Goal: Information Seeking & Learning: Compare options

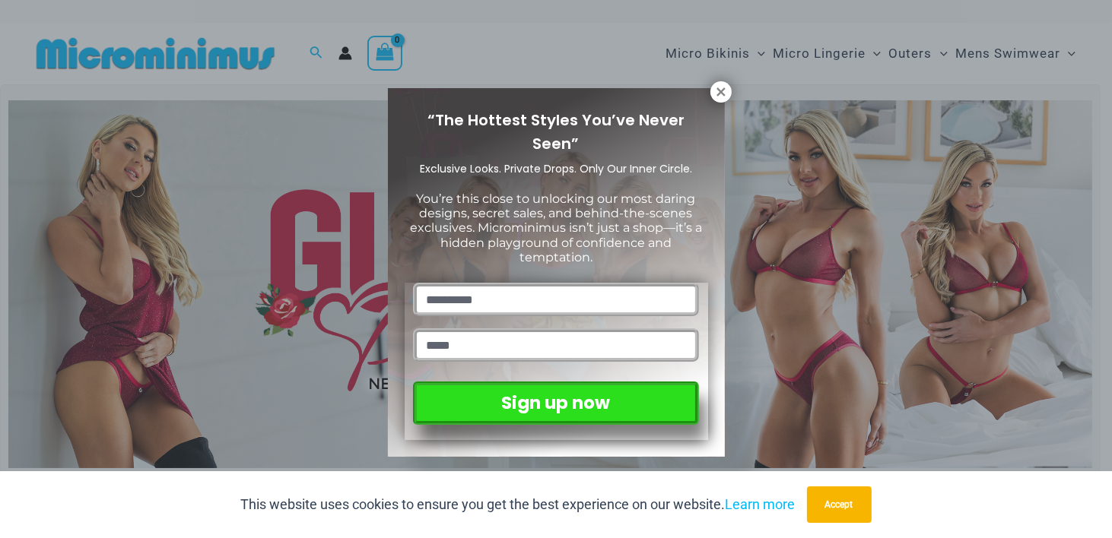
click at [1080, 196] on div "“The Hottest Styles You’ve Never Seen” Exclusive Looks. Private Drops. Only Our…" at bounding box center [556, 269] width 1112 height 538
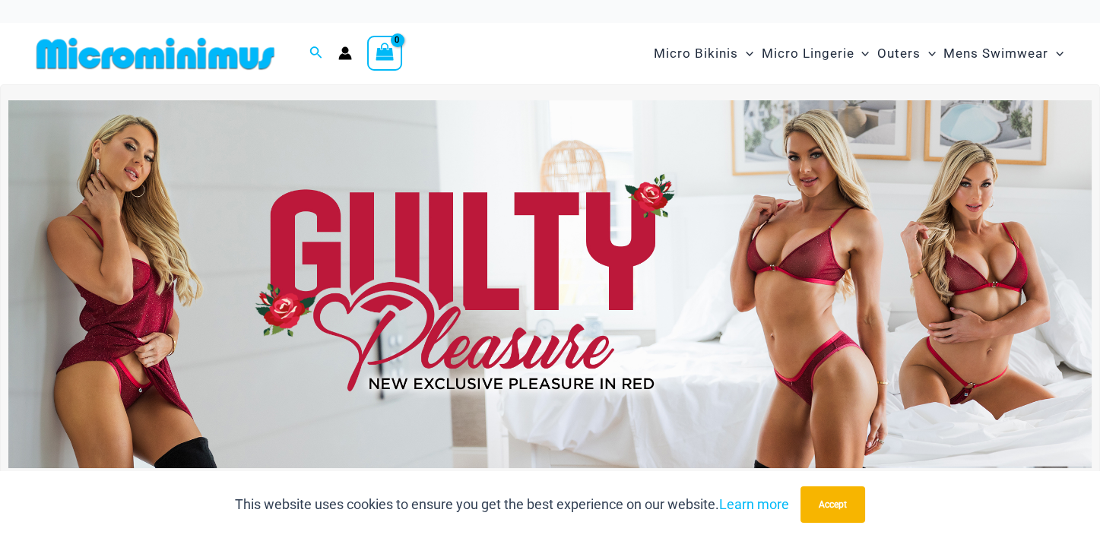
click at [614, 257] on img at bounding box center [550, 284] width 1084 height 368
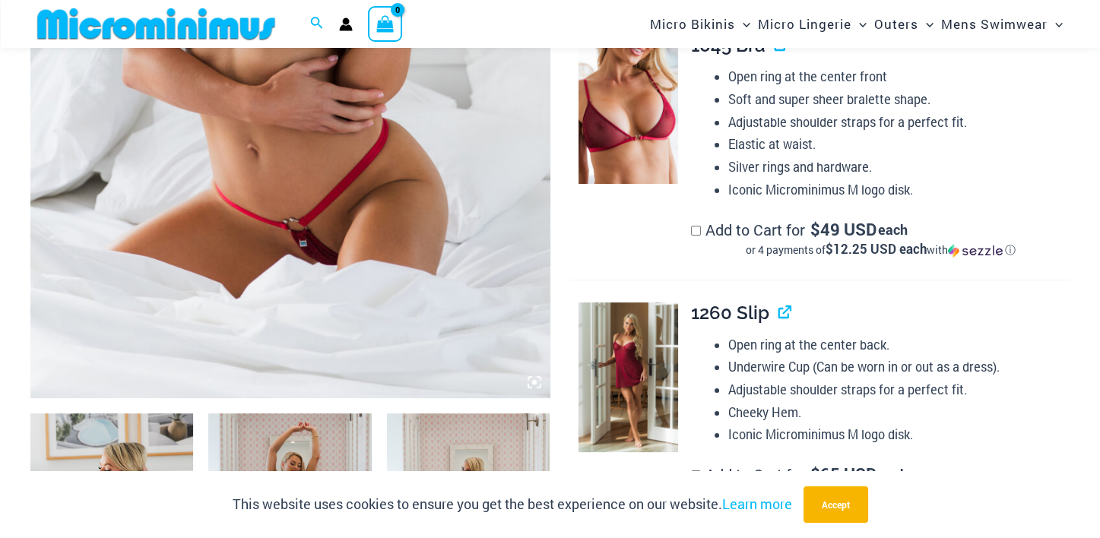
scroll to position [824, 0]
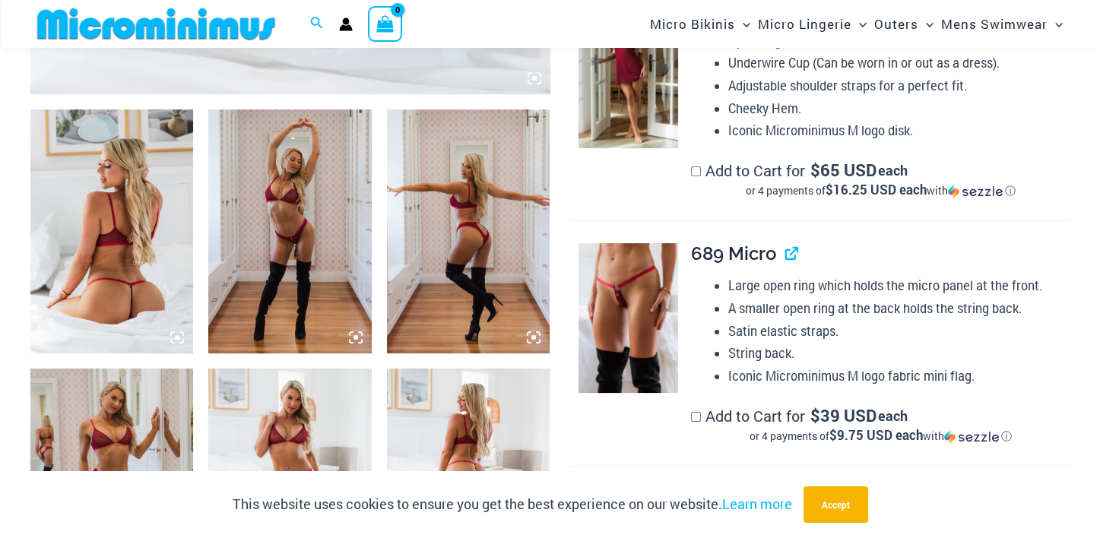
click at [125, 265] on img at bounding box center [111, 232] width 163 height 245
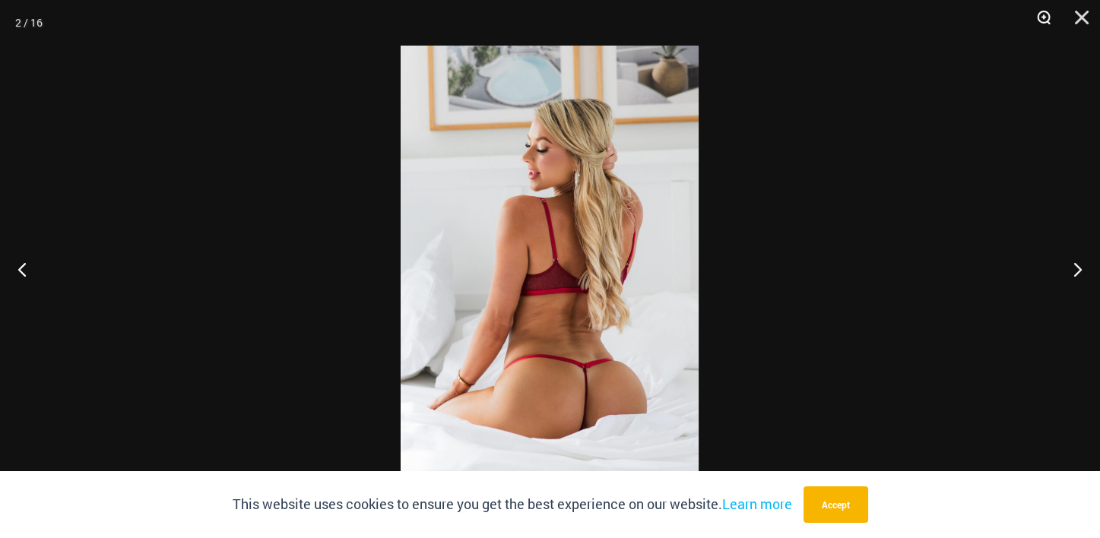
click at [1040, 16] on button "Zoom" at bounding box center [1039, 23] width 38 height 46
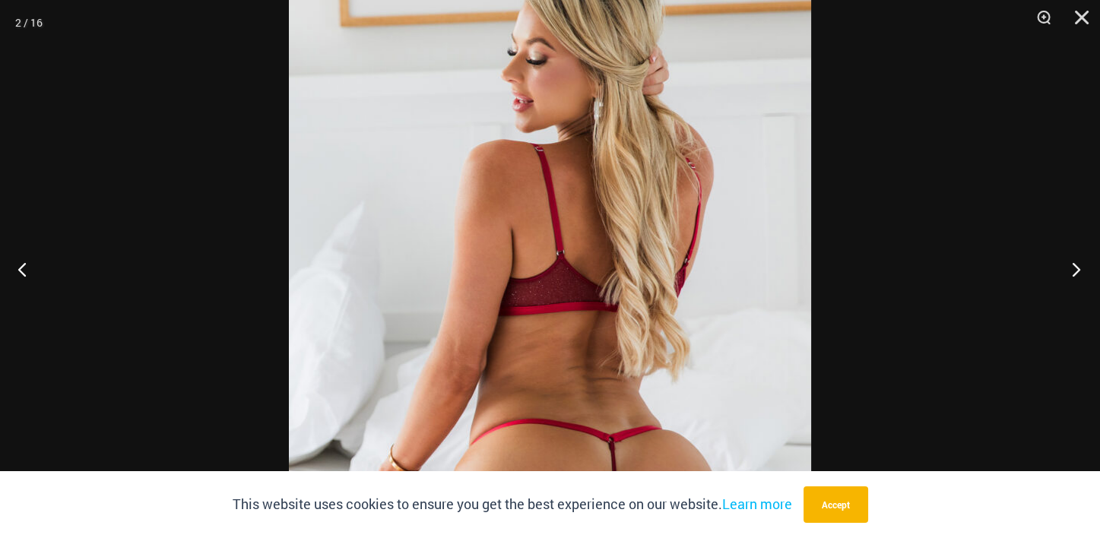
click at [1079, 267] on button "Next" at bounding box center [1071, 269] width 57 height 76
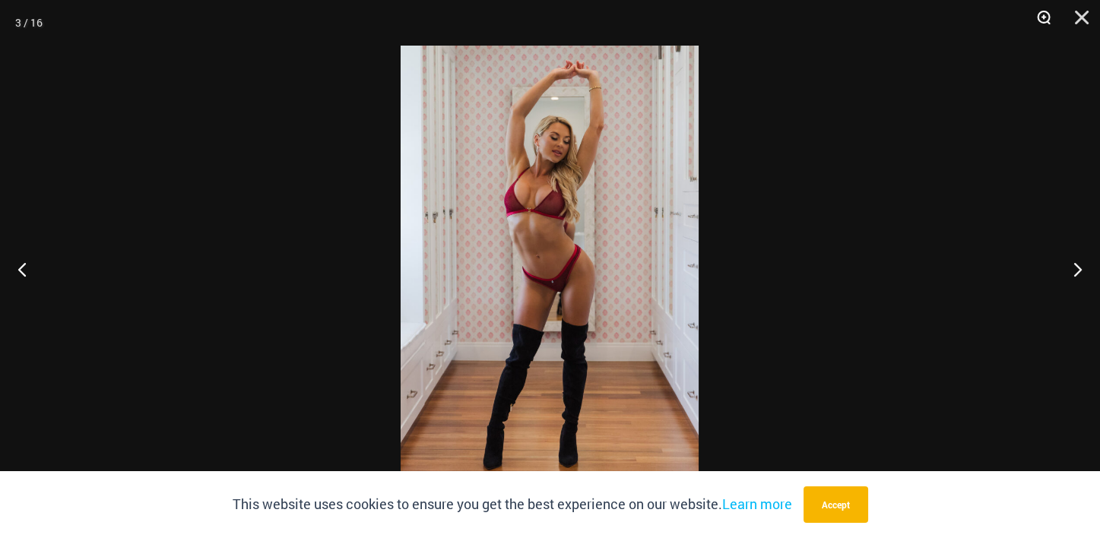
click at [1047, 17] on button "Zoom" at bounding box center [1039, 23] width 38 height 46
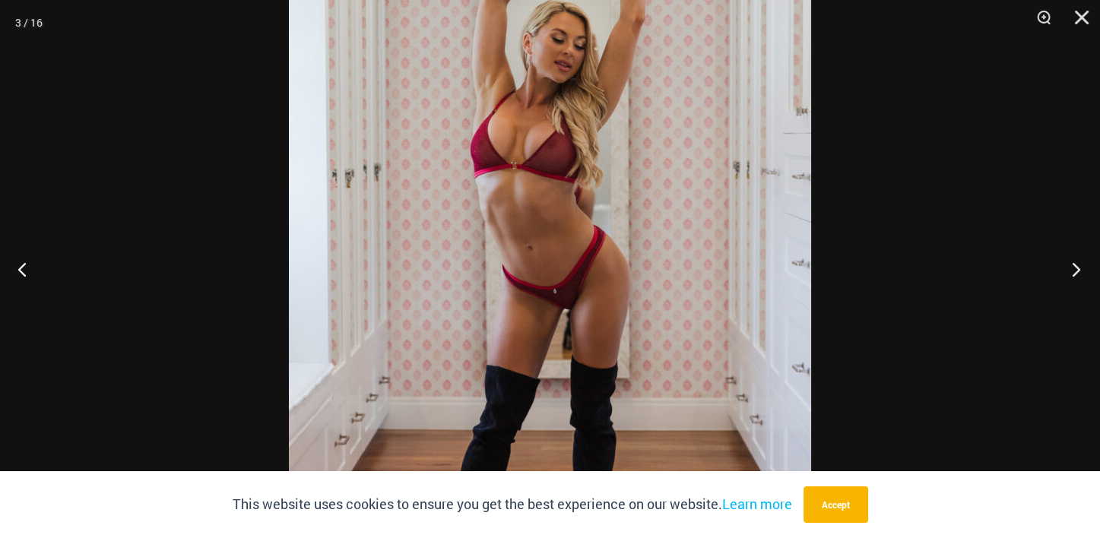
click at [1073, 271] on button "Next" at bounding box center [1071, 269] width 57 height 76
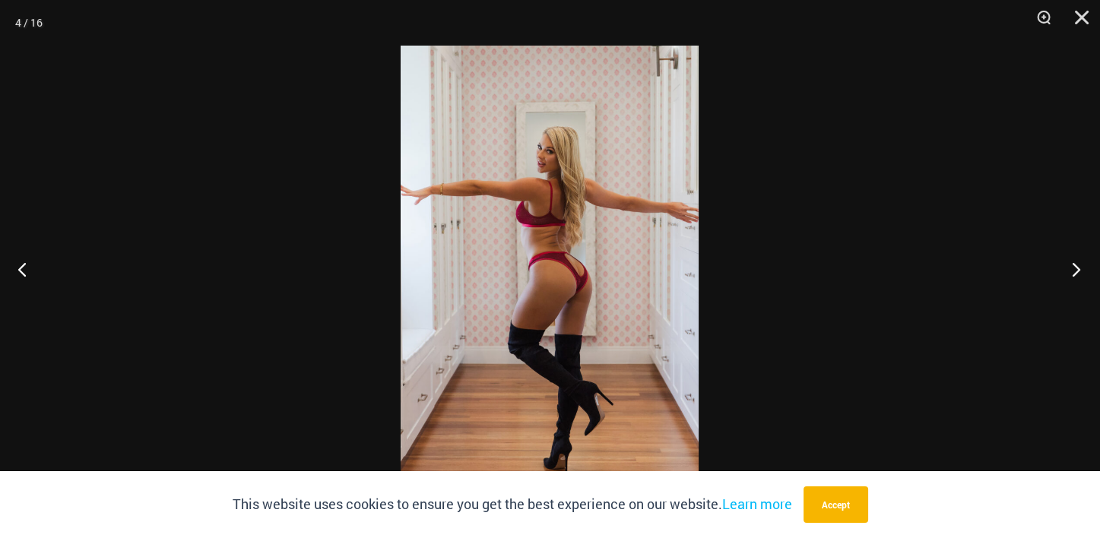
click at [1075, 270] on button "Next" at bounding box center [1071, 269] width 57 height 76
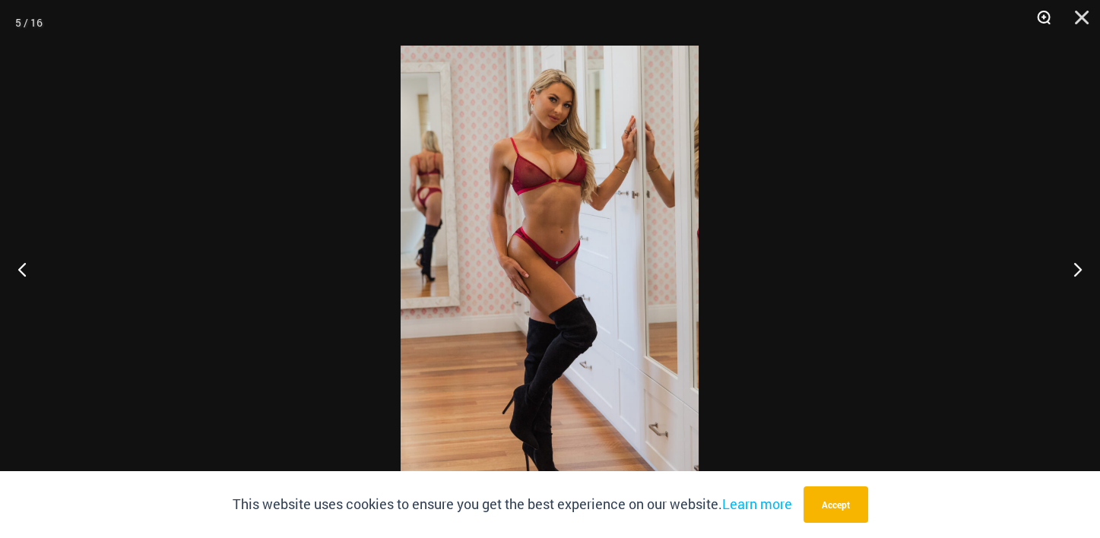
click at [1041, 17] on button "Zoom" at bounding box center [1039, 23] width 38 height 46
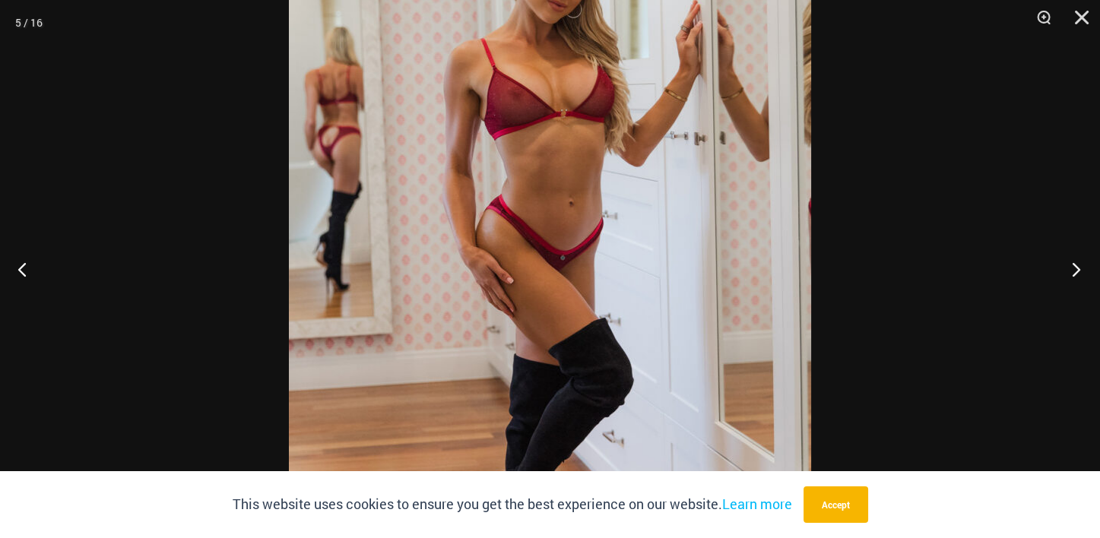
click at [1075, 274] on button "Next" at bounding box center [1071, 269] width 57 height 76
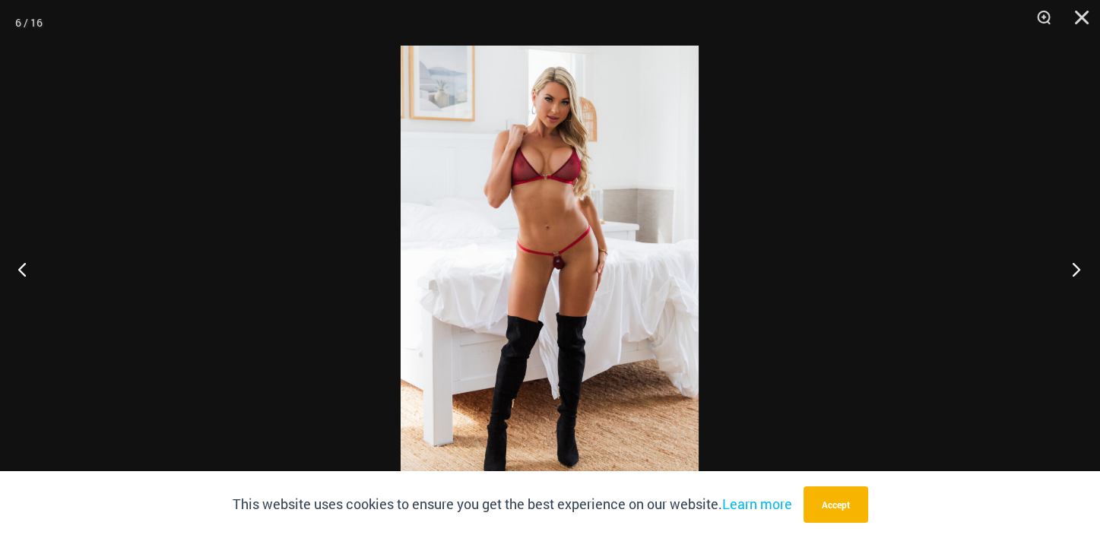
click at [1078, 272] on button "Next" at bounding box center [1071, 269] width 57 height 76
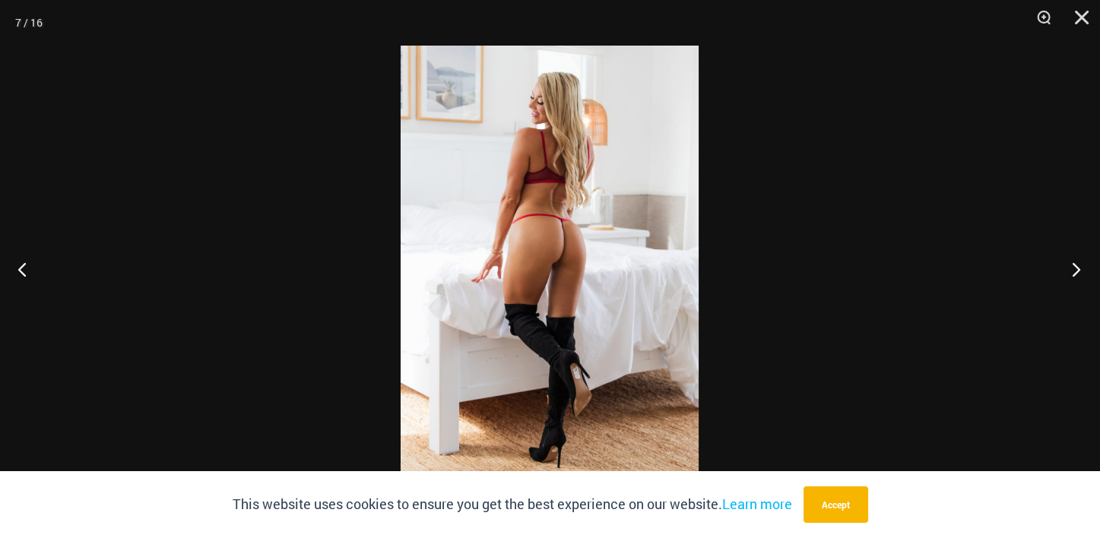
click at [1078, 272] on button "Next" at bounding box center [1071, 269] width 57 height 76
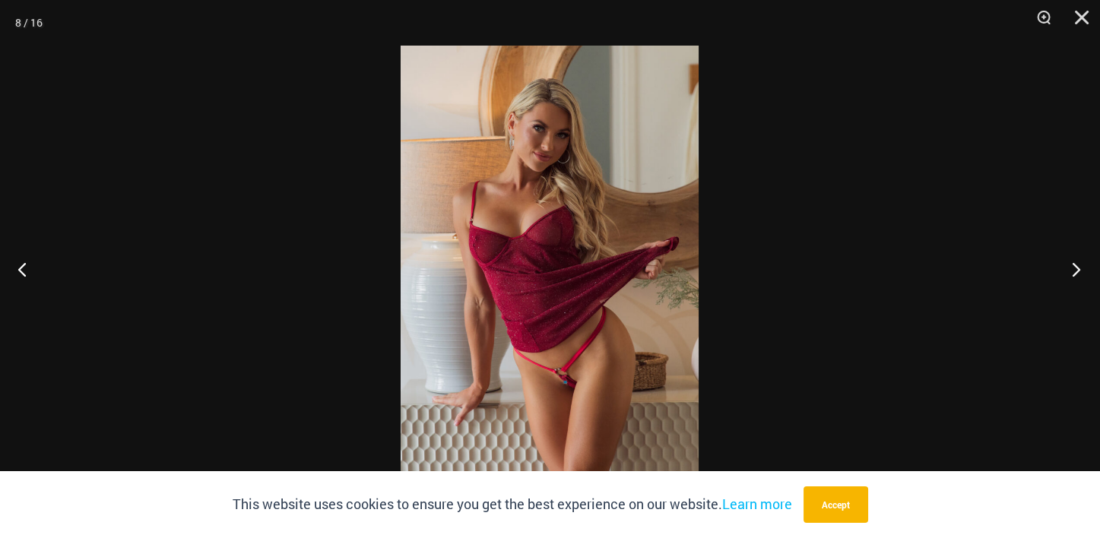
click at [1078, 272] on button "Next" at bounding box center [1071, 269] width 57 height 76
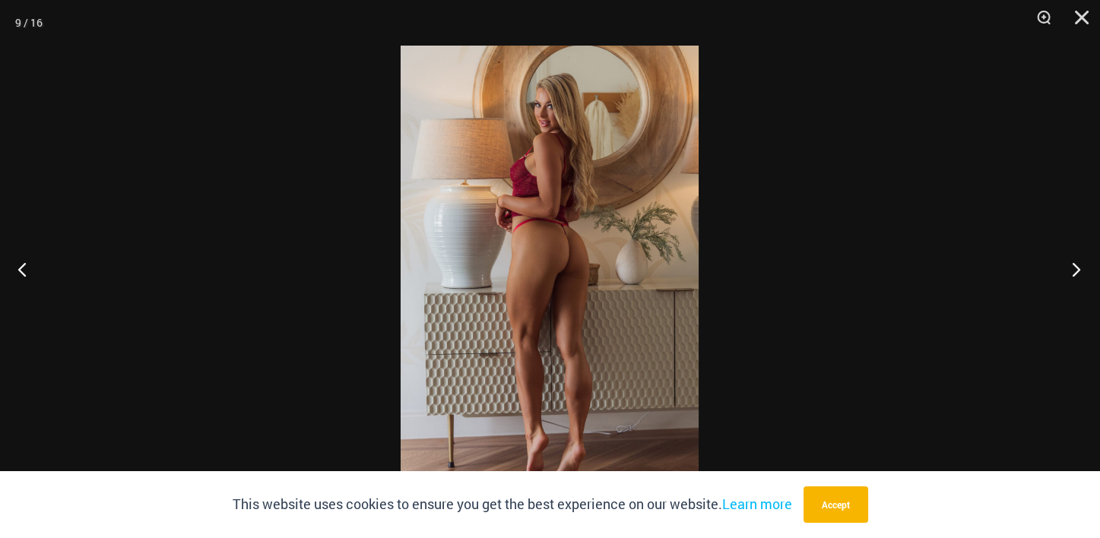
click at [1078, 272] on button "Next" at bounding box center [1071, 269] width 57 height 76
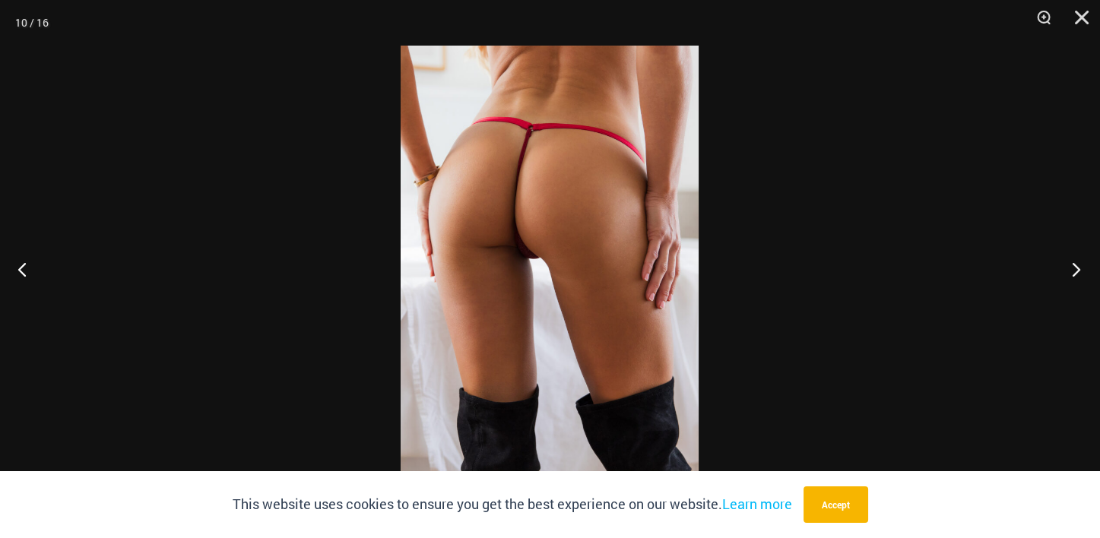
click at [1078, 272] on button "Next" at bounding box center [1071, 269] width 57 height 76
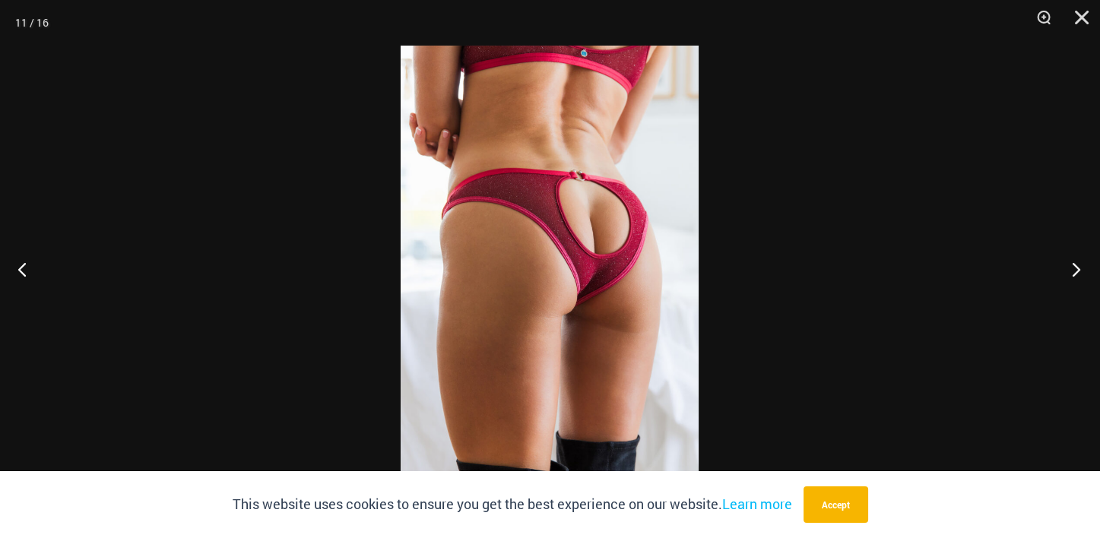
click at [1078, 272] on button "Next" at bounding box center [1071, 269] width 57 height 76
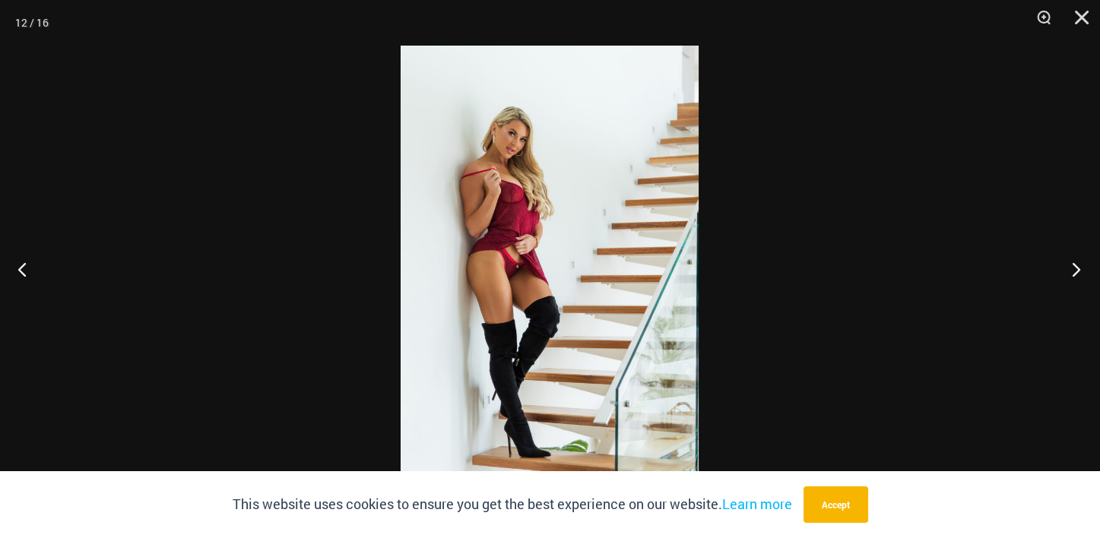
click at [1078, 272] on button "Next" at bounding box center [1071, 269] width 57 height 76
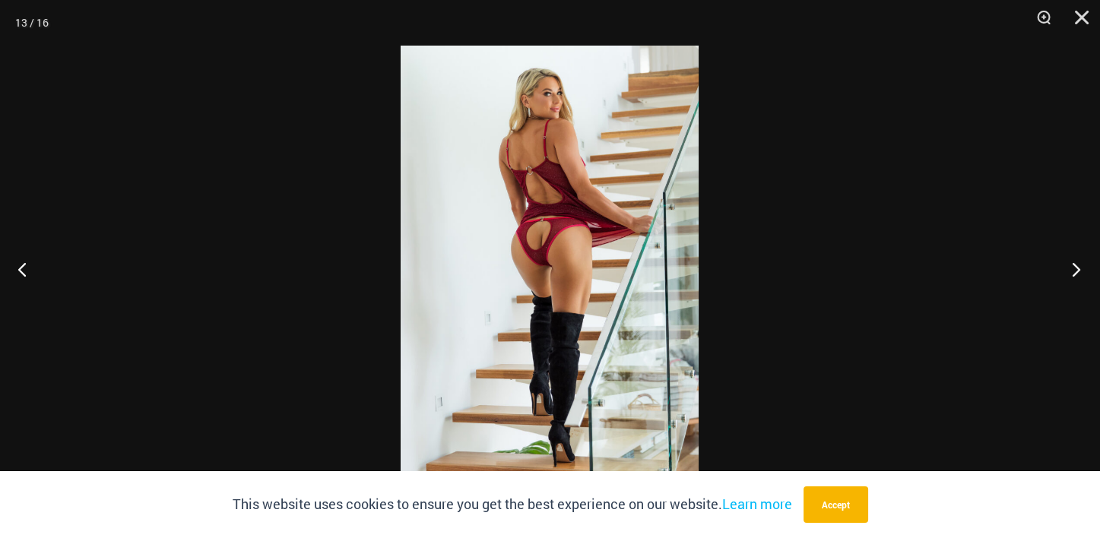
click at [1078, 272] on button "Next" at bounding box center [1071, 269] width 57 height 76
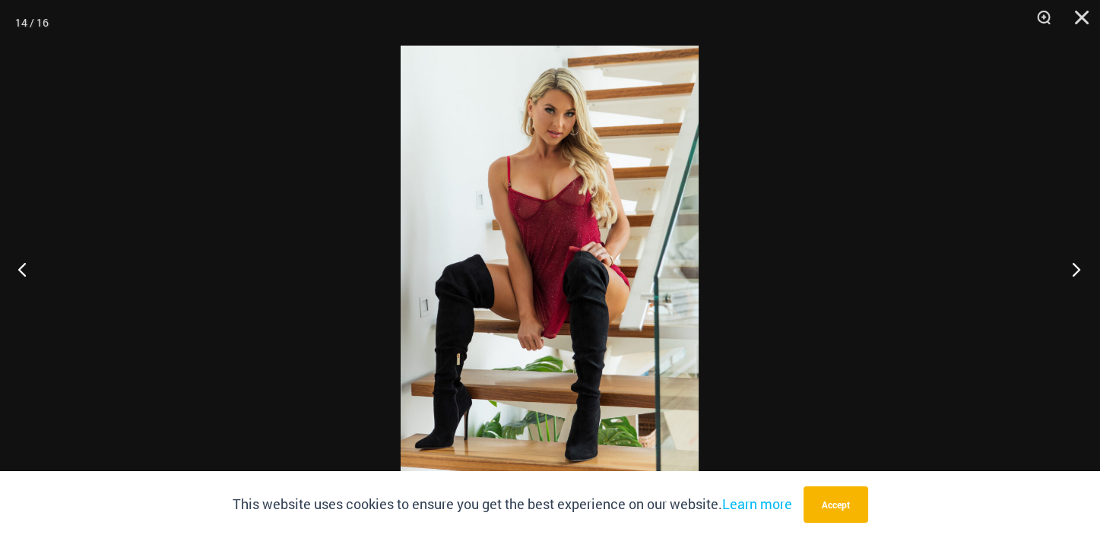
click at [1078, 272] on button "Next" at bounding box center [1071, 269] width 57 height 76
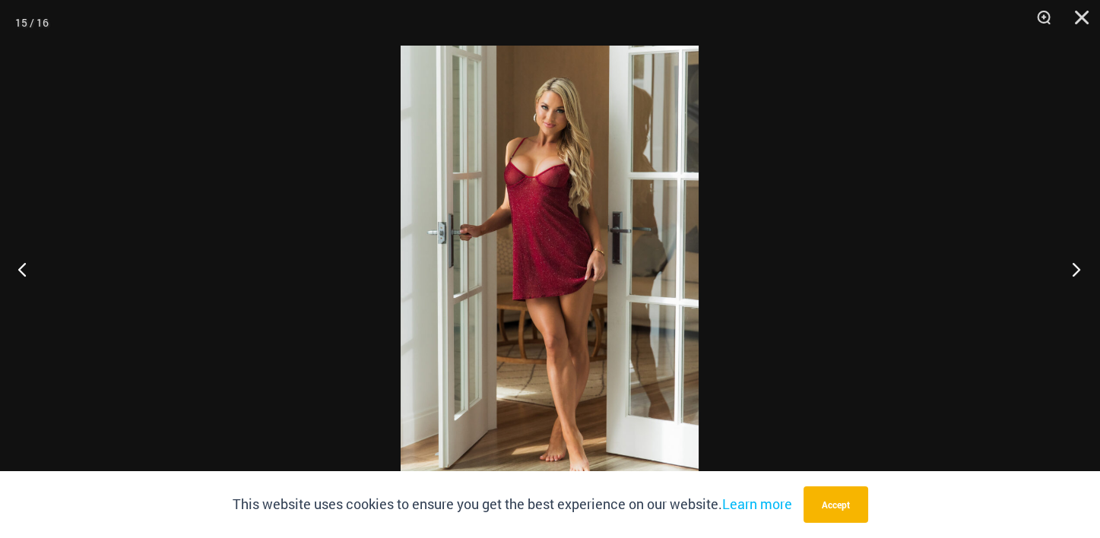
click at [1078, 272] on button "Next" at bounding box center [1071, 269] width 57 height 76
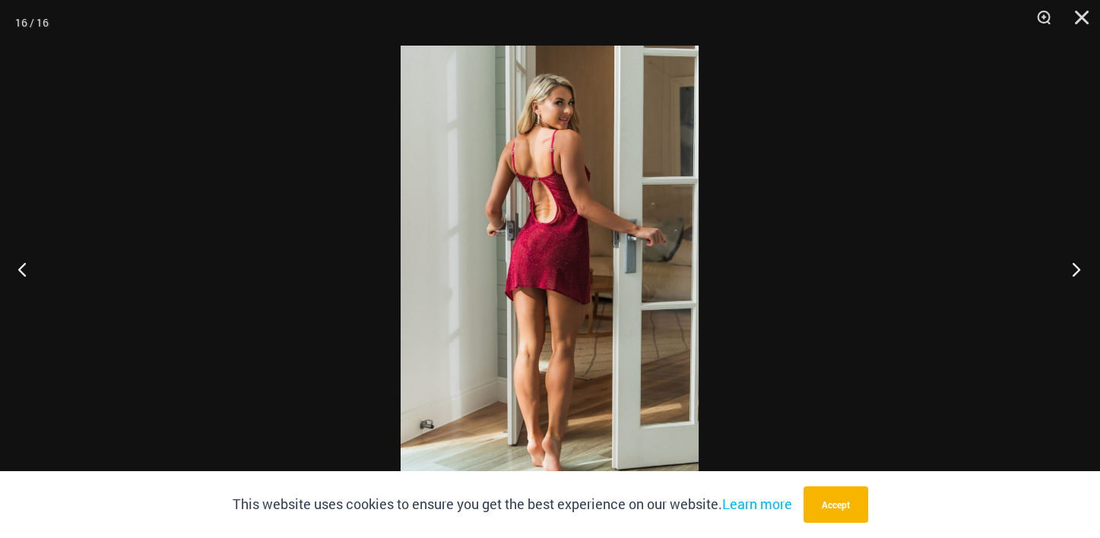
click at [1078, 272] on button "Next" at bounding box center [1071, 269] width 57 height 76
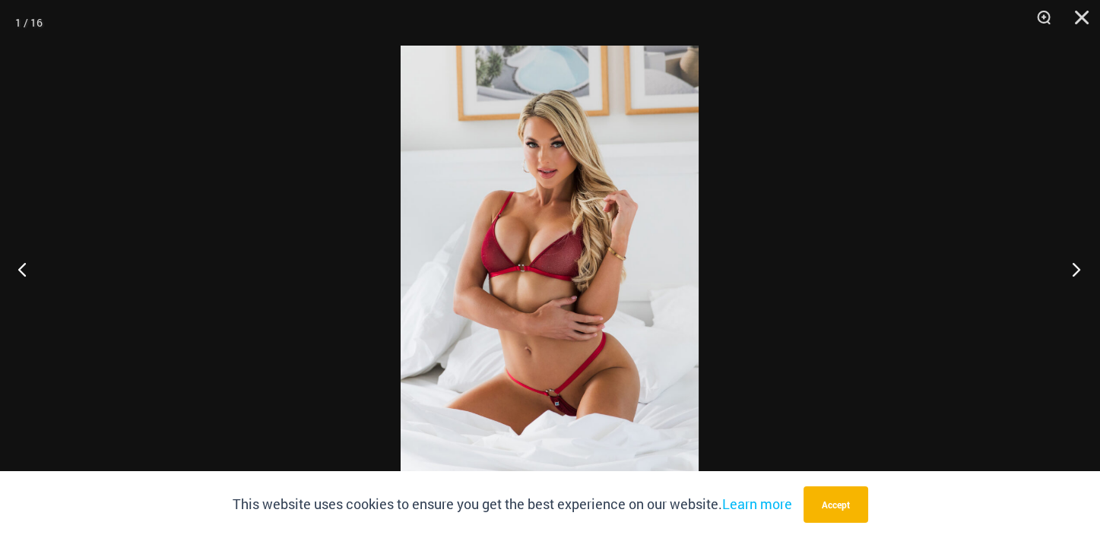
click at [1078, 272] on button "Next" at bounding box center [1071, 269] width 57 height 76
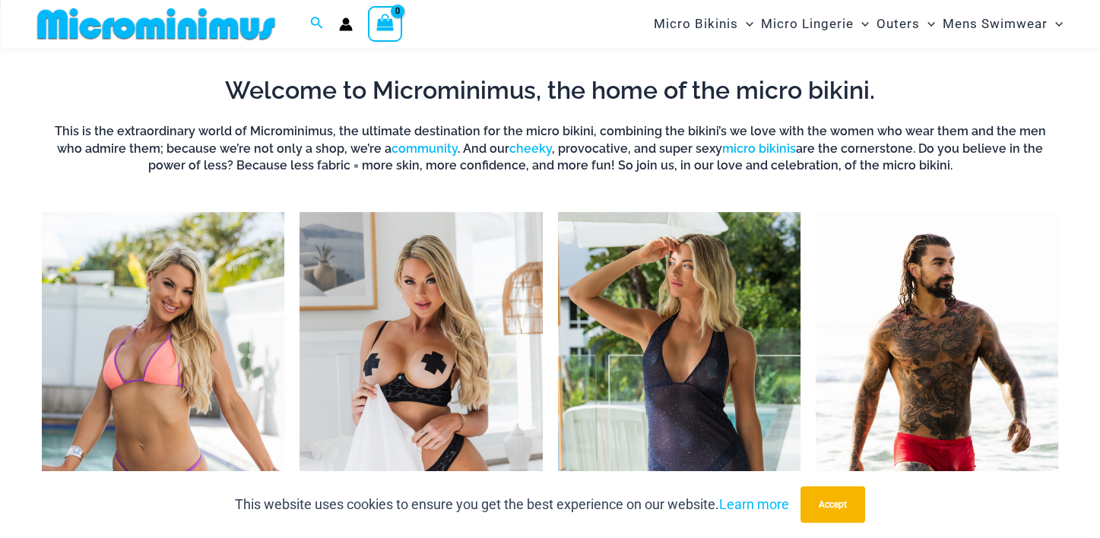
scroll to position [1126, 0]
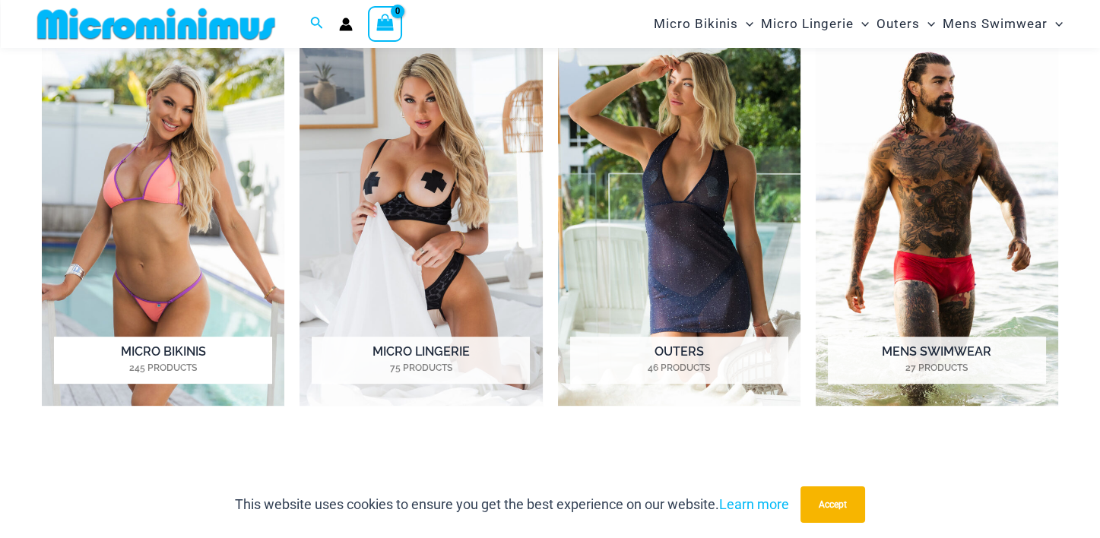
click at [161, 259] on img "Visit product category Micro Bikinis" at bounding box center [163, 217] width 243 height 375
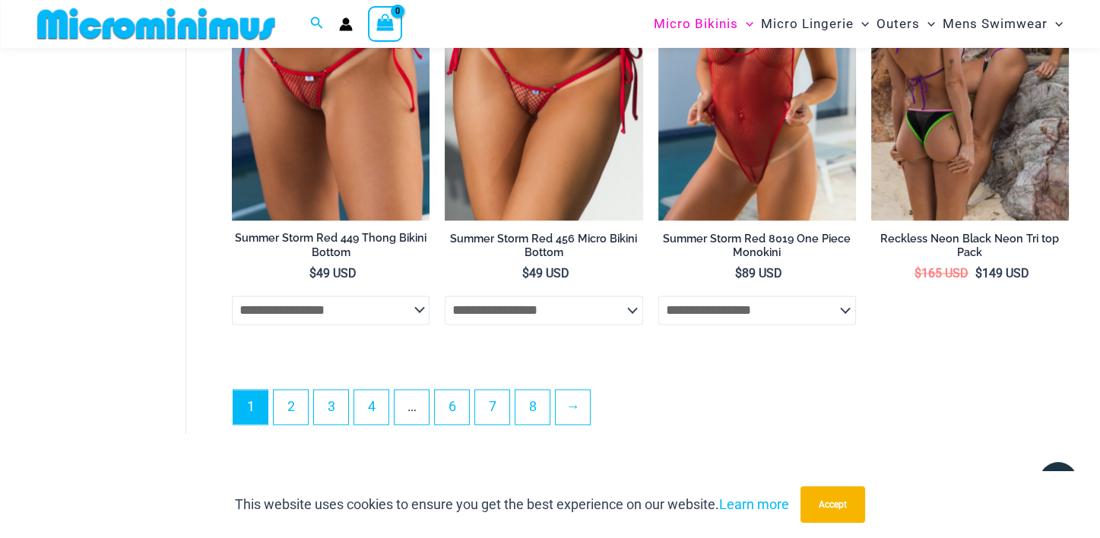
scroll to position [3871, 0]
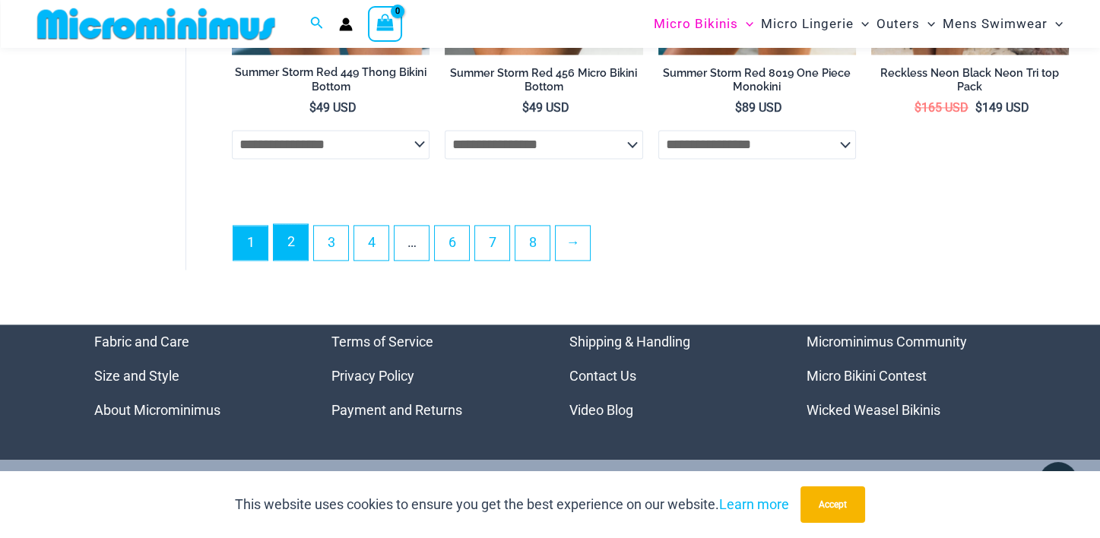
click at [300, 260] on link "2" at bounding box center [291, 242] width 34 height 36
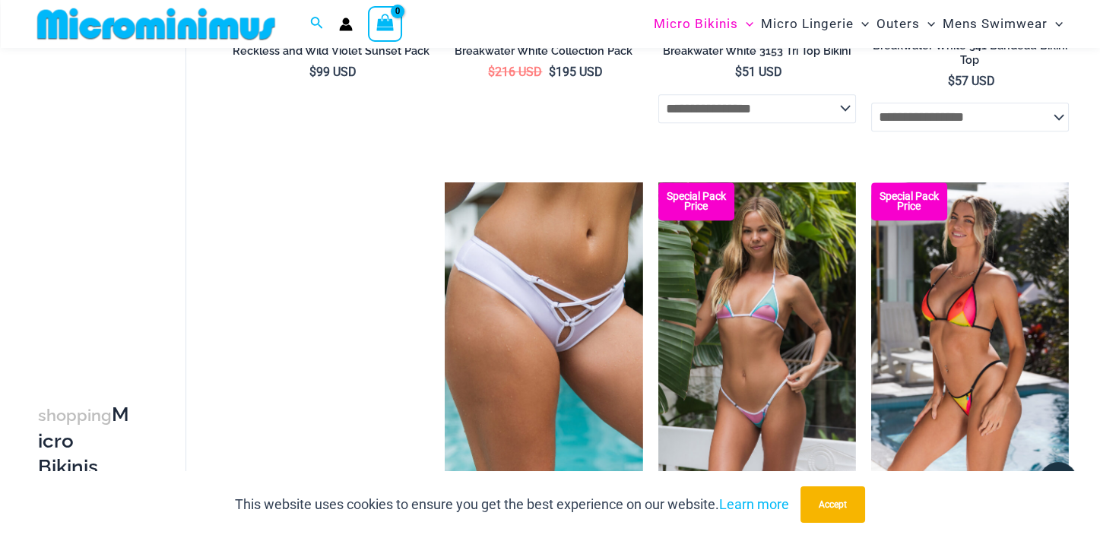
scroll to position [1432, 0]
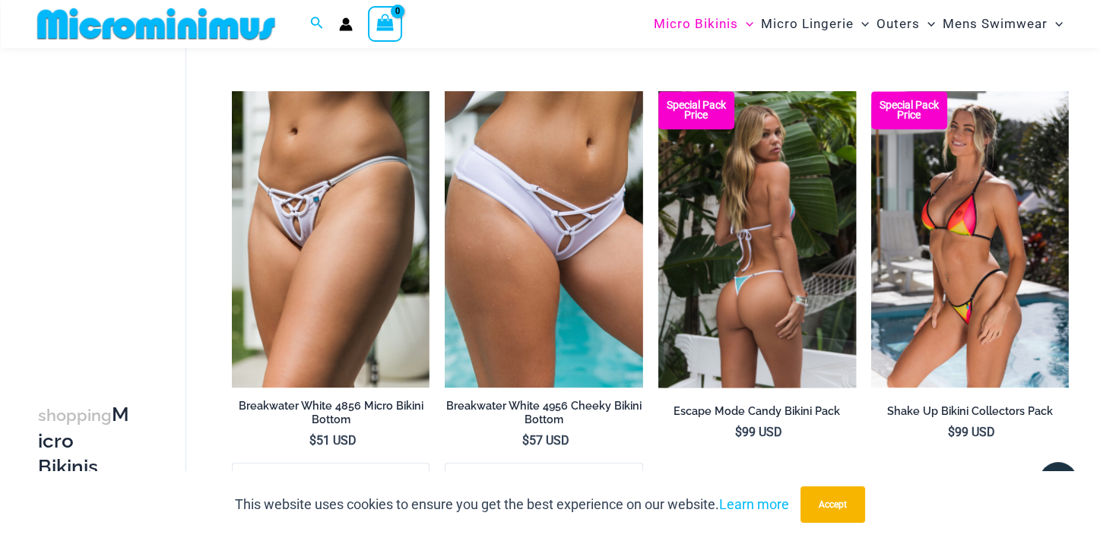
click at [716, 310] on img at bounding box center [758, 239] width 198 height 297
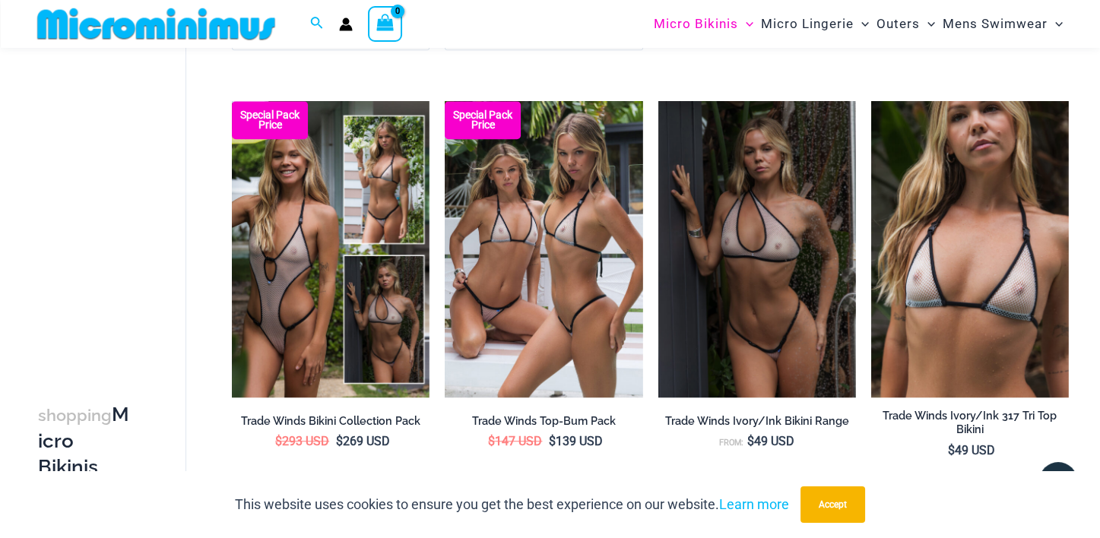
scroll to position [1888, 0]
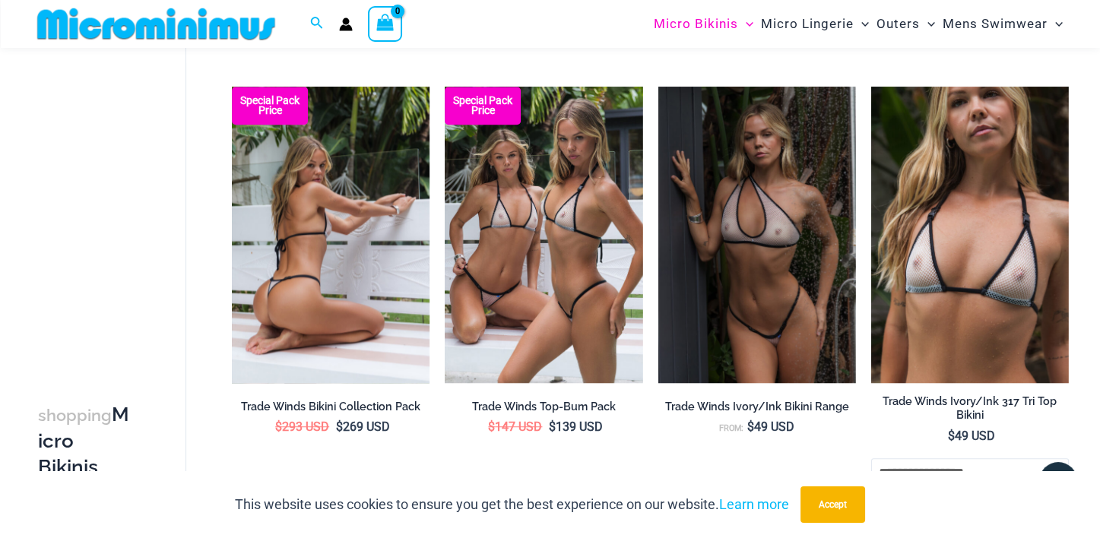
click at [278, 303] on img at bounding box center [331, 235] width 198 height 297
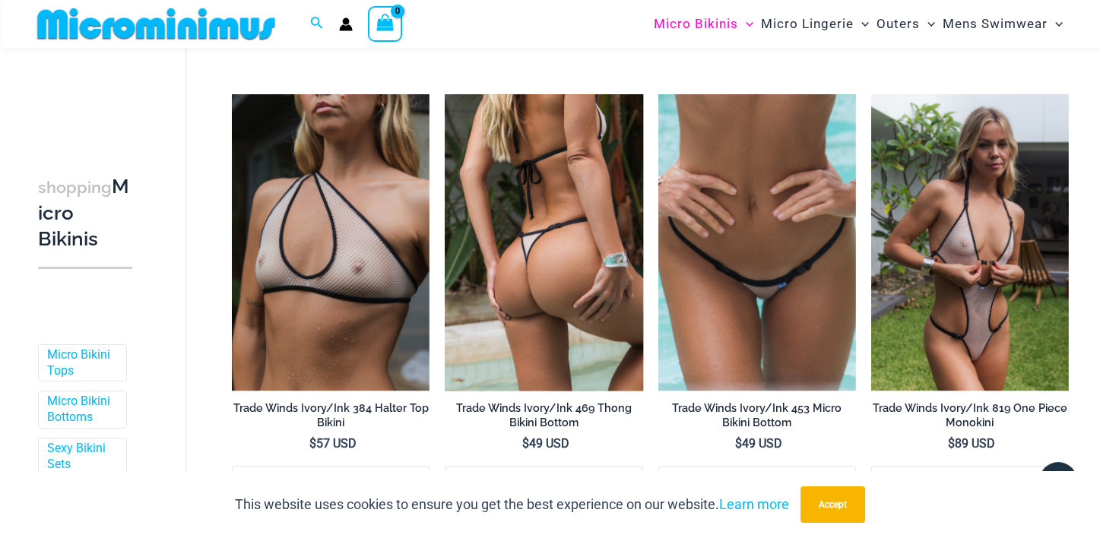
scroll to position [2344, 0]
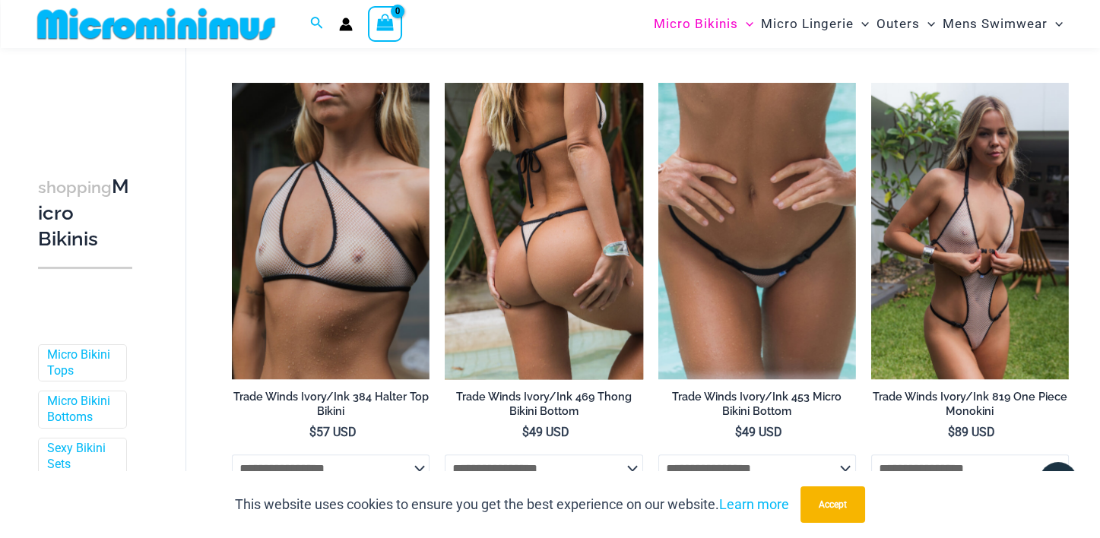
click at [511, 285] on img at bounding box center [544, 231] width 198 height 297
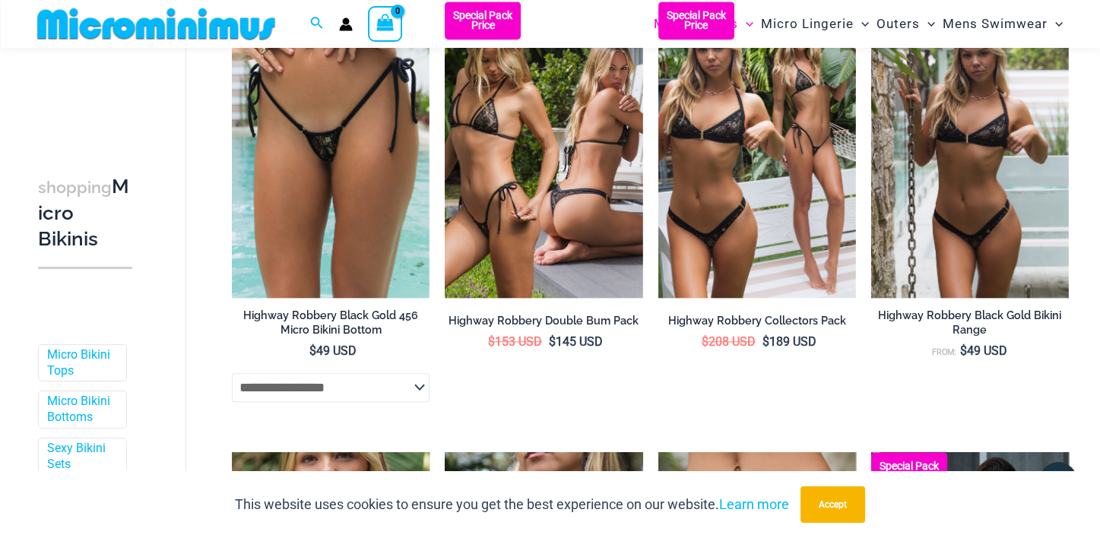
scroll to position [2725, 0]
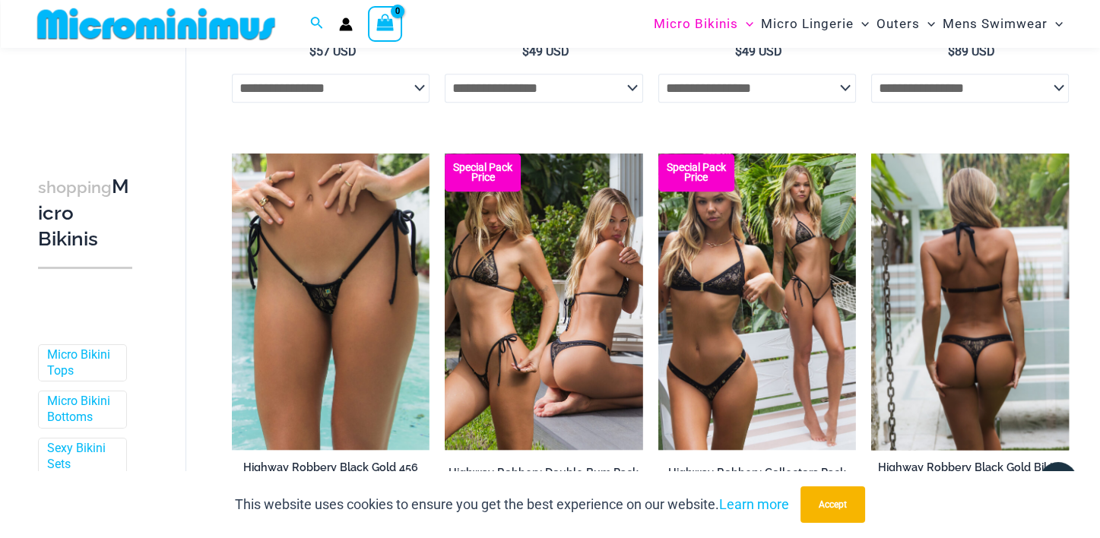
click at [955, 376] on img at bounding box center [971, 302] width 198 height 297
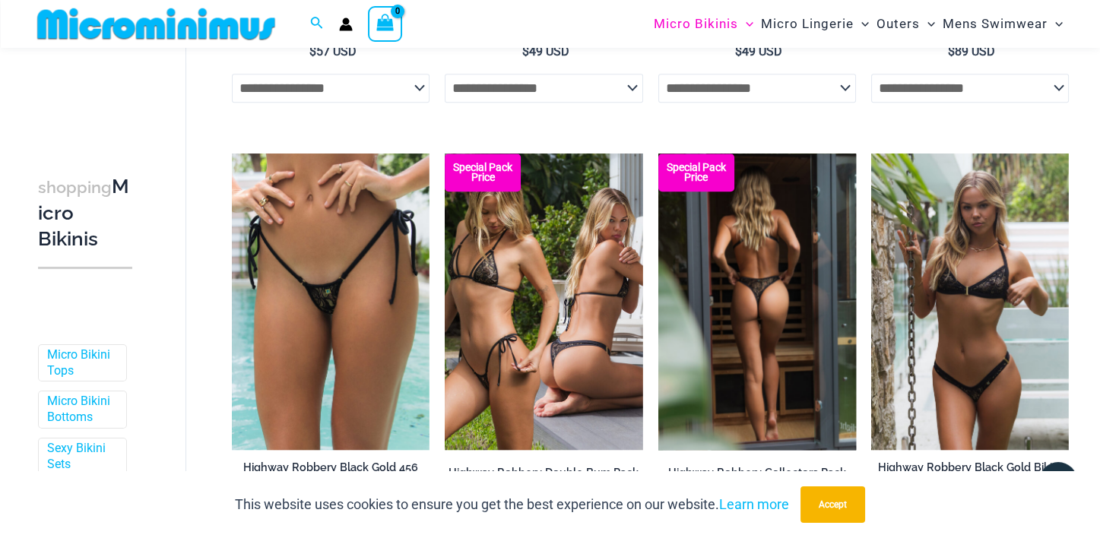
click at [739, 296] on img at bounding box center [758, 302] width 198 height 297
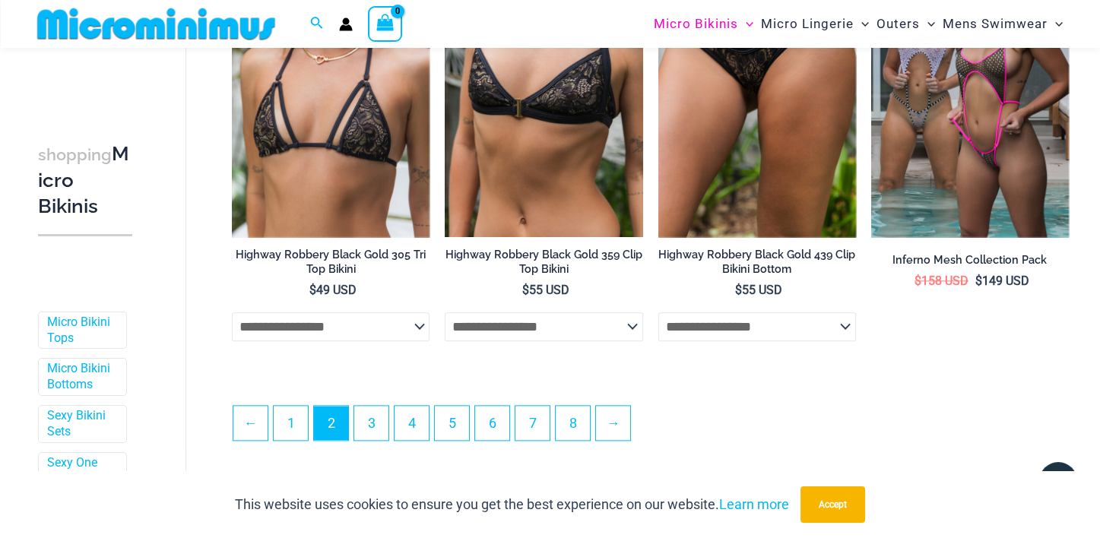
scroll to position [3485, 0]
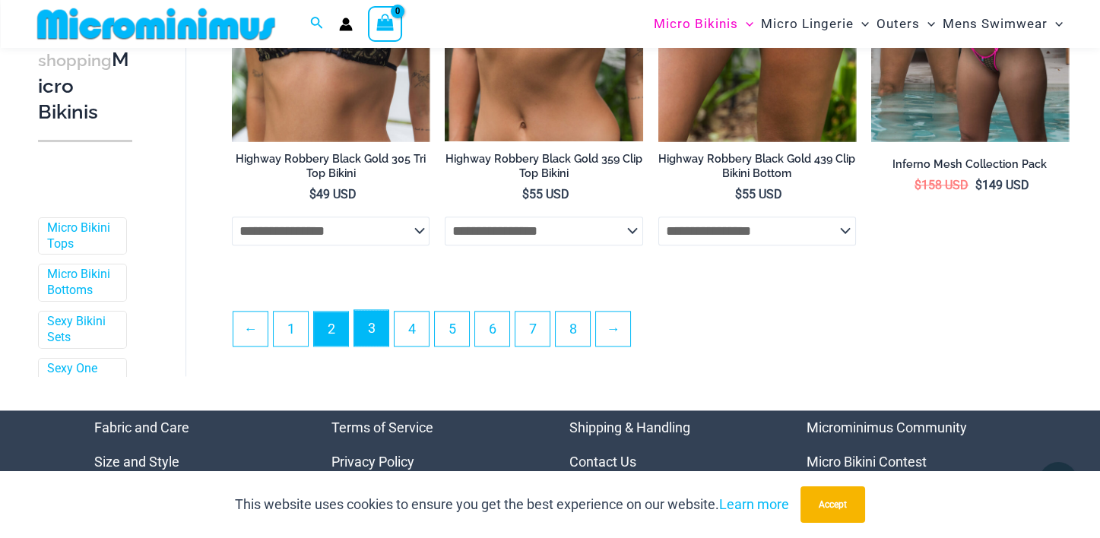
click at [367, 328] on link "3" at bounding box center [371, 328] width 34 height 36
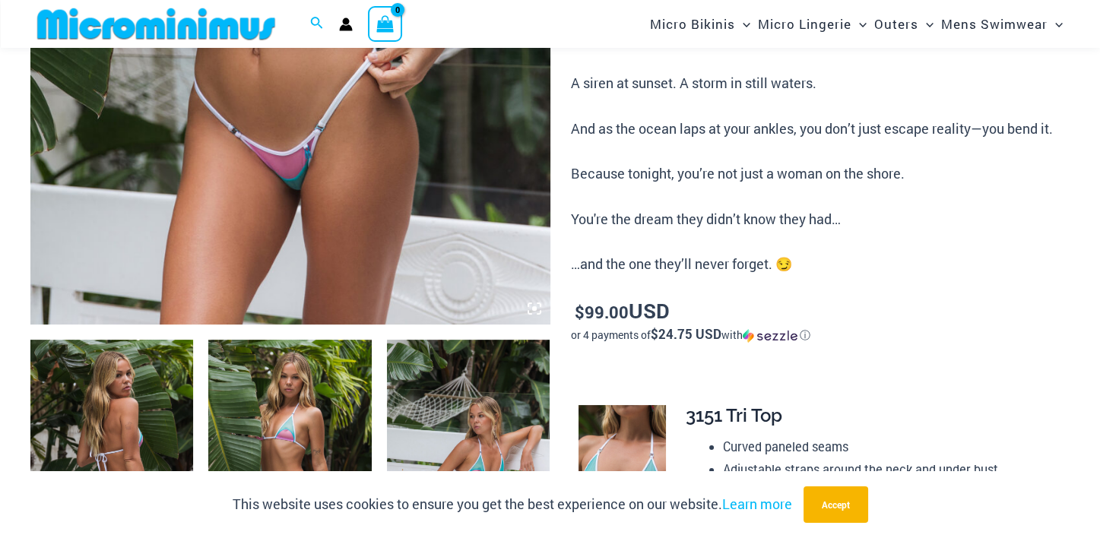
scroll to position [899, 0]
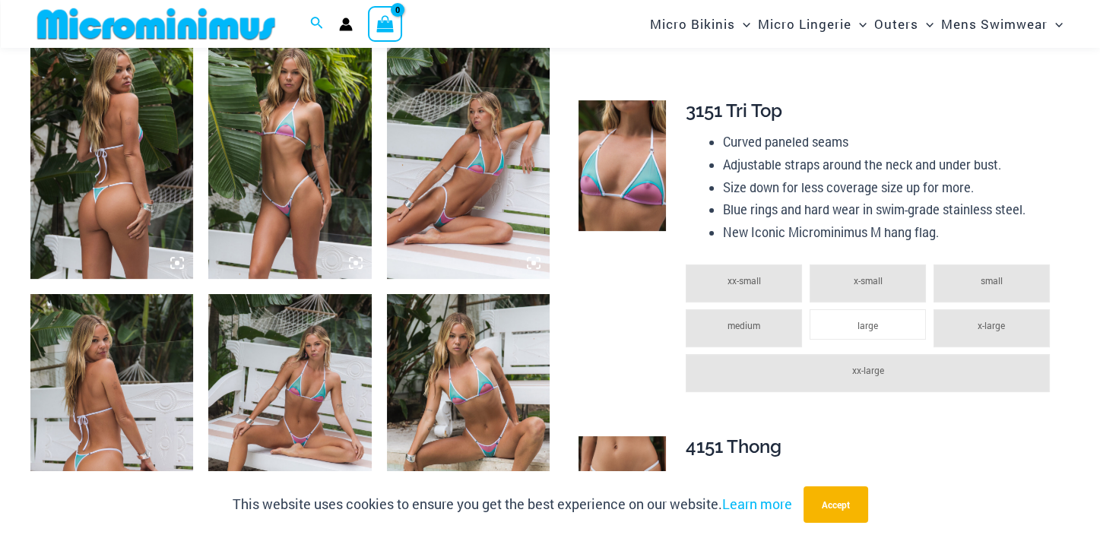
click at [109, 215] on img at bounding box center [111, 157] width 163 height 245
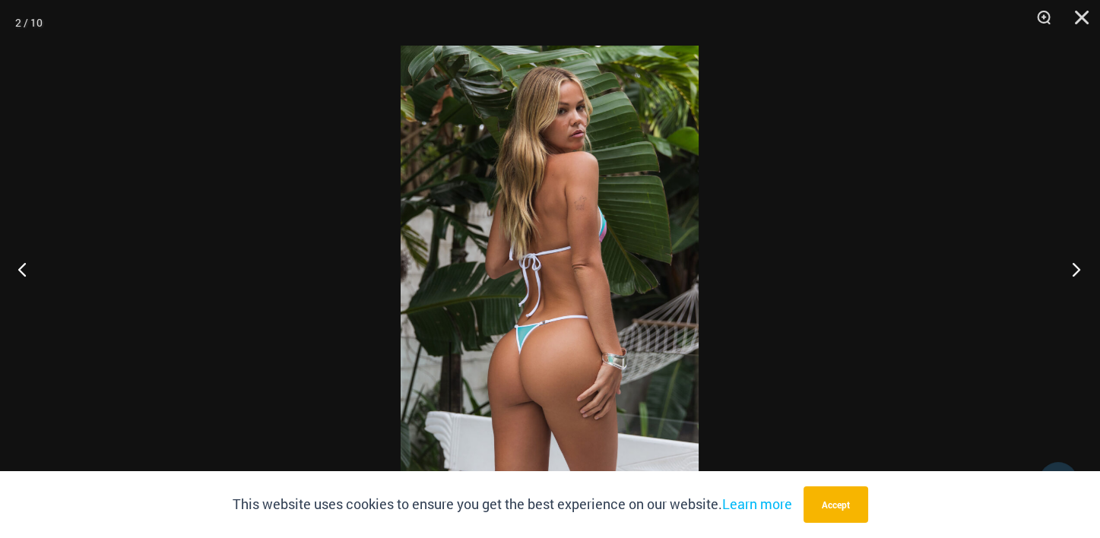
click at [1071, 275] on button "Next" at bounding box center [1071, 269] width 57 height 76
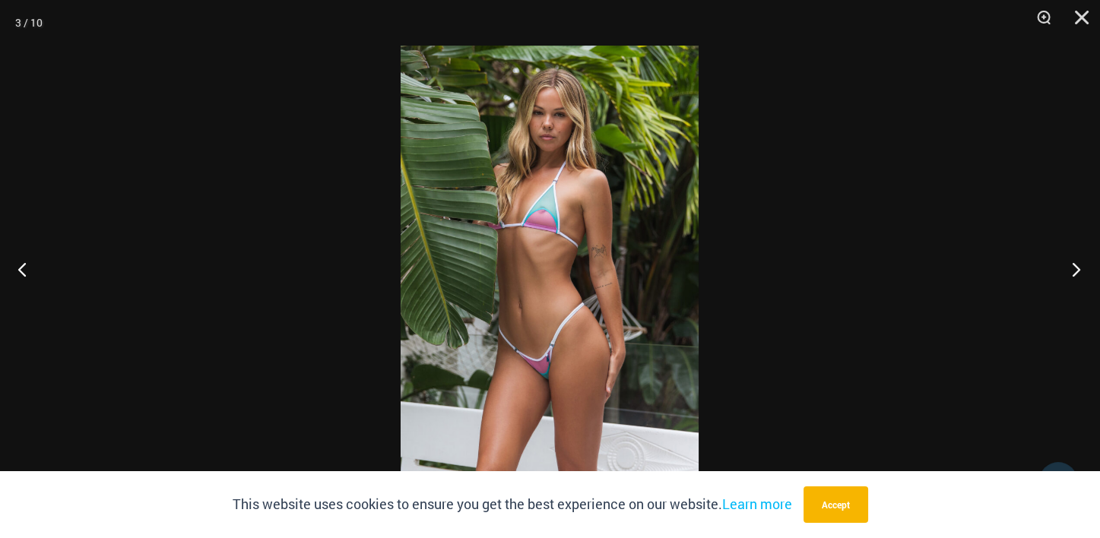
click at [1071, 275] on button "Next" at bounding box center [1071, 269] width 57 height 76
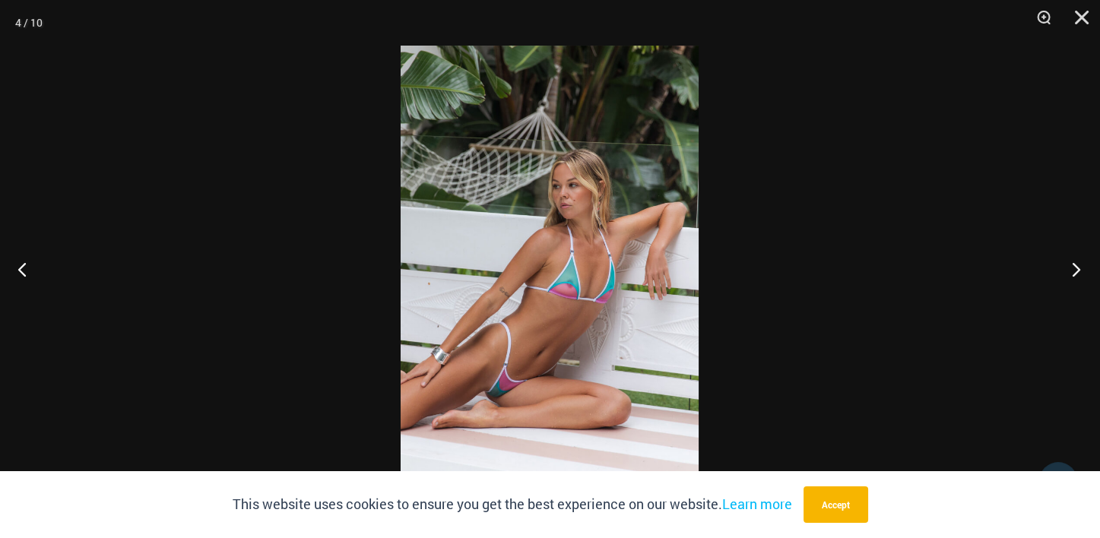
click at [1071, 275] on button "Next" at bounding box center [1071, 269] width 57 height 76
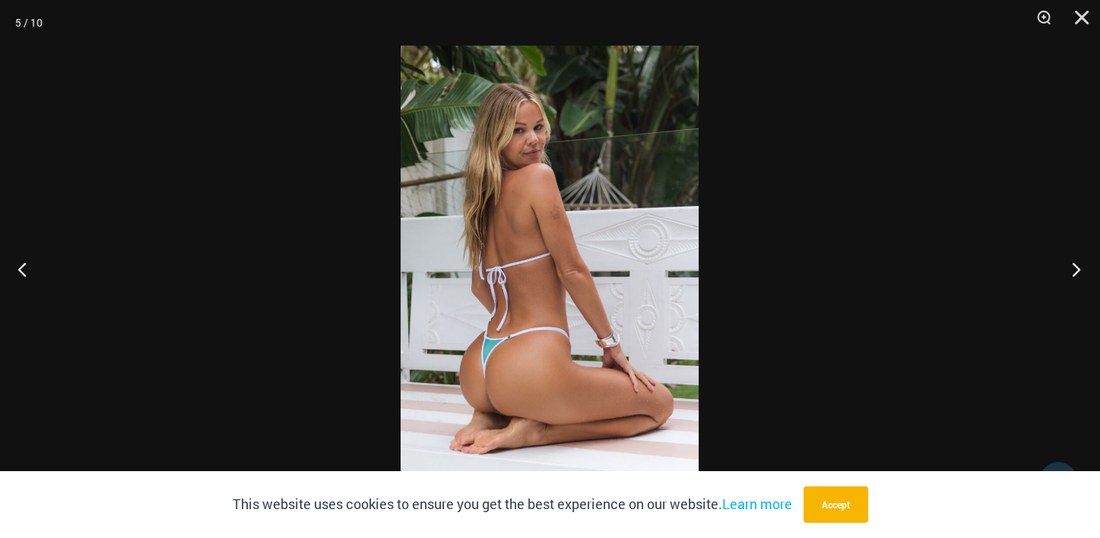
click at [1071, 275] on button "Next" at bounding box center [1071, 269] width 57 height 76
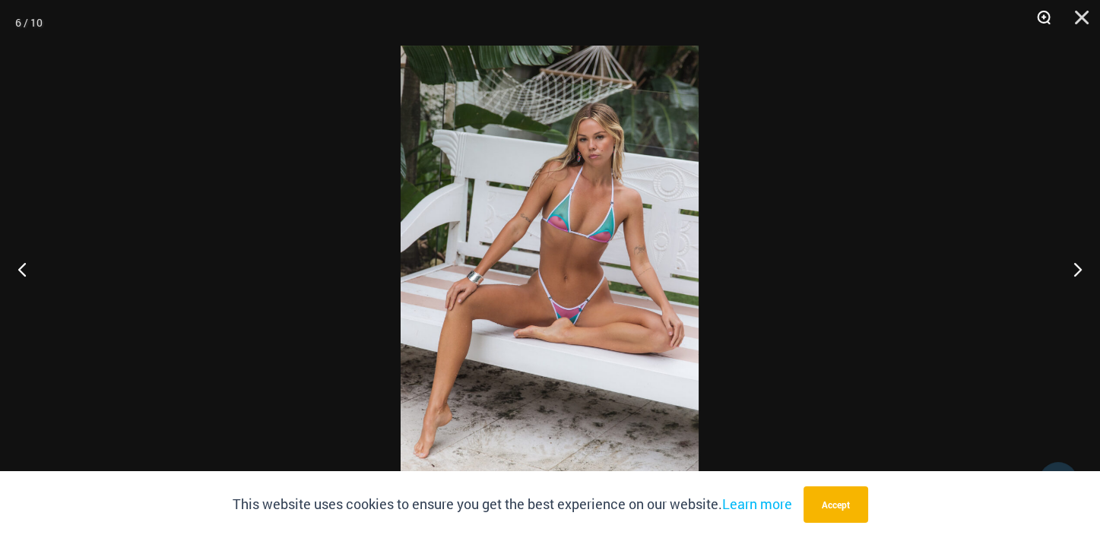
click at [1043, 21] on button "Zoom" at bounding box center [1039, 23] width 38 height 46
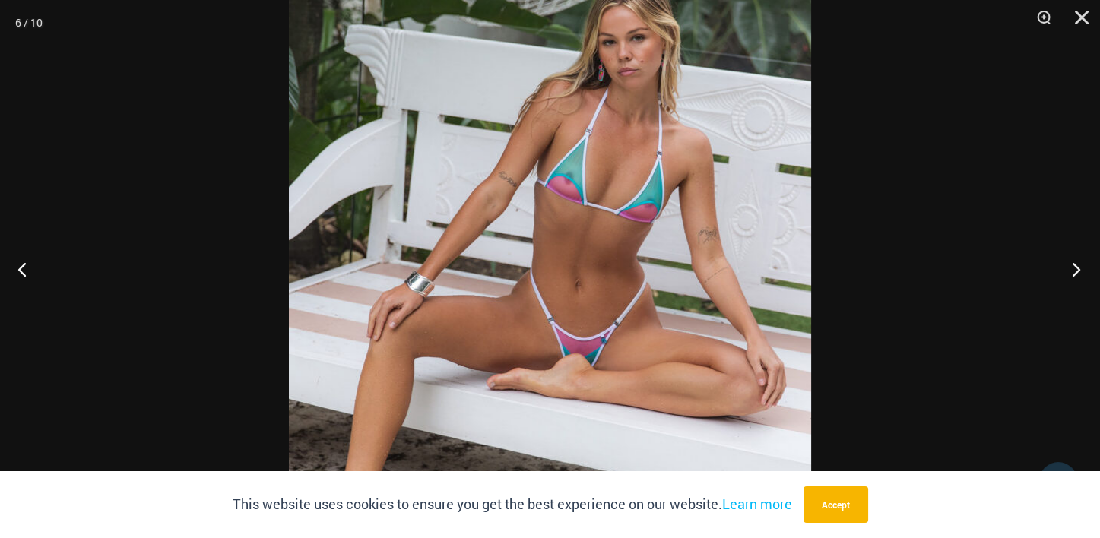
click at [1075, 266] on button "Next" at bounding box center [1071, 269] width 57 height 76
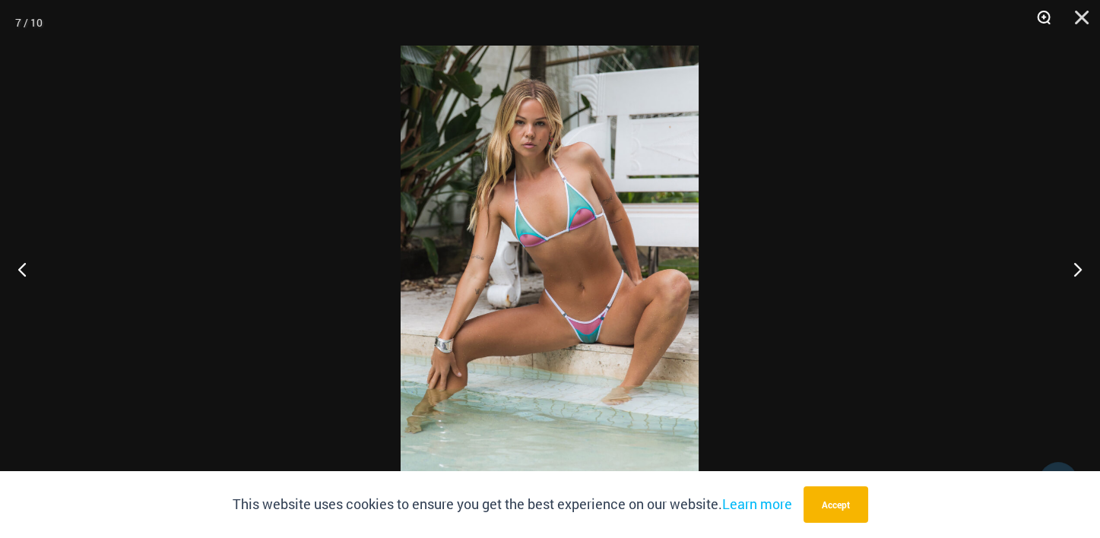
click at [1042, 16] on button "Zoom" at bounding box center [1039, 23] width 38 height 46
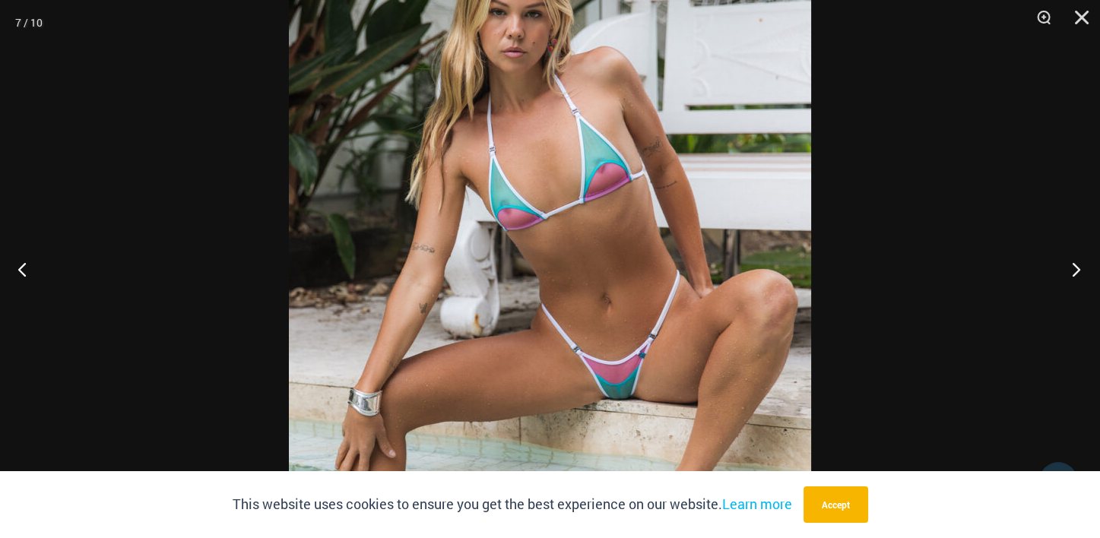
click at [1075, 271] on button "Next" at bounding box center [1071, 269] width 57 height 76
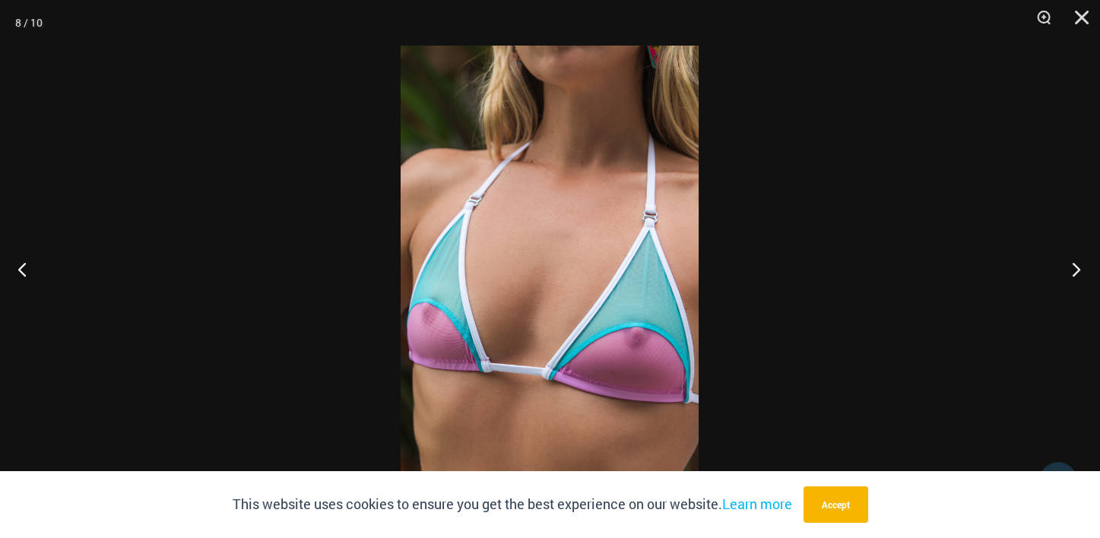
click at [1075, 271] on button "Next" at bounding box center [1071, 269] width 57 height 76
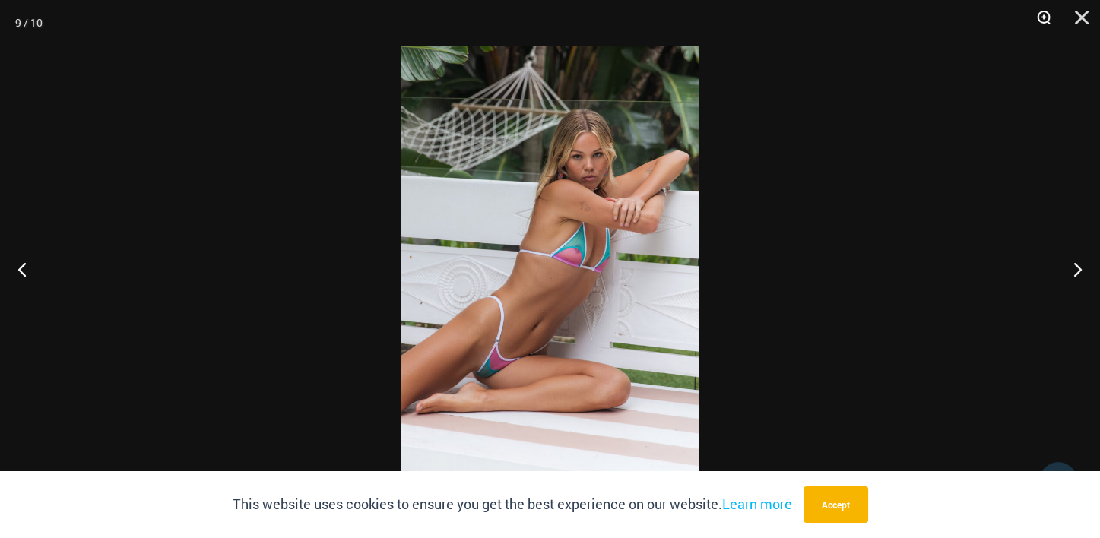
click at [1042, 17] on button "Zoom" at bounding box center [1039, 23] width 38 height 46
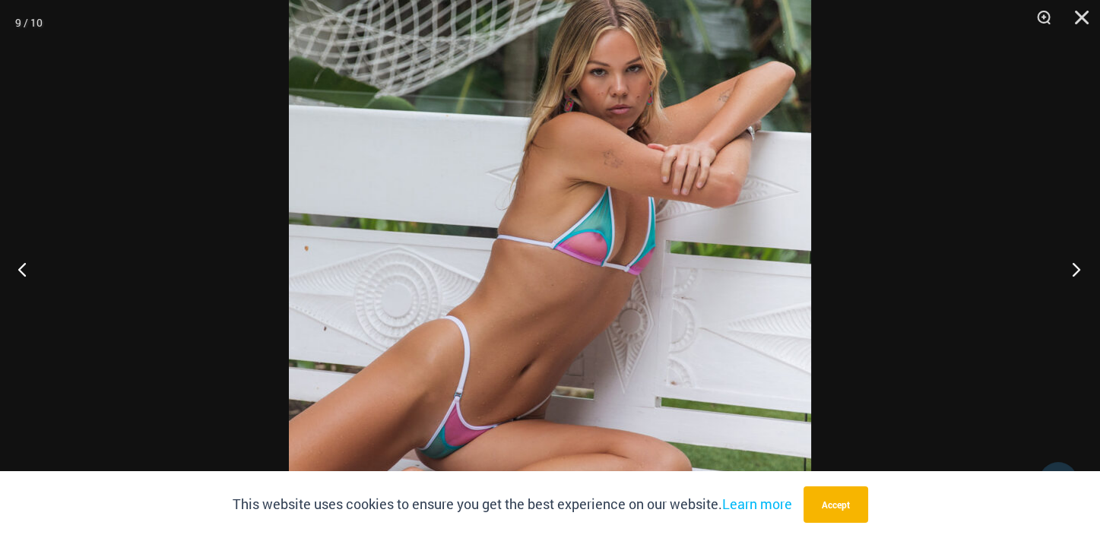
click at [1077, 271] on button "Next" at bounding box center [1071, 269] width 57 height 76
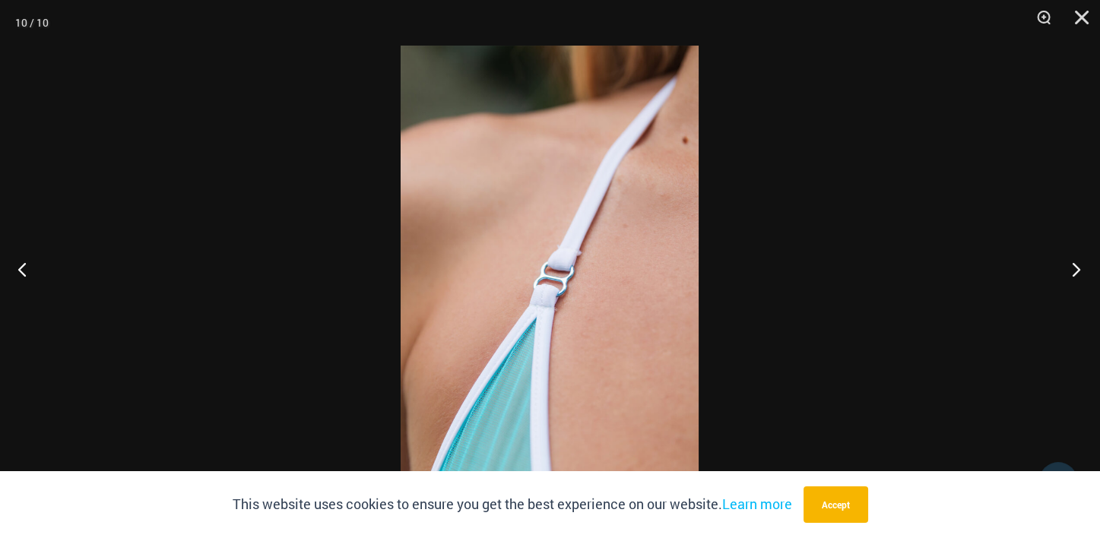
click at [1077, 271] on button "Next" at bounding box center [1071, 269] width 57 height 76
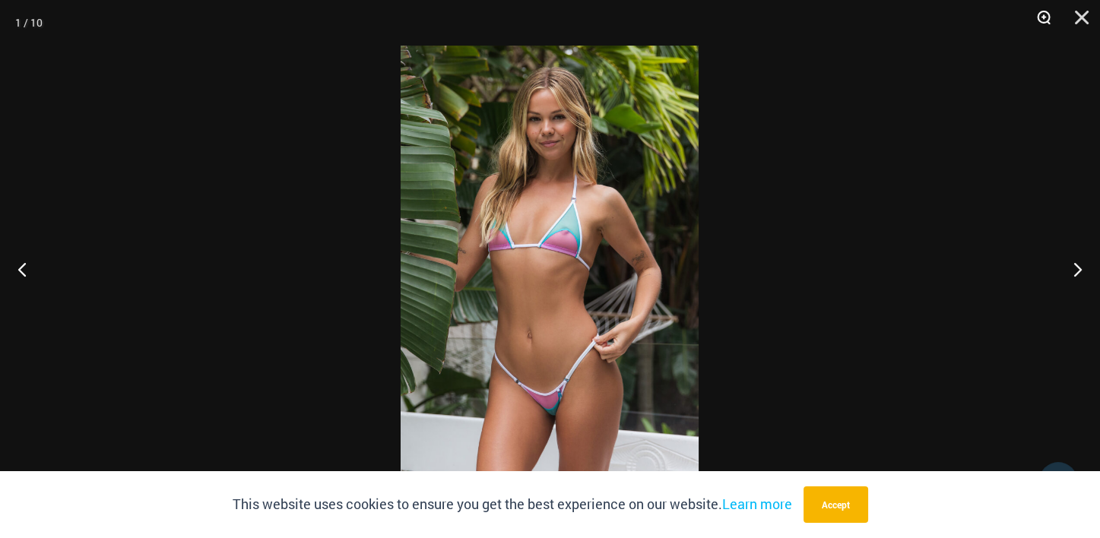
click at [1046, 22] on button "Zoom" at bounding box center [1039, 23] width 38 height 46
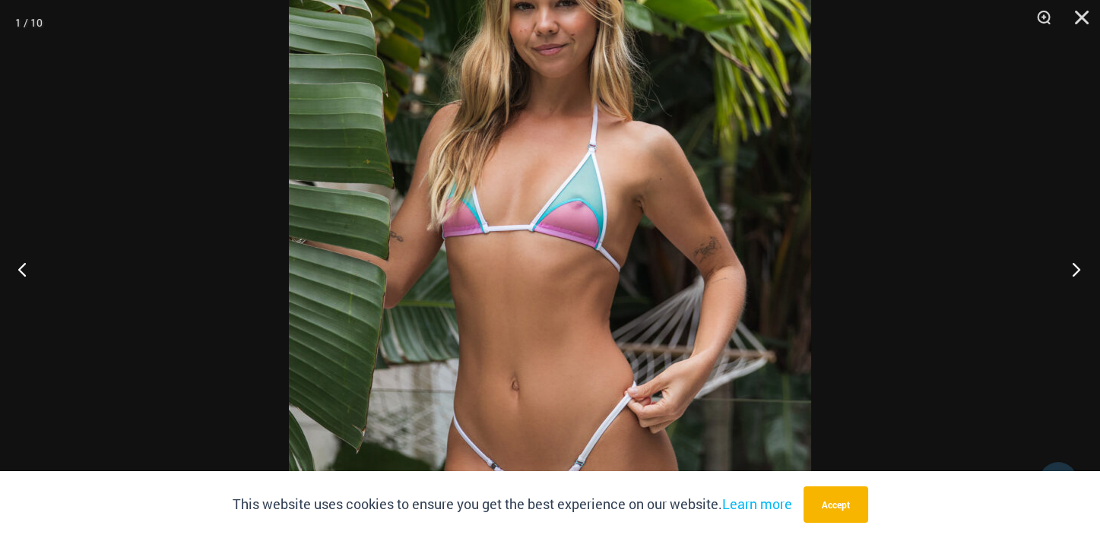
click at [1072, 272] on button "Next" at bounding box center [1071, 269] width 57 height 76
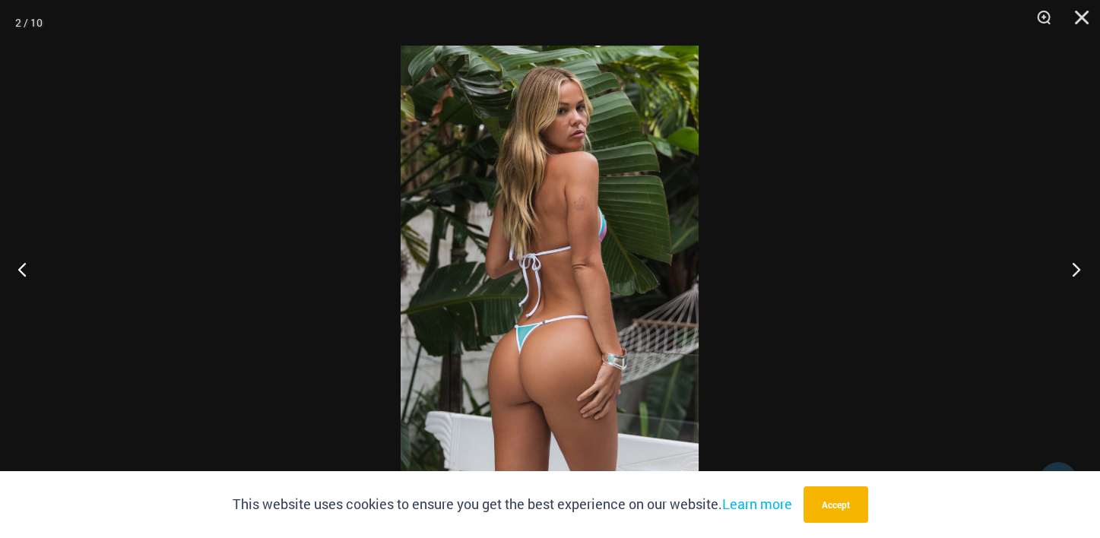
click at [1072, 271] on button "Next" at bounding box center [1071, 269] width 57 height 76
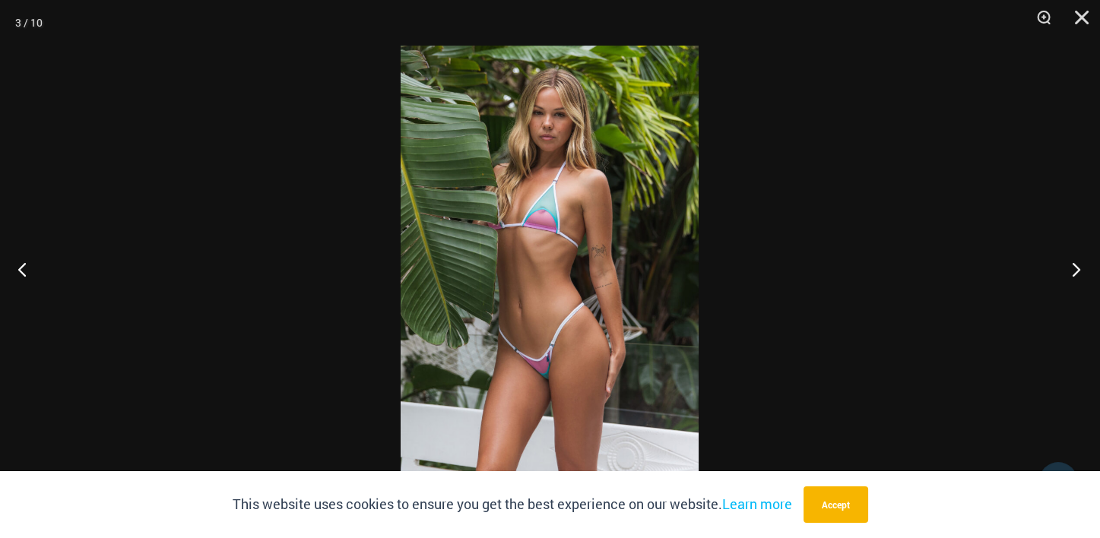
click at [1072, 271] on button "Next" at bounding box center [1071, 269] width 57 height 76
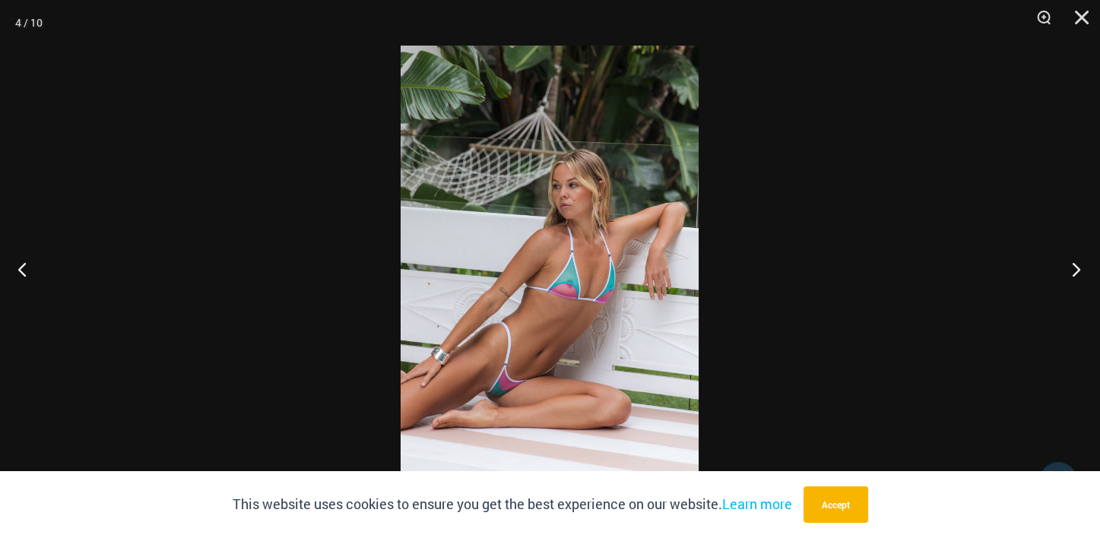
click at [1072, 271] on button "Next" at bounding box center [1071, 269] width 57 height 76
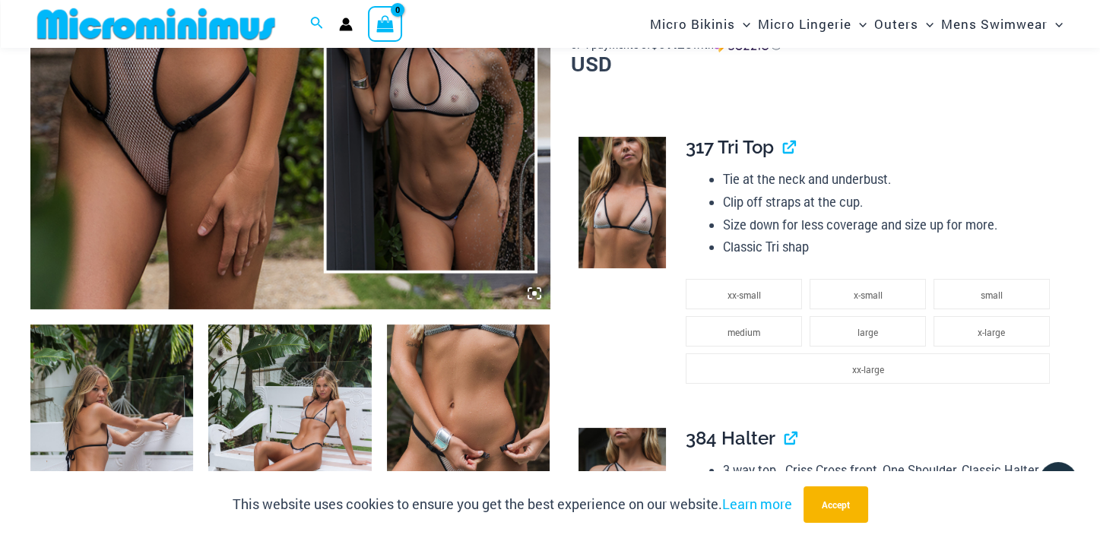
scroll to position [595, 0]
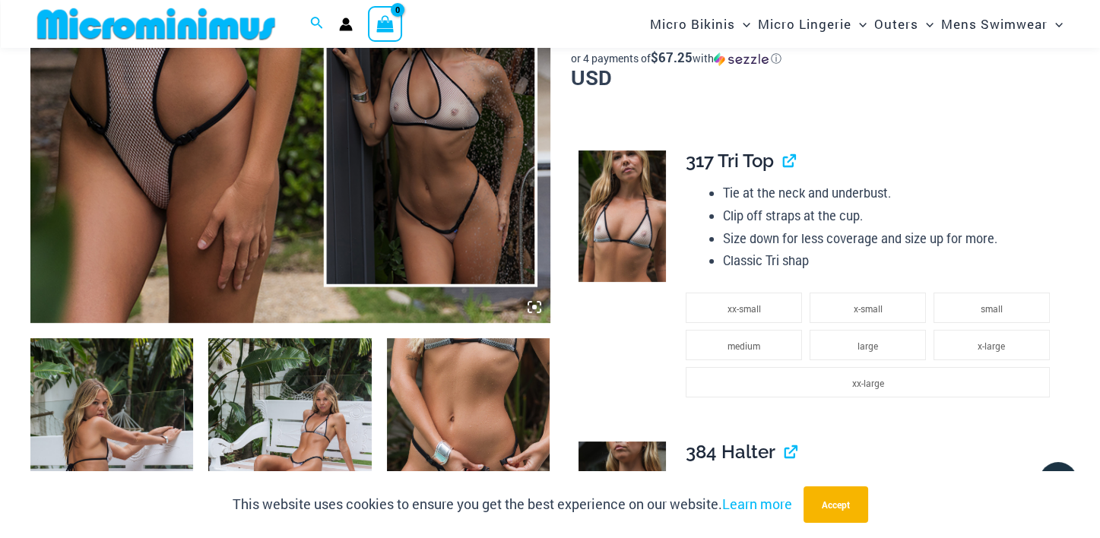
click at [443, 401] on img at bounding box center [468, 460] width 163 height 245
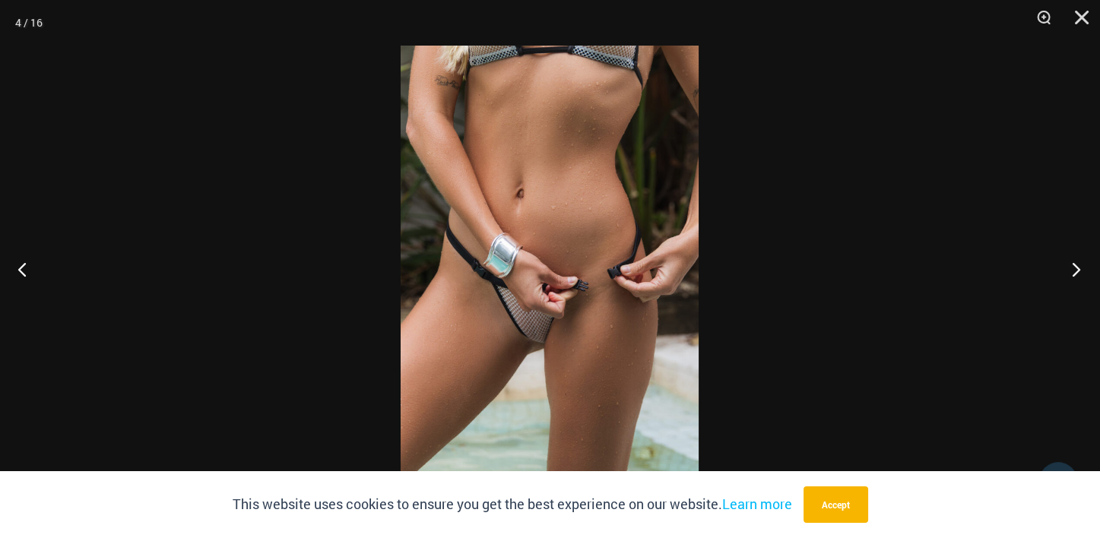
click at [1071, 264] on button "Next" at bounding box center [1071, 269] width 57 height 76
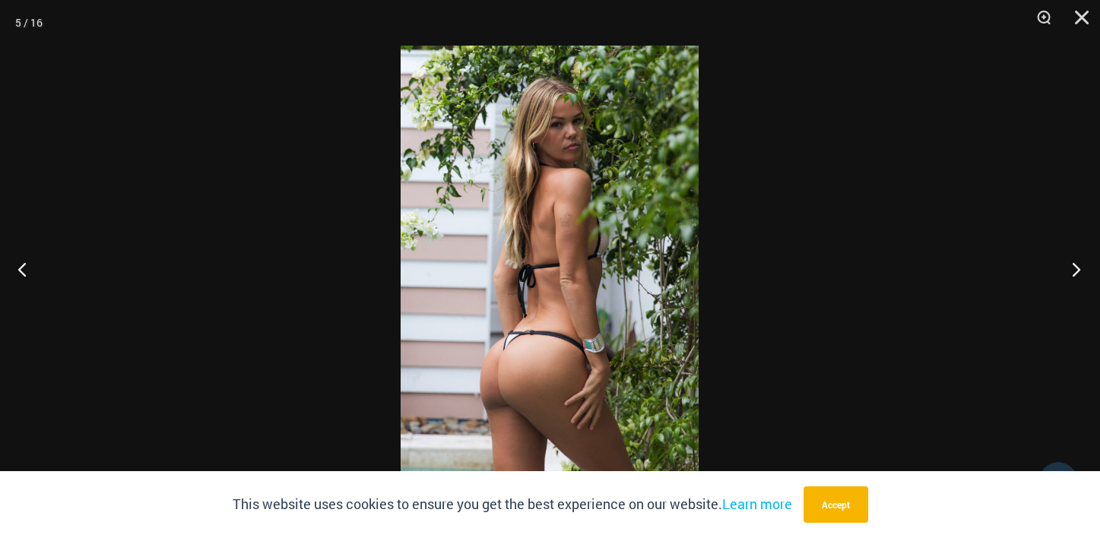
click at [1070, 264] on button "Next" at bounding box center [1071, 269] width 57 height 76
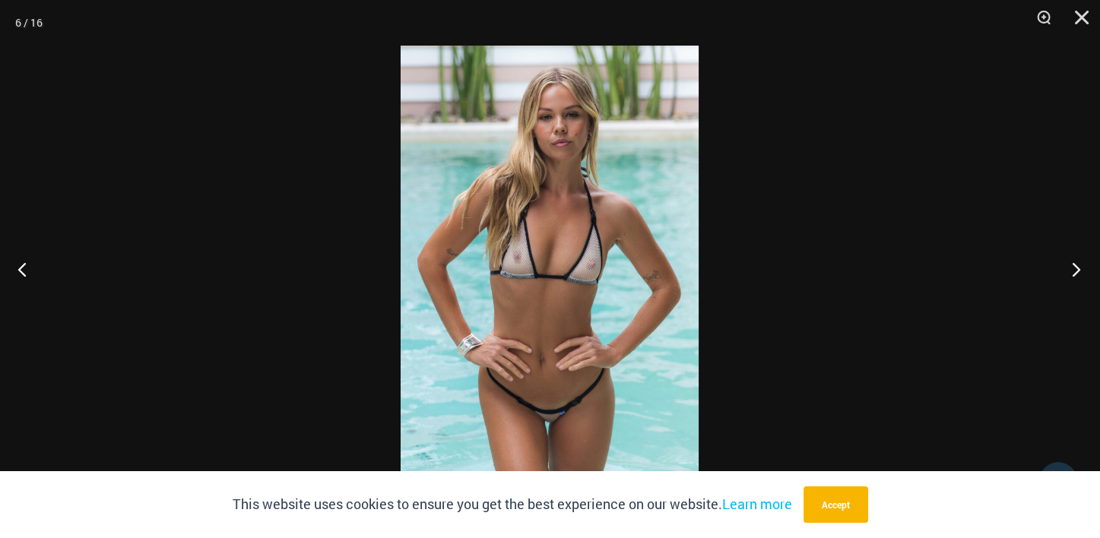
click at [1072, 272] on button "Next" at bounding box center [1071, 269] width 57 height 76
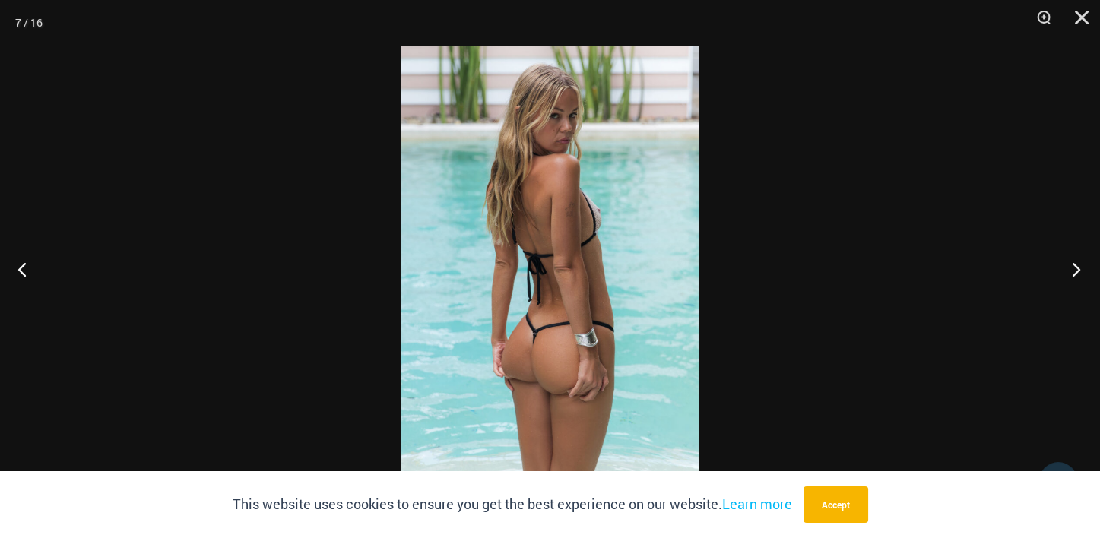
click at [1075, 271] on button "Next" at bounding box center [1071, 269] width 57 height 76
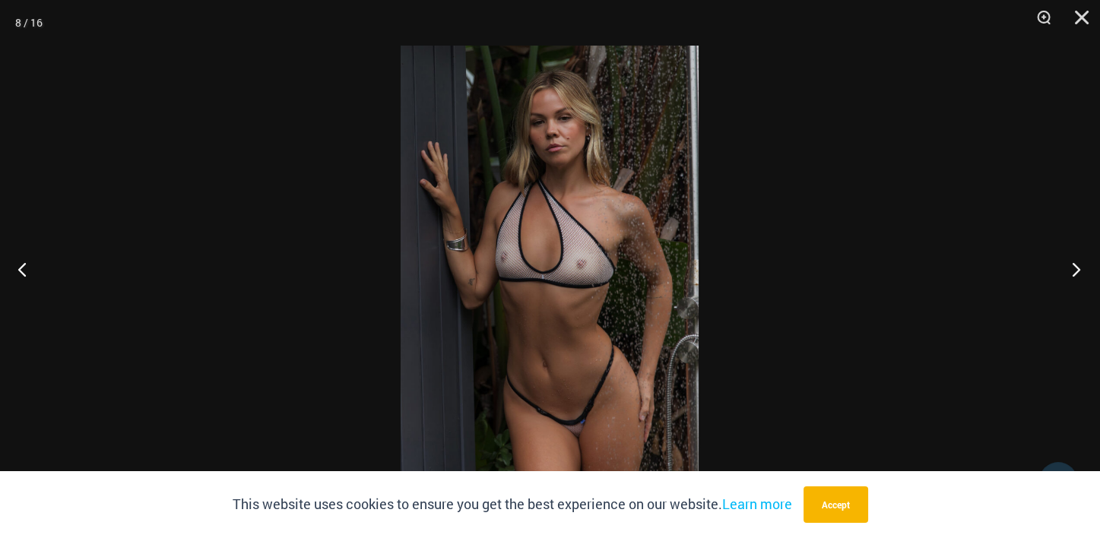
click at [1075, 271] on button "Next" at bounding box center [1071, 269] width 57 height 76
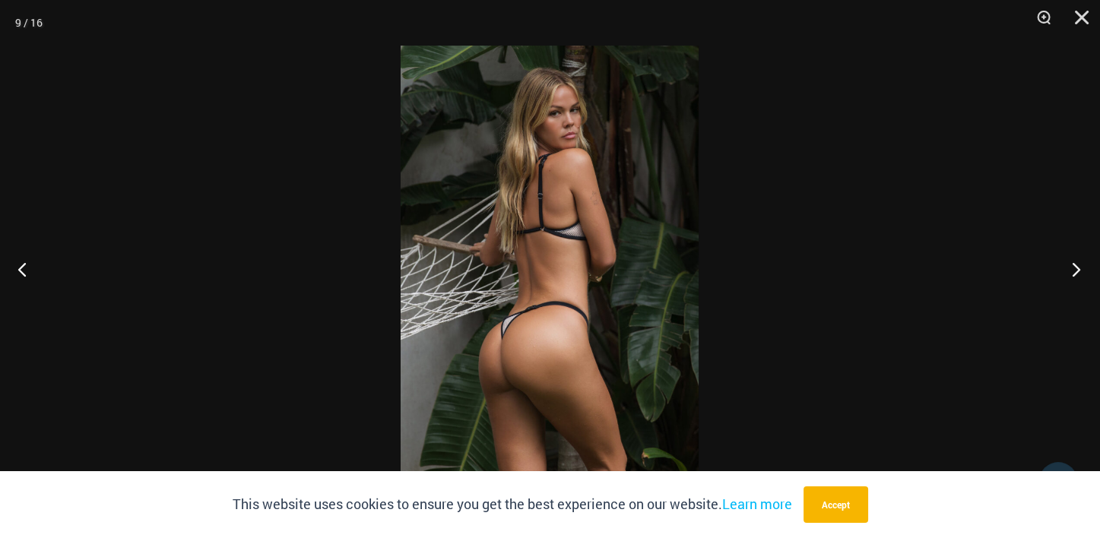
click at [1075, 271] on button "Next" at bounding box center [1071, 269] width 57 height 76
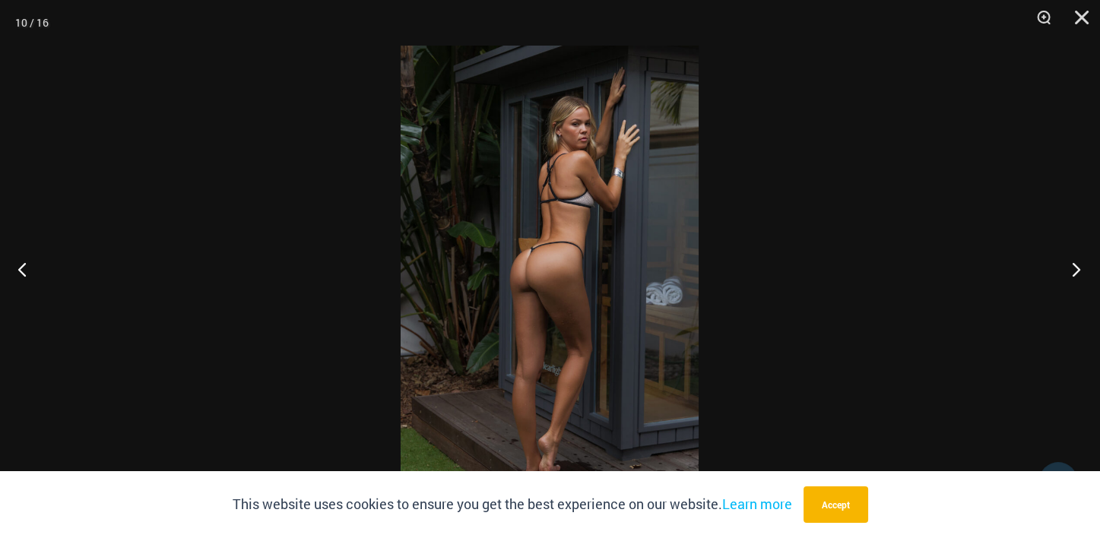
click at [1075, 271] on button "Next" at bounding box center [1071, 269] width 57 height 76
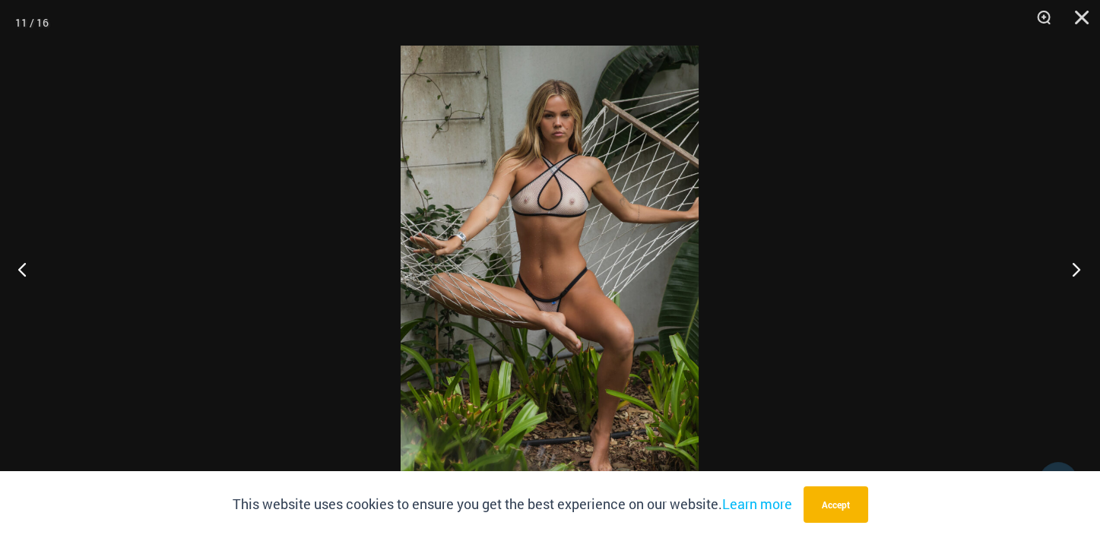
click at [1075, 271] on button "Next" at bounding box center [1071, 269] width 57 height 76
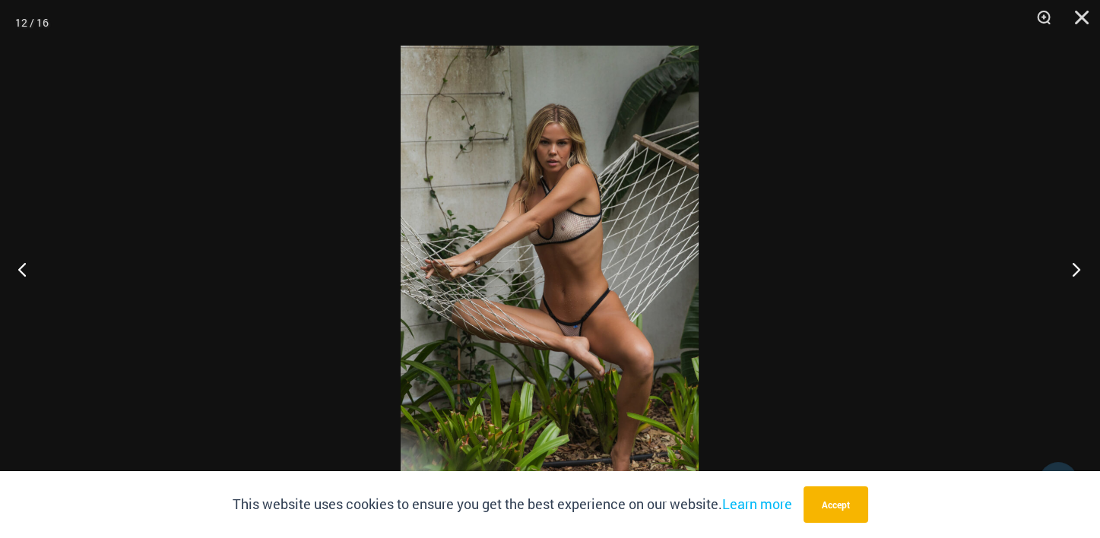
click at [1075, 271] on button "Next" at bounding box center [1071, 269] width 57 height 76
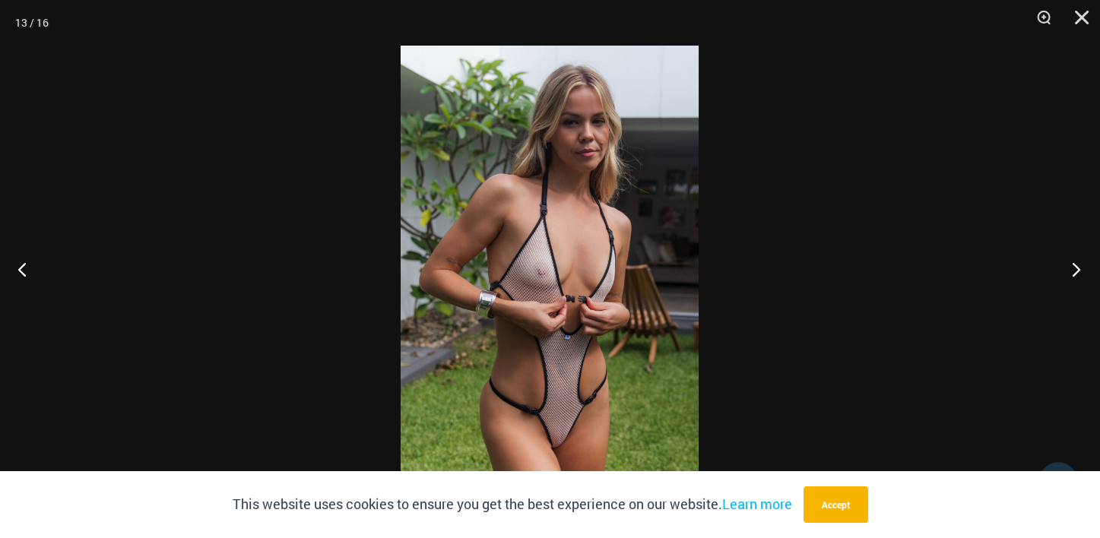
click at [1075, 271] on button "Next" at bounding box center [1071, 269] width 57 height 76
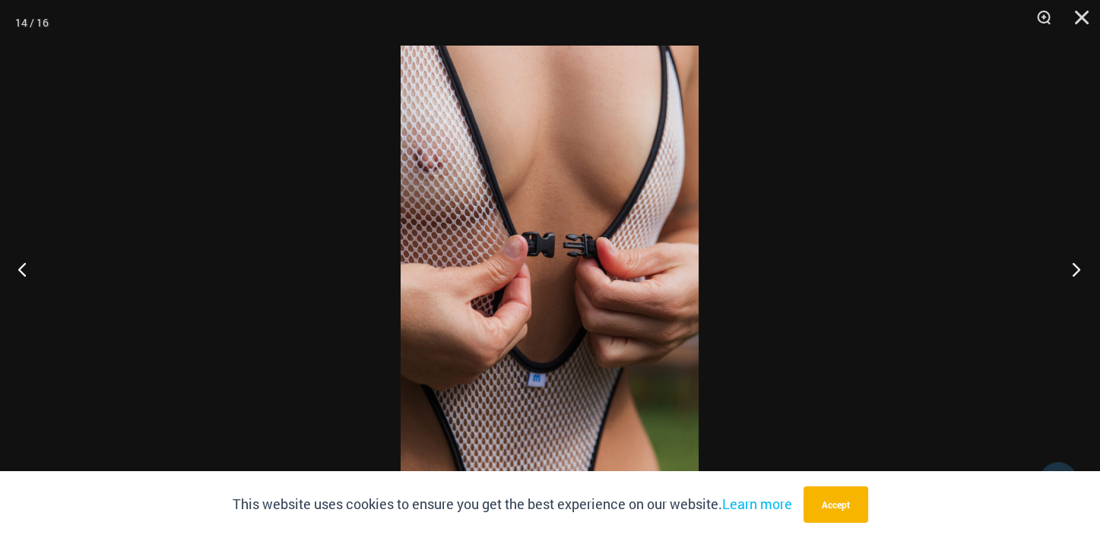
click at [1075, 271] on button "Next" at bounding box center [1071, 269] width 57 height 76
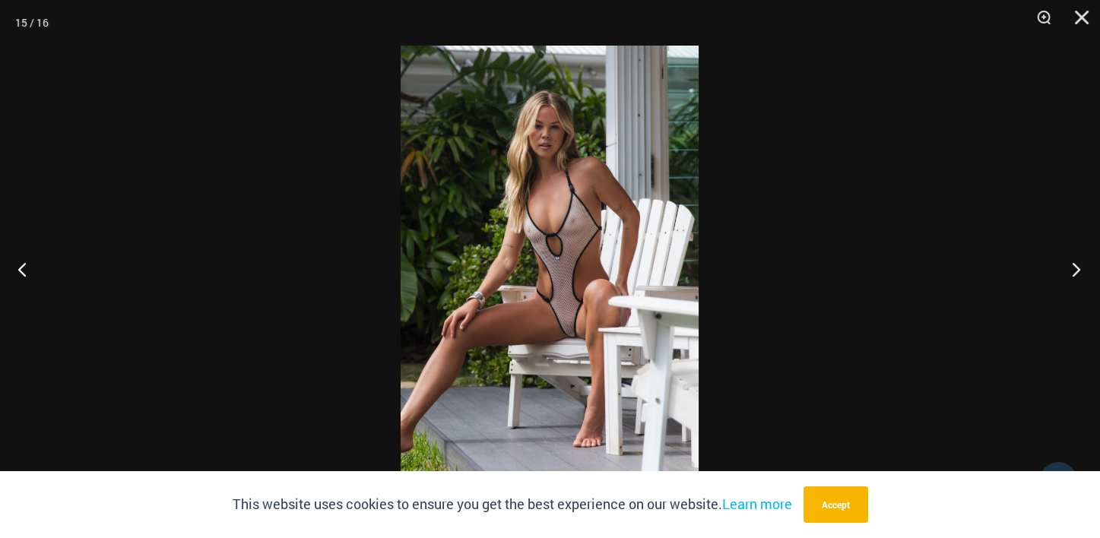
click at [1075, 271] on button "Next" at bounding box center [1071, 269] width 57 height 76
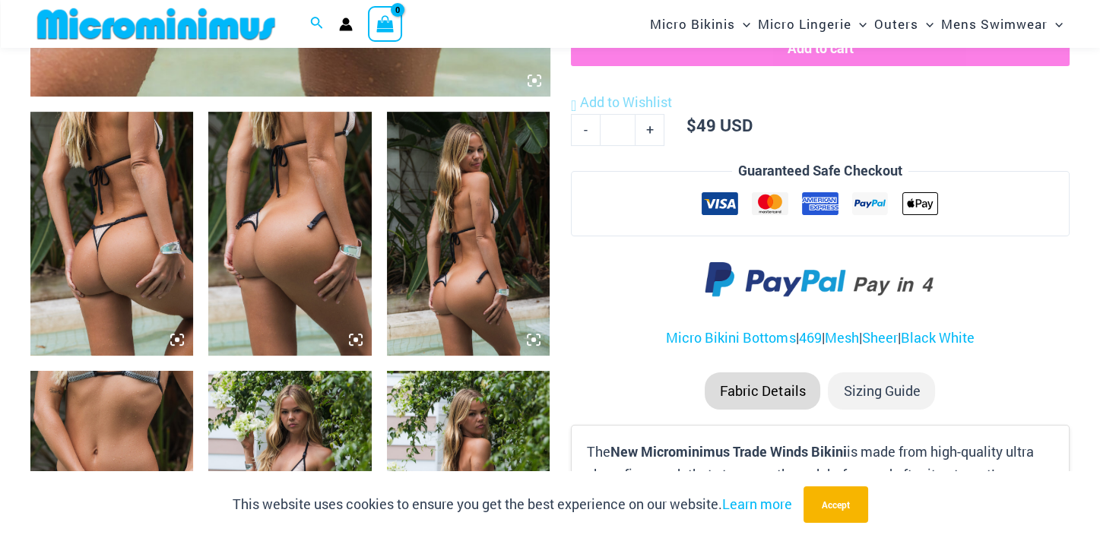
scroll to position [820, 0]
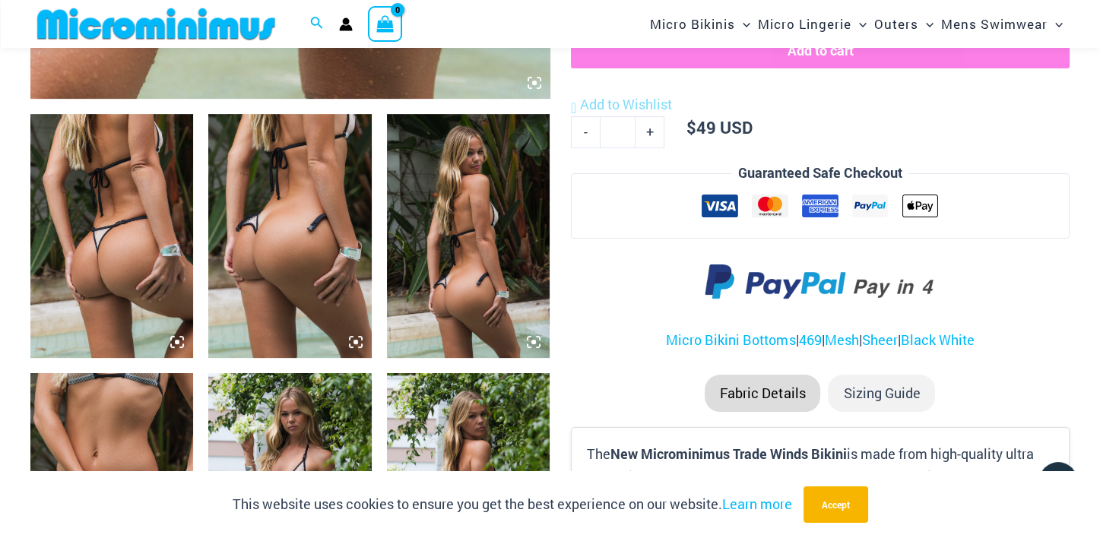
click at [309, 284] on img at bounding box center [289, 236] width 163 height 245
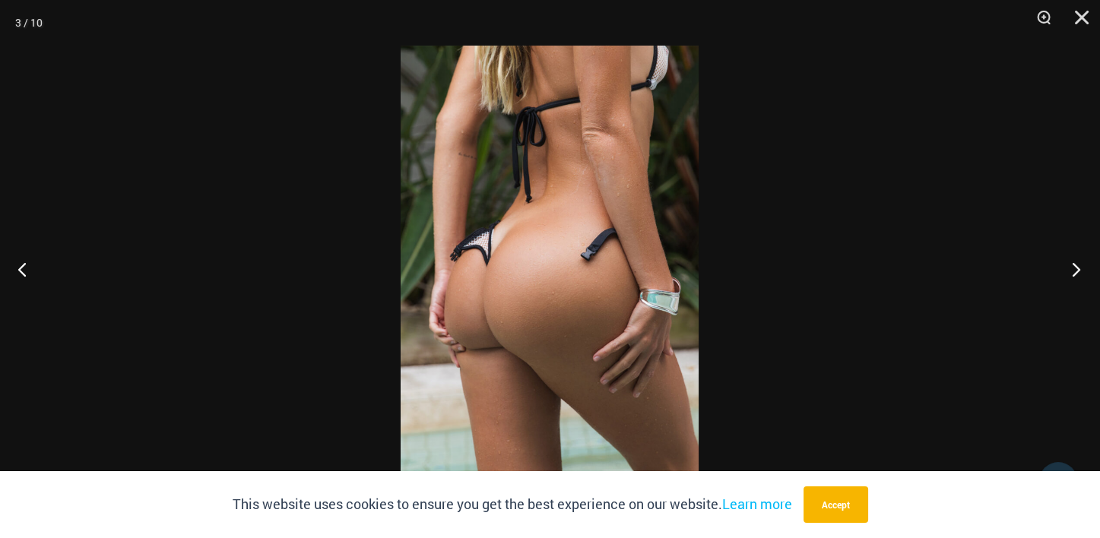
click at [1073, 277] on button "Next" at bounding box center [1071, 269] width 57 height 76
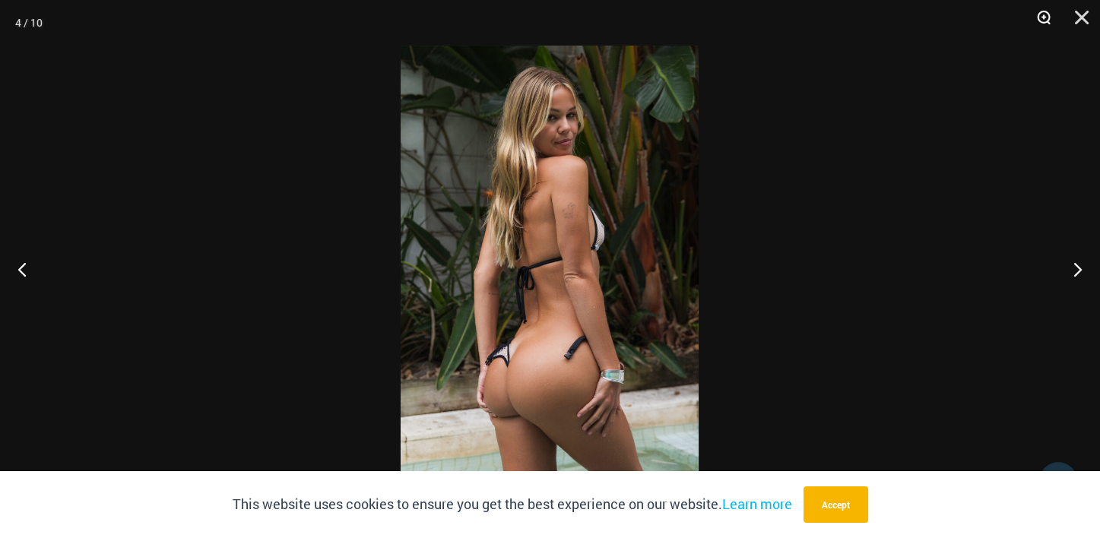
click at [1044, 18] on button "Zoom" at bounding box center [1039, 23] width 38 height 46
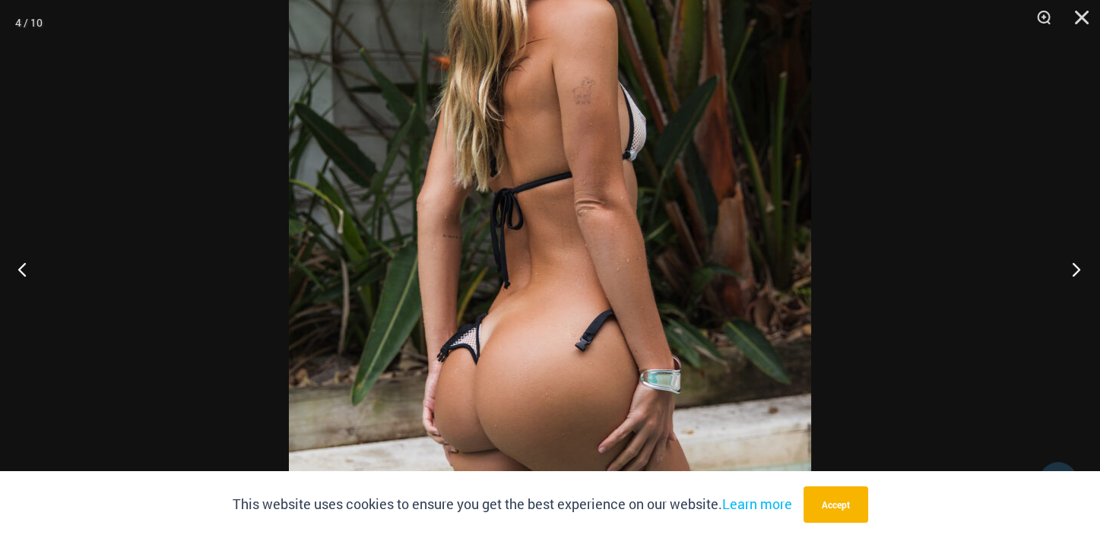
click at [1078, 274] on button "Next" at bounding box center [1071, 269] width 57 height 76
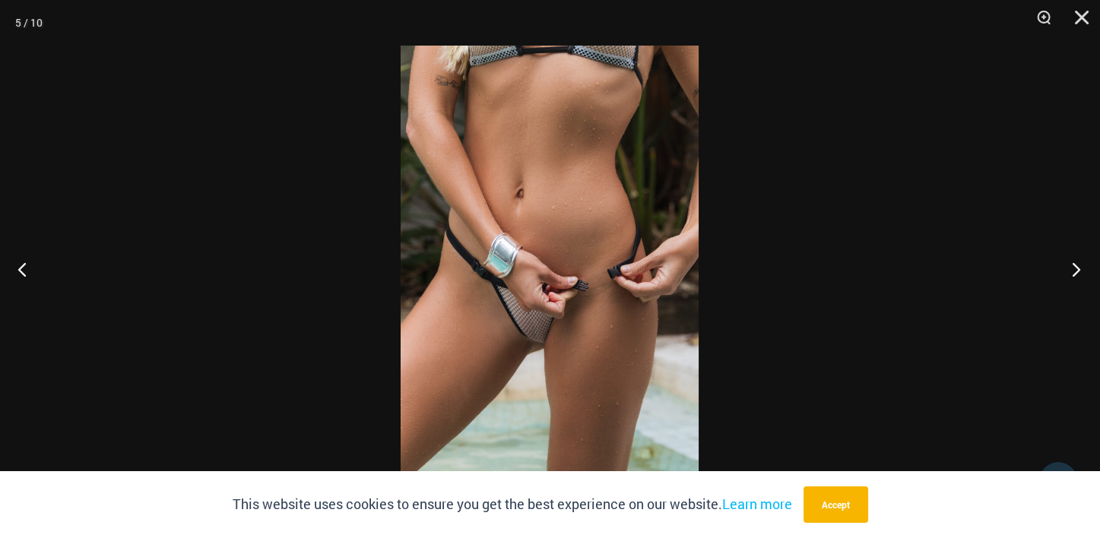
click at [1078, 274] on button "Next" at bounding box center [1071, 269] width 57 height 76
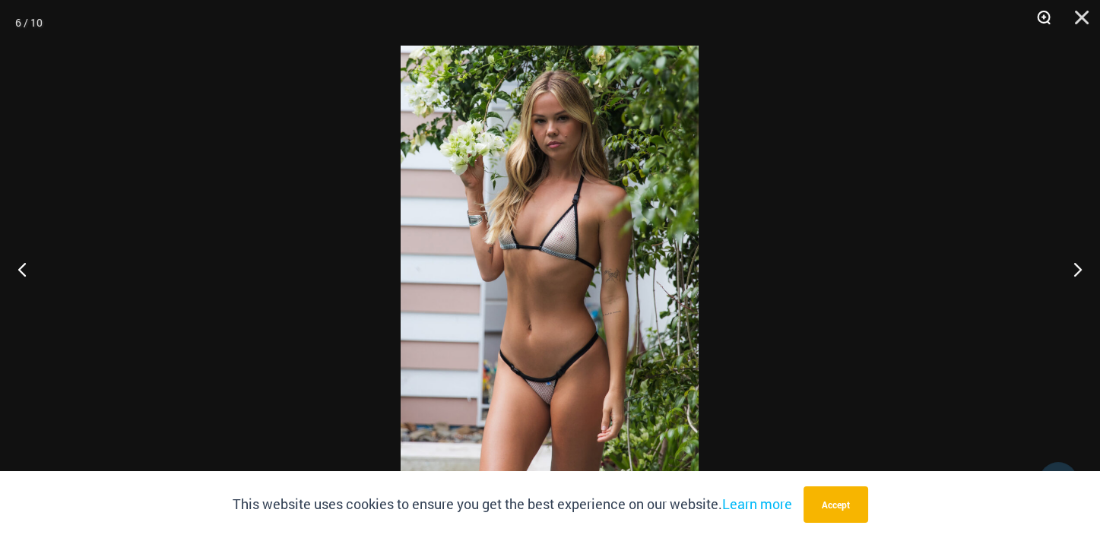
click at [1040, 21] on button "Zoom" at bounding box center [1039, 23] width 38 height 46
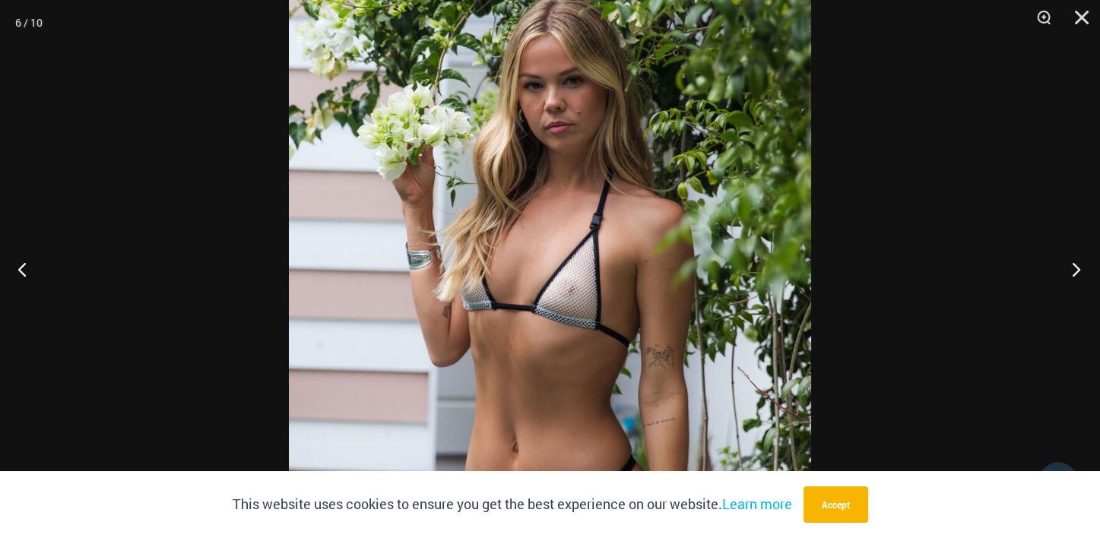
click at [1075, 277] on button "Next" at bounding box center [1071, 269] width 57 height 76
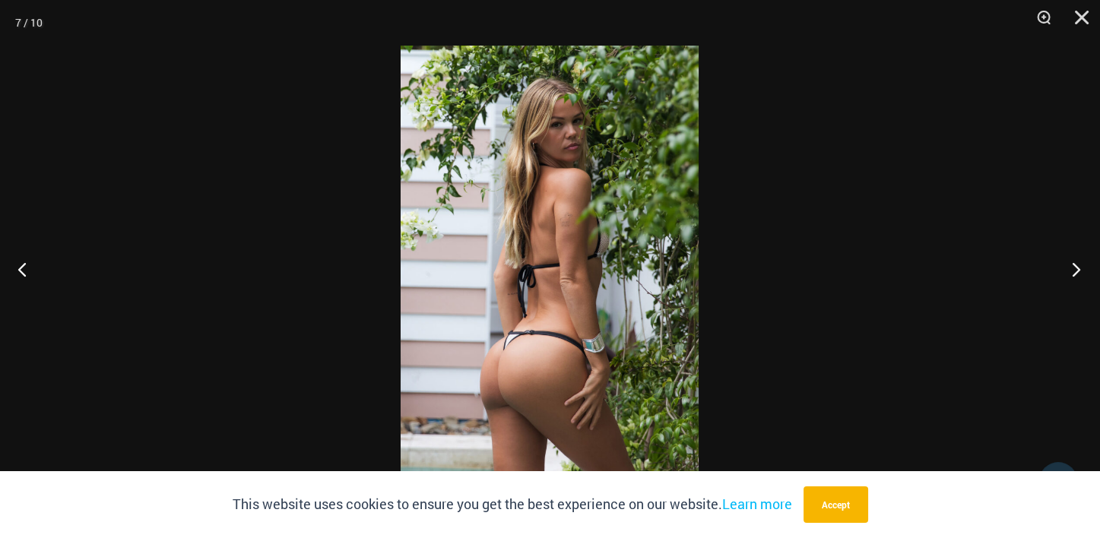
click at [1075, 276] on button "Next" at bounding box center [1071, 269] width 57 height 76
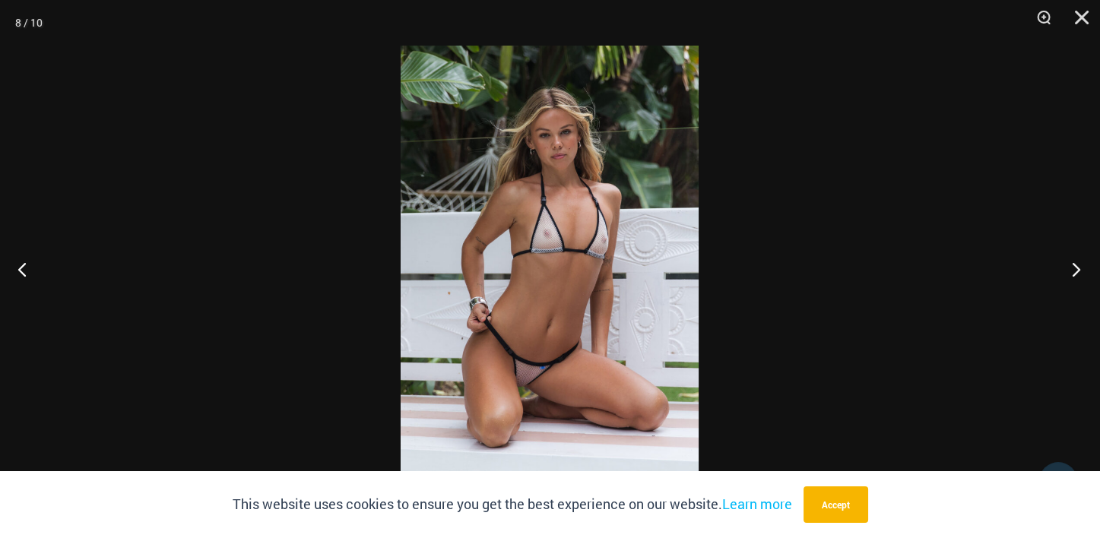
click at [1075, 276] on button "Next" at bounding box center [1071, 269] width 57 height 76
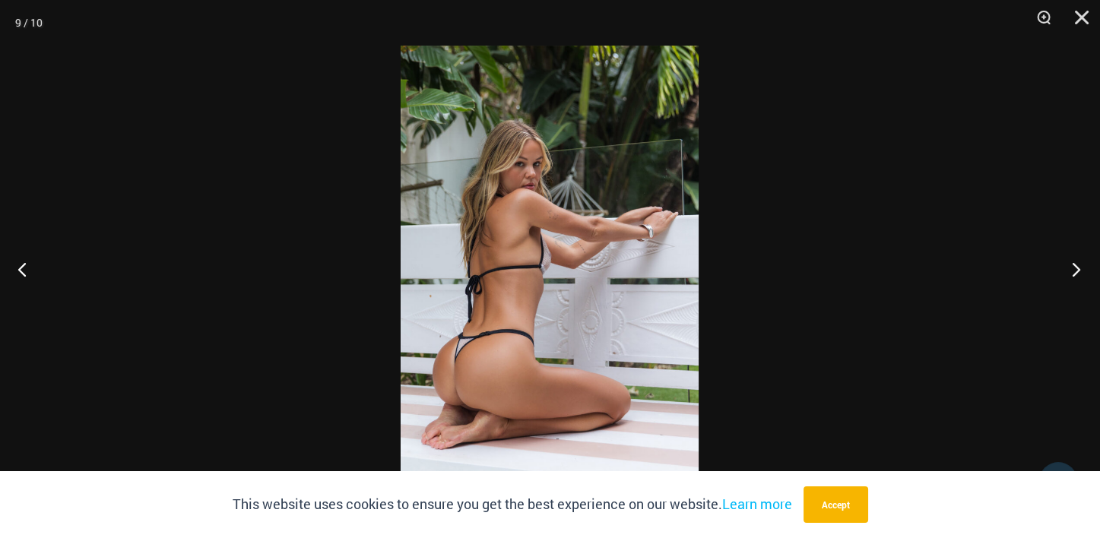
click at [1075, 276] on button "Next" at bounding box center [1071, 269] width 57 height 76
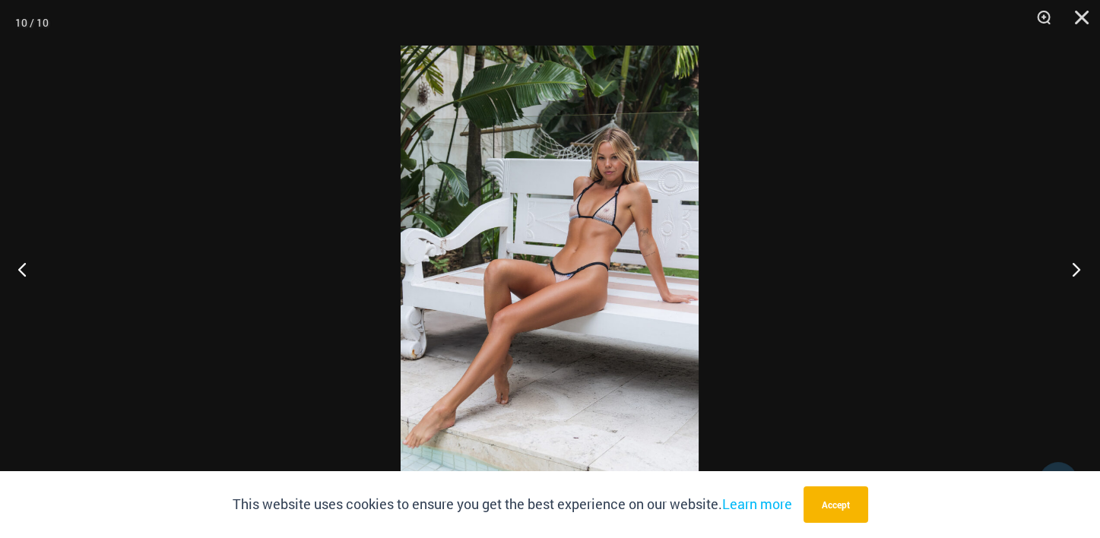
click at [1075, 276] on button "Next" at bounding box center [1071, 269] width 57 height 76
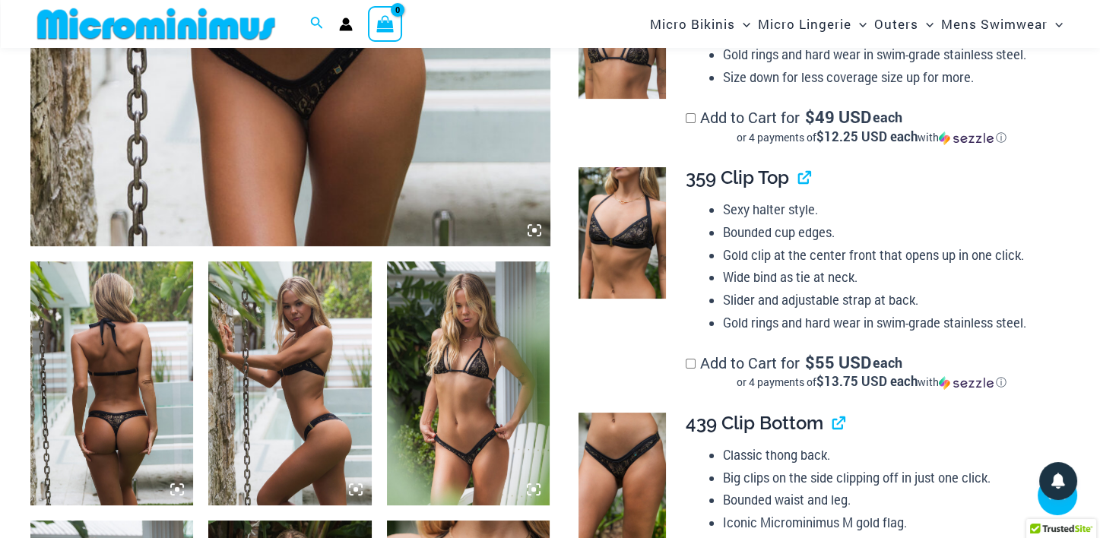
scroll to position [748, 0]
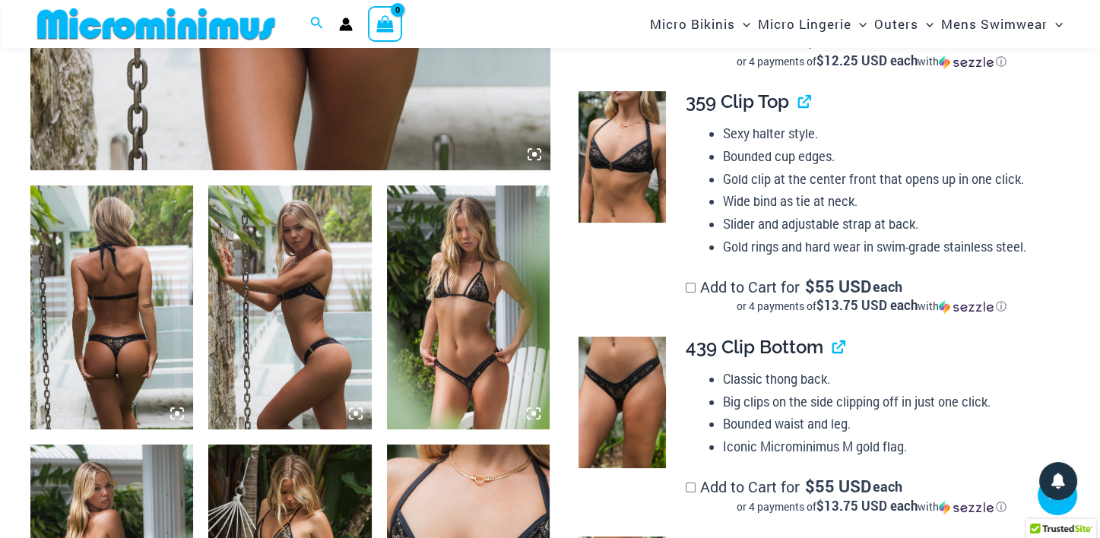
click at [478, 383] on img at bounding box center [468, 308] width 163 height 245
click at [123, 299] on img at bounding box center [111, 308] width 163 height 245
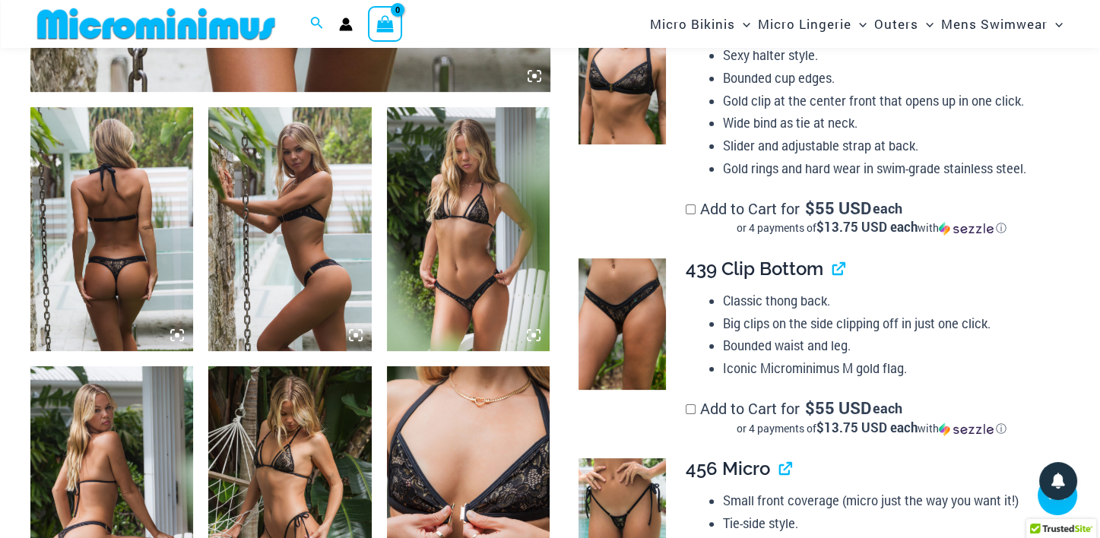
scroll to position [1053, 0]
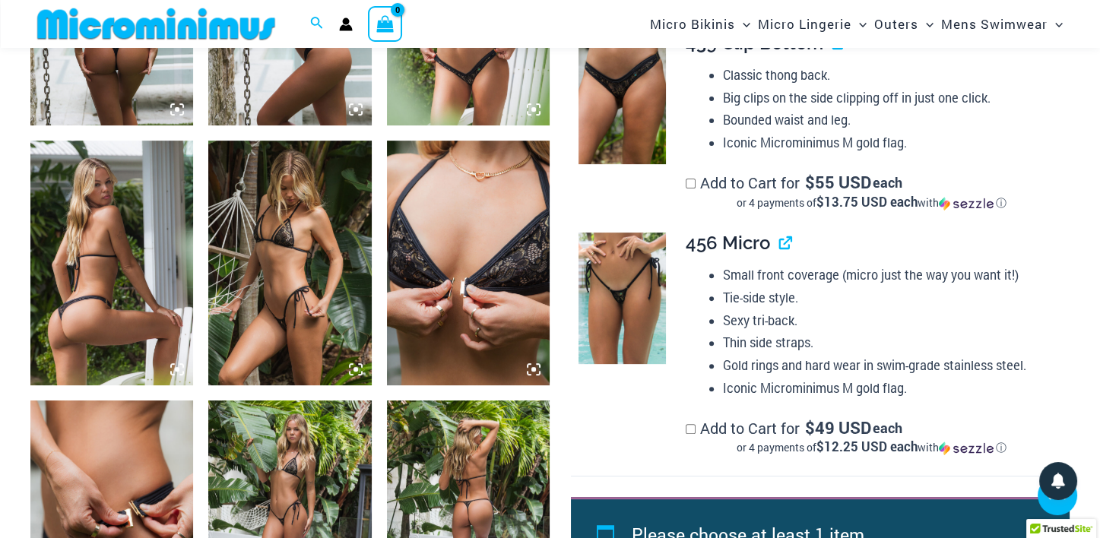
click at [488, 249] on img at bounding box center [468, 263] width 163 height 245
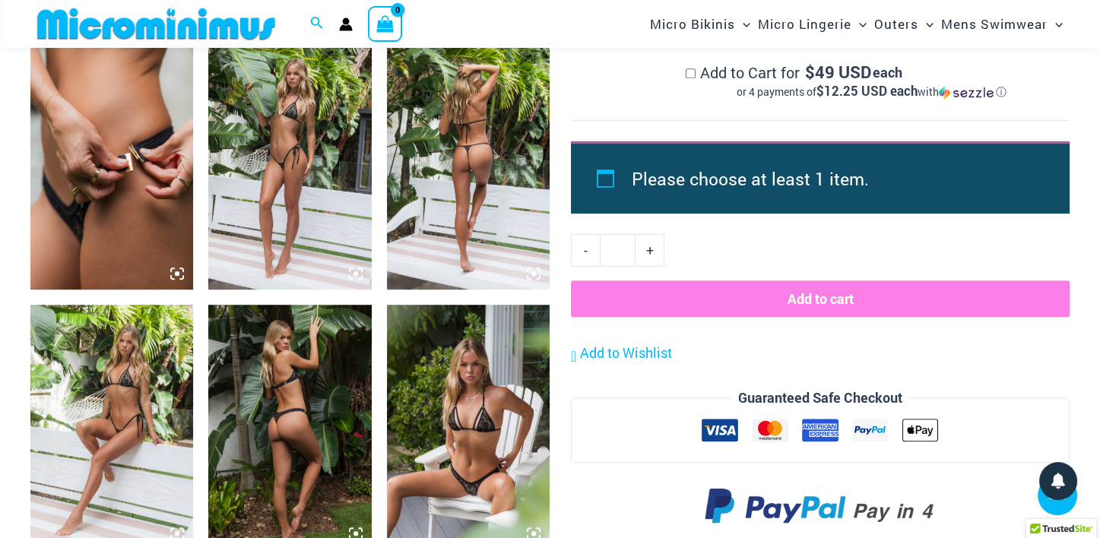
scroll to position [1510, 0]
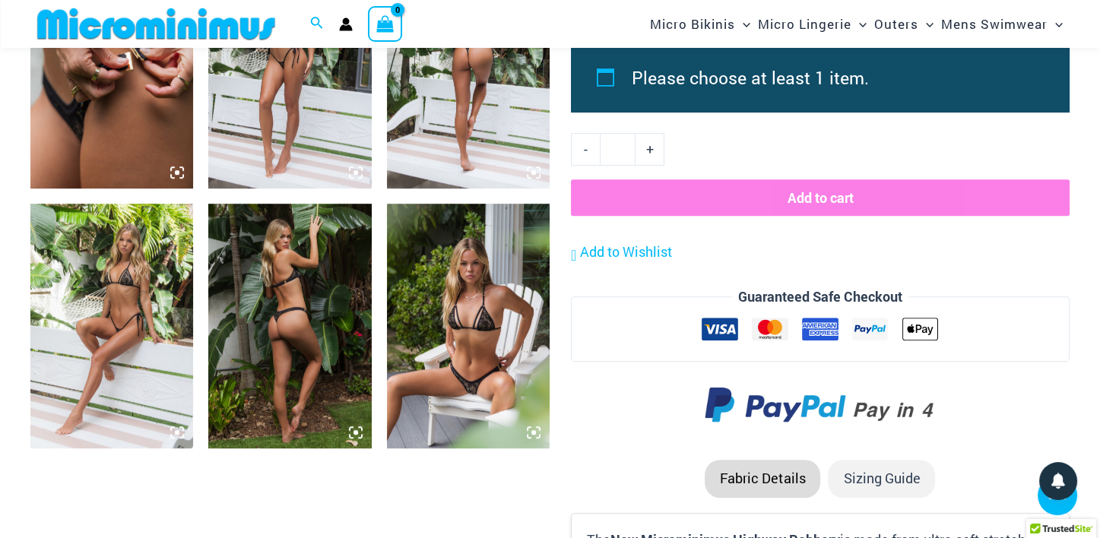
click at [463, 367] on img at bounding box center [468, 326] width 163 height 245
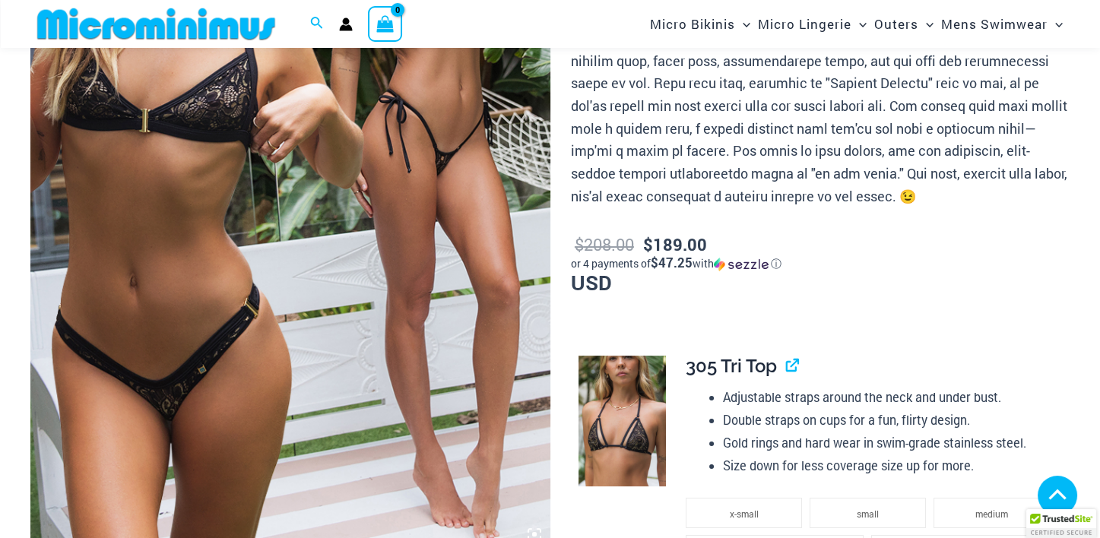
scroll to position [748, 0]
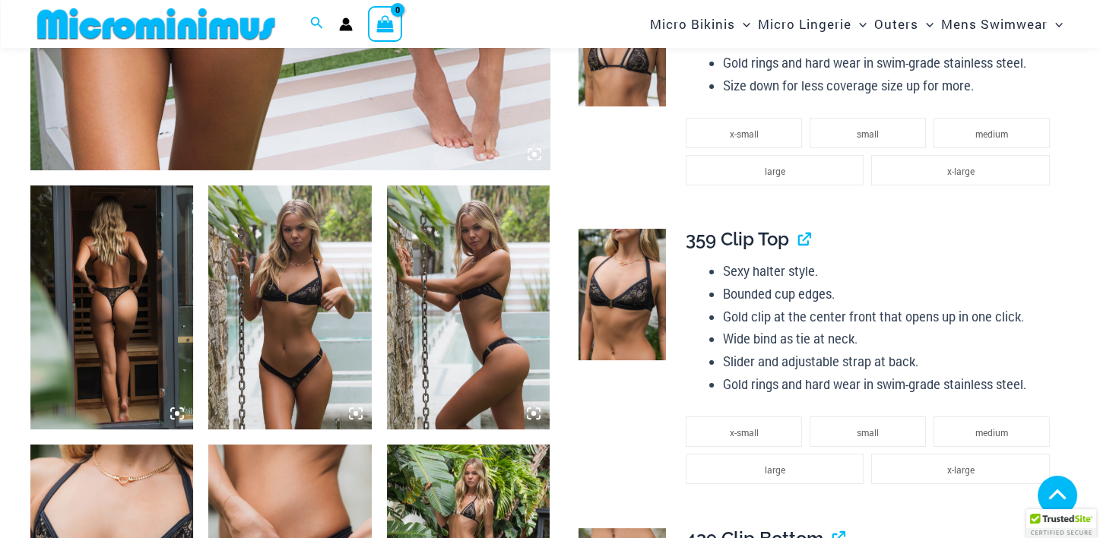
click at [293, 319] on img at bounding box center [289, 308] width 163 height 245
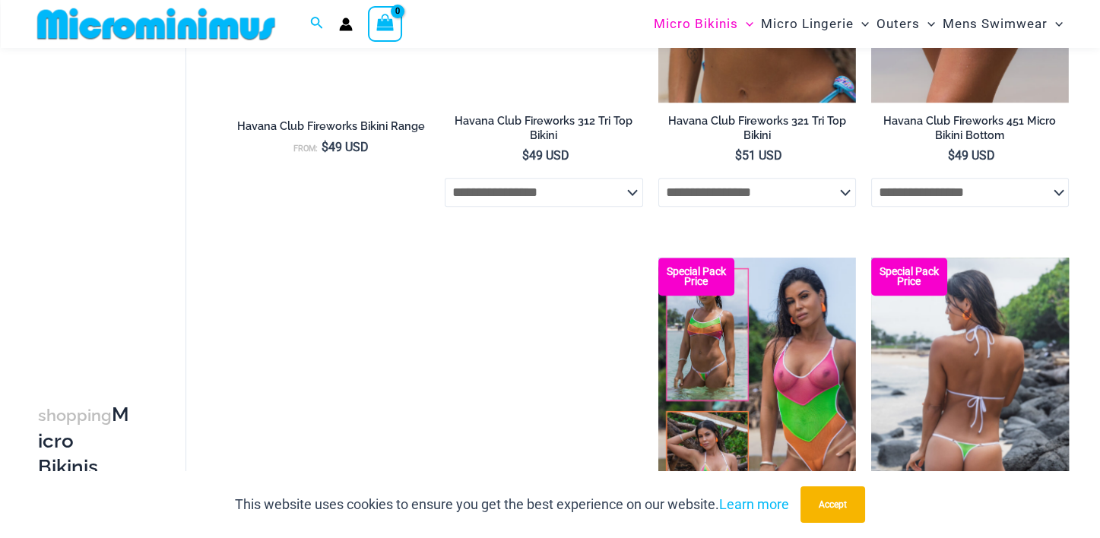
scroll to position [2193, 0]
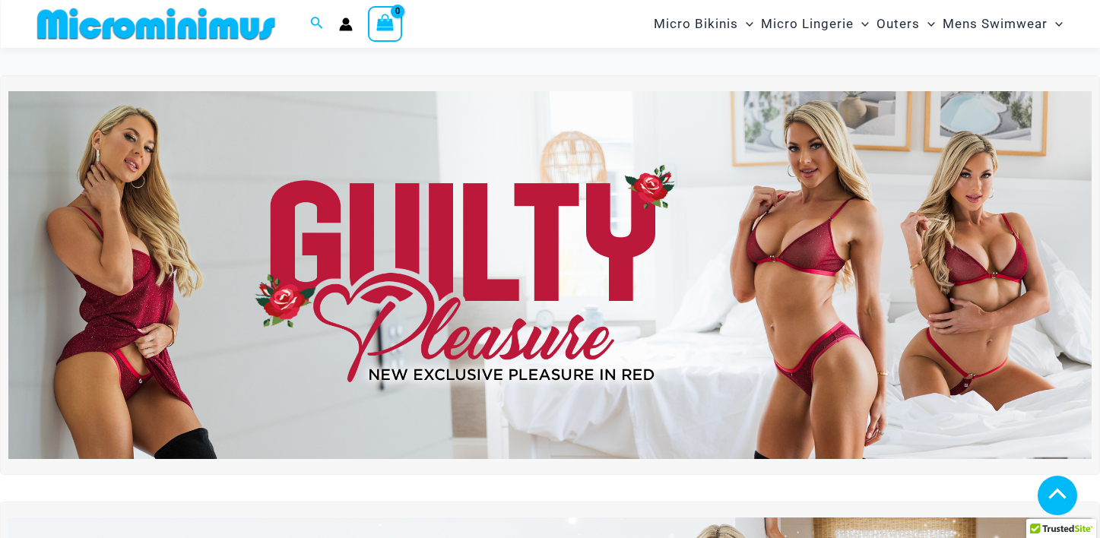
scroll to position [1122, 0]
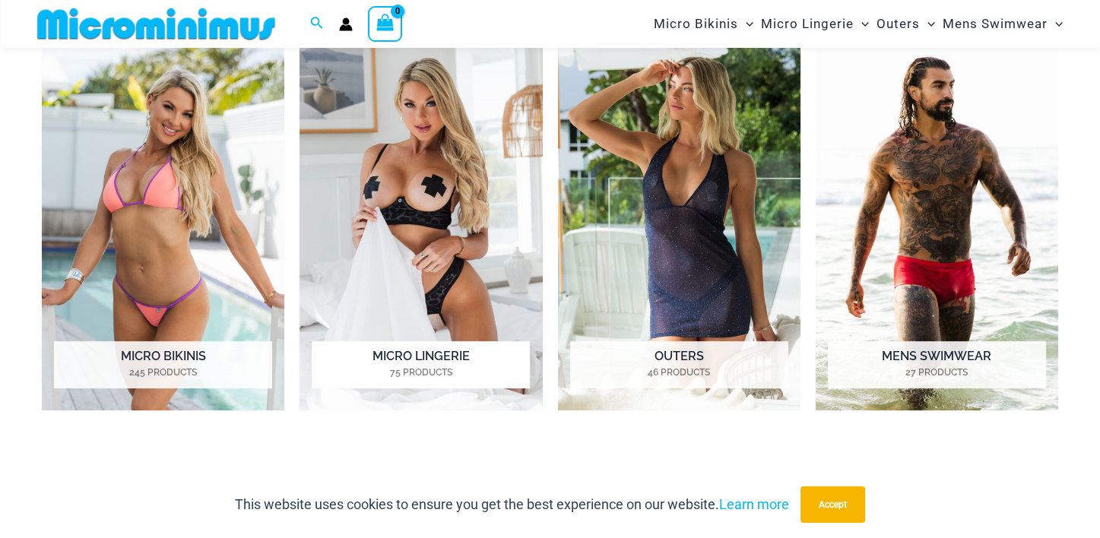
click at [448, 153] on img "Visit product category Micro Lingerie" at bounding box center [421, 222] width 243 height 375
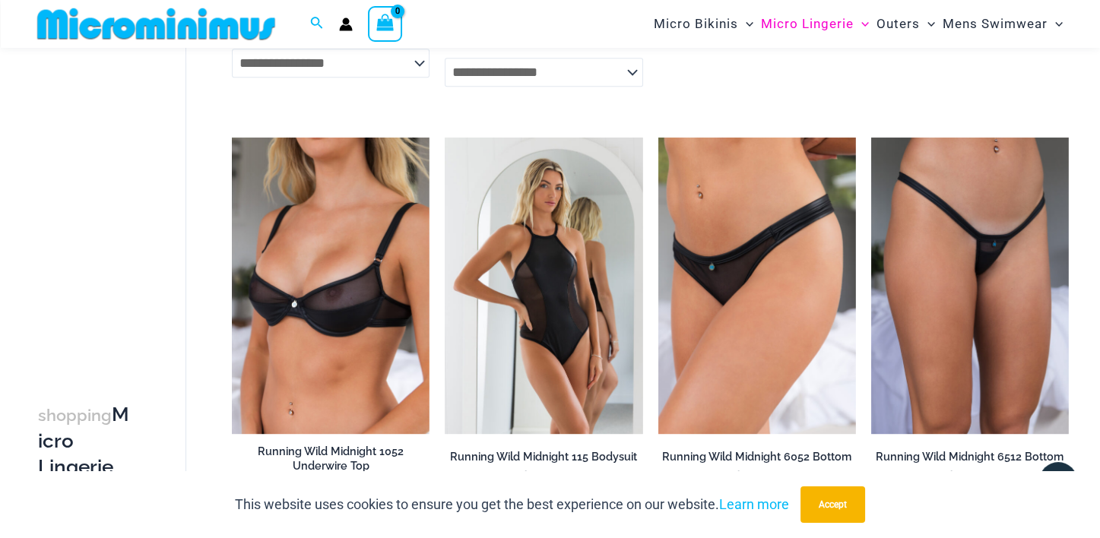
scroll to position [1583, 0]
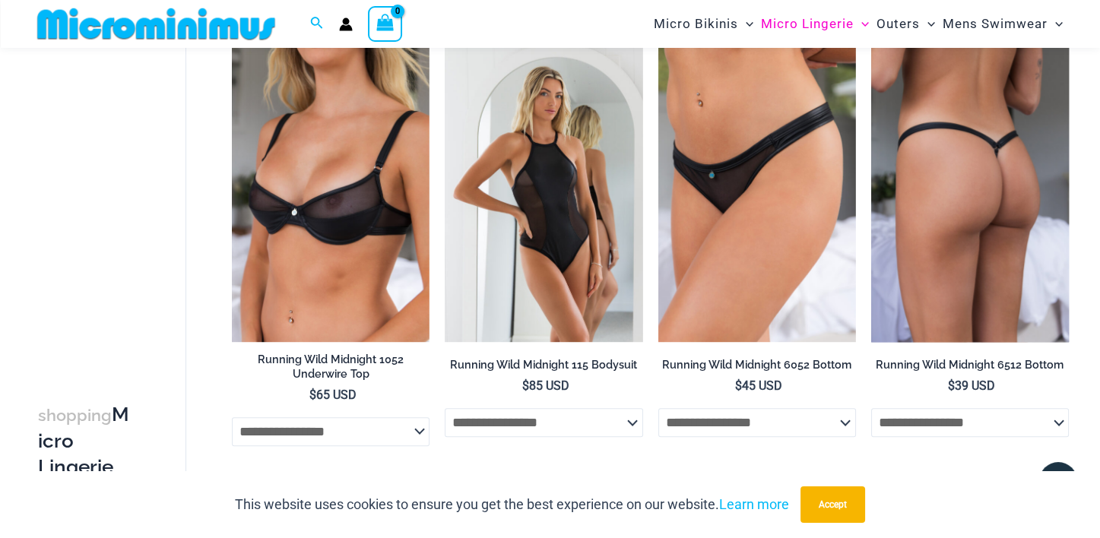
click at [957, 220] on img at bounding box center [971, 194] width 198 height 297
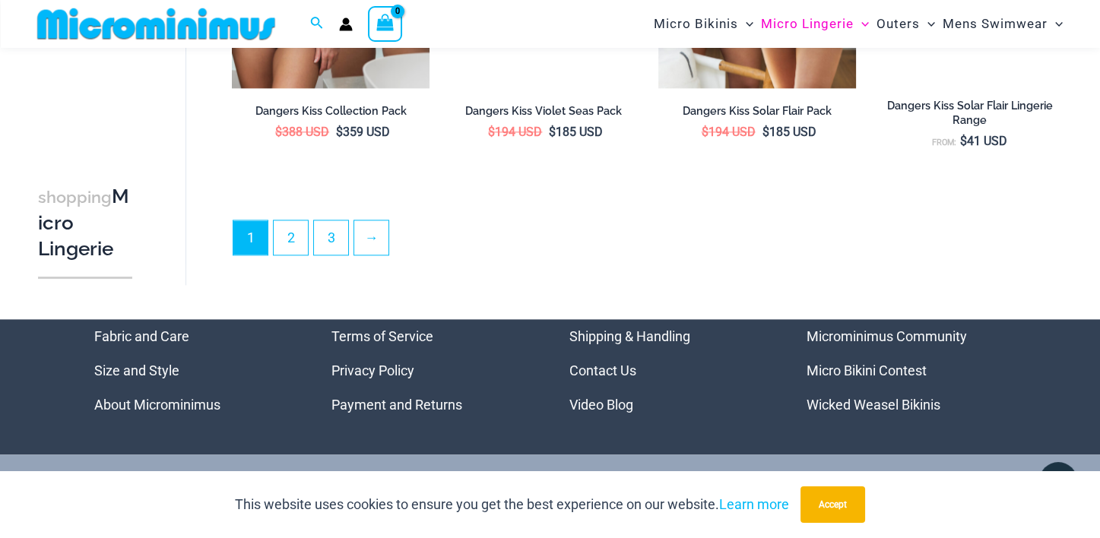
scroll to position [3637, 0]
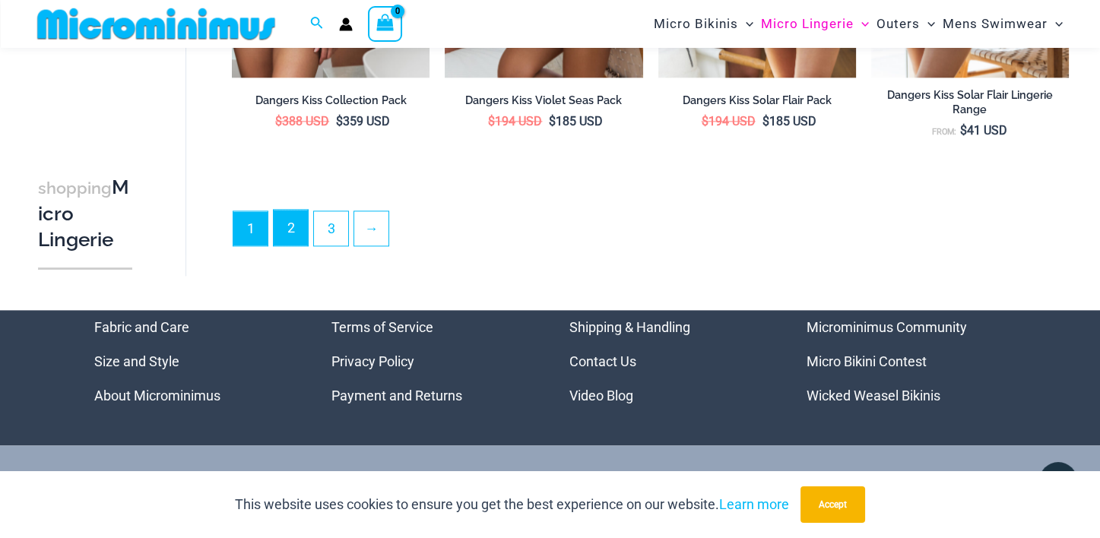
click at [297, 218] on link "2" at bounding box center [291, 228] width 34 height 36
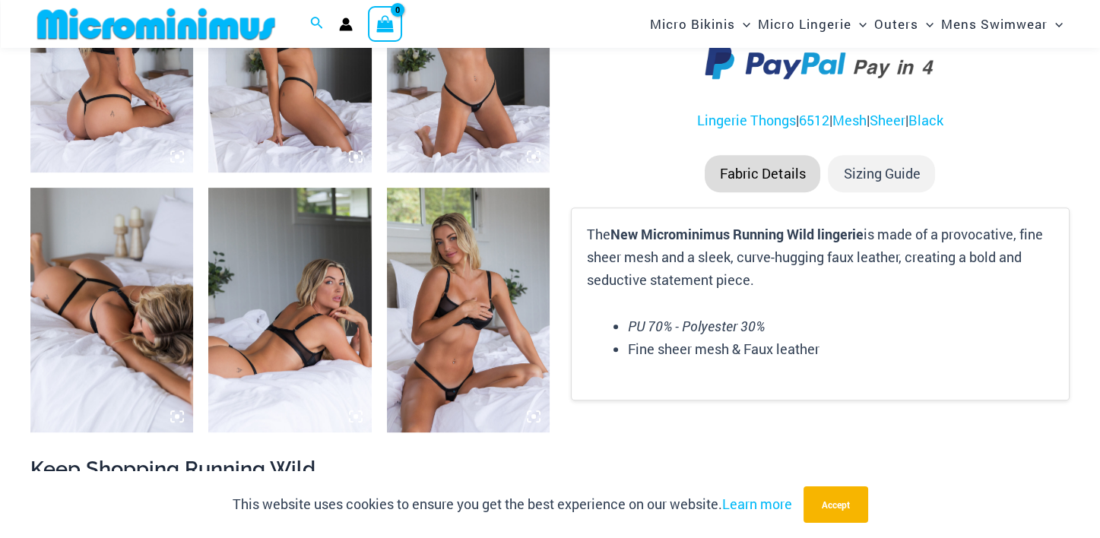
scroll to position [1286, 0]
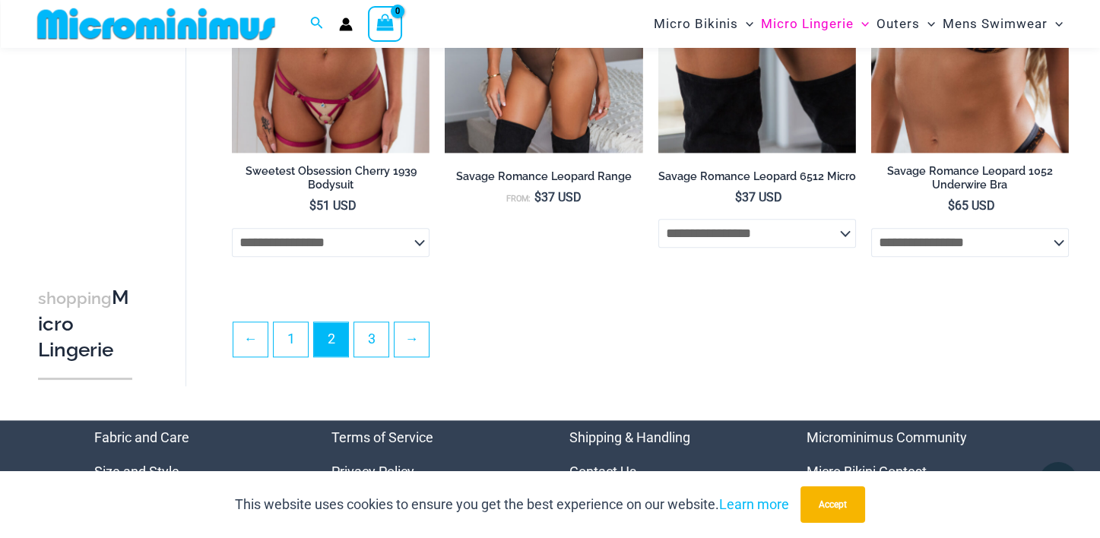
scroll to position [3491, 0]
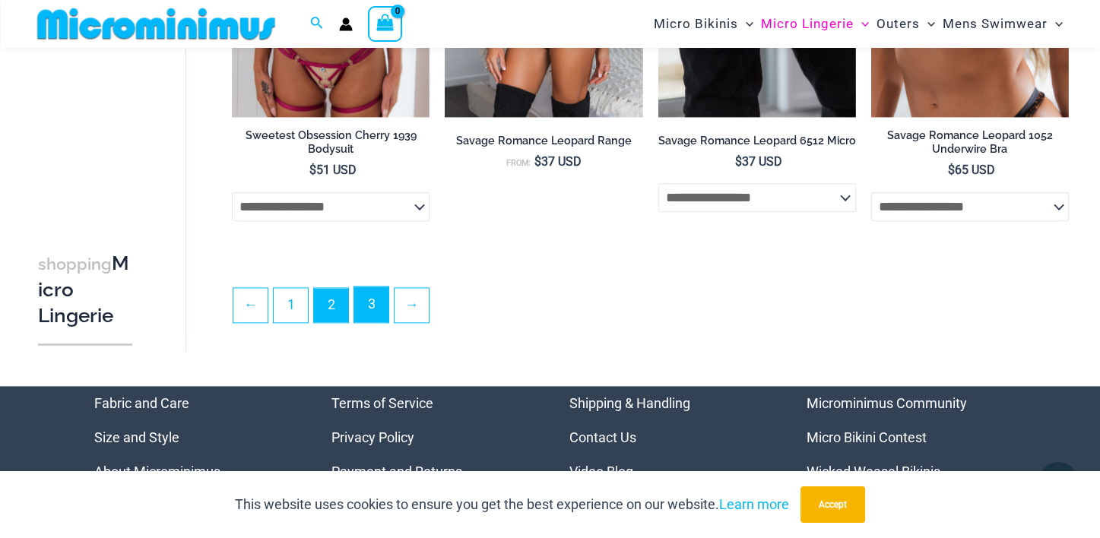
click at [366, 305] on link "3" at bounding box center [371, 305] width 34 height 36
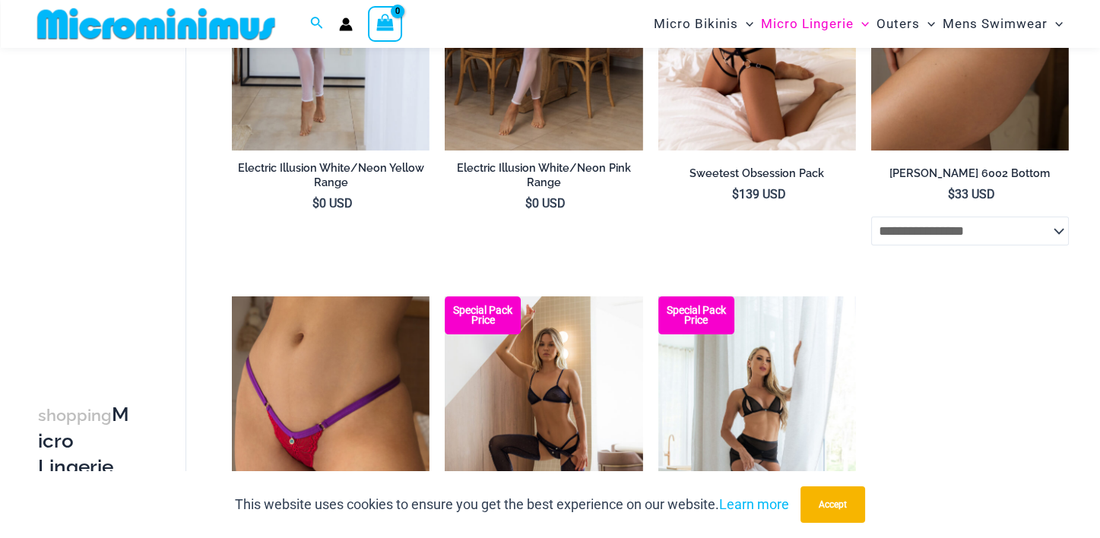
scroll to position [897, 0]
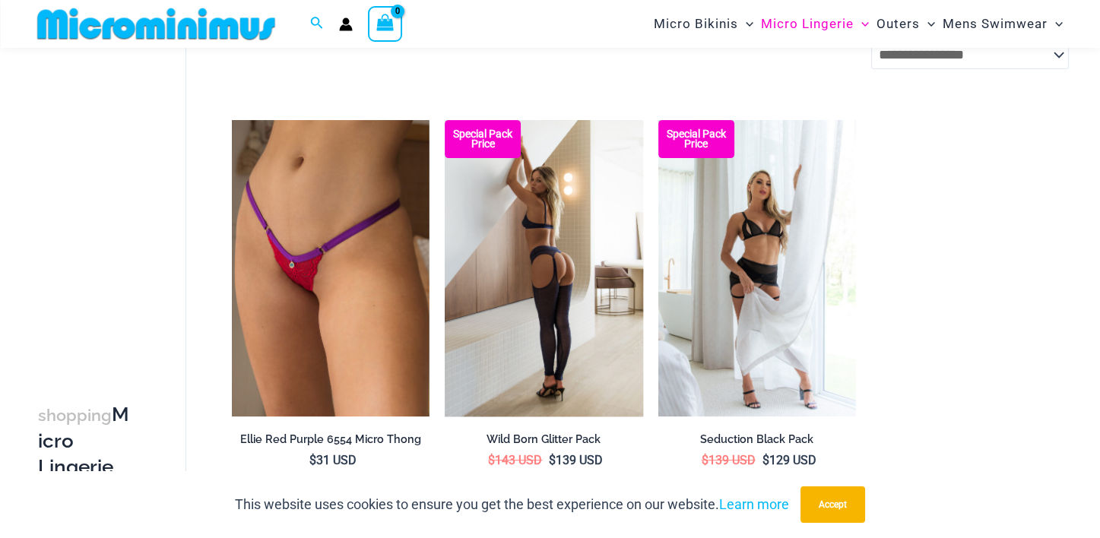
click at [560, 212] on img at bounding box center [544, 268] width 198 height 297
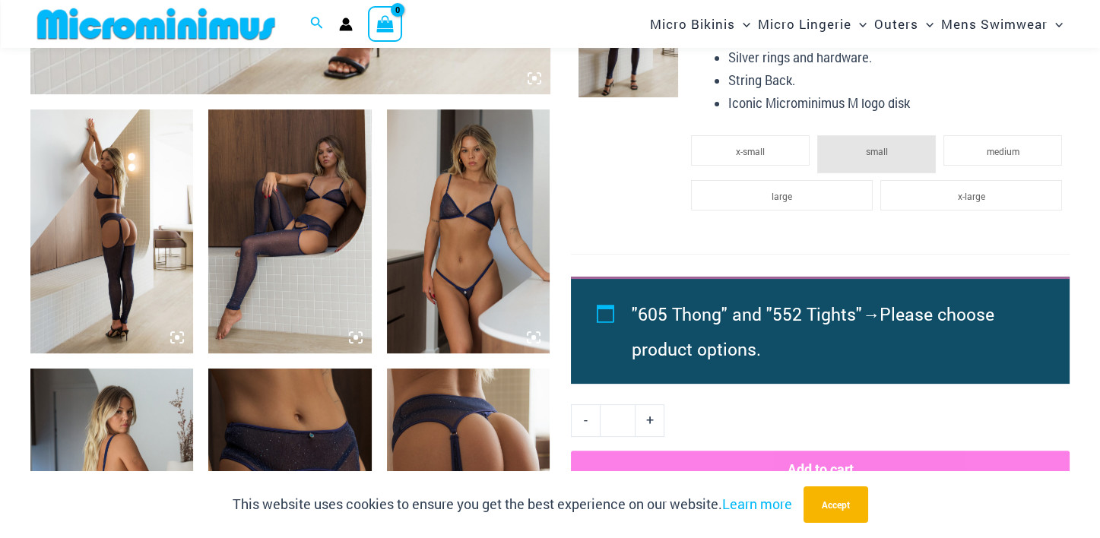
scroll to position [824, 0]
click at [472, 187] on img at bounding box center [468, 232] width 163 height 245
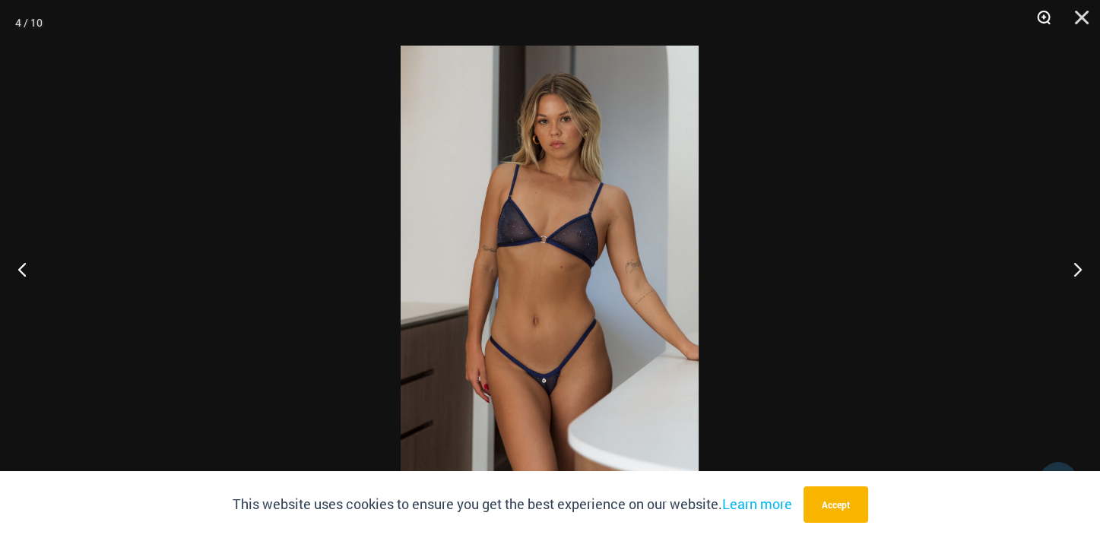
click at [1040, 13] on button "Zoom" at bounding box center [1039, 23] width 38 height 46
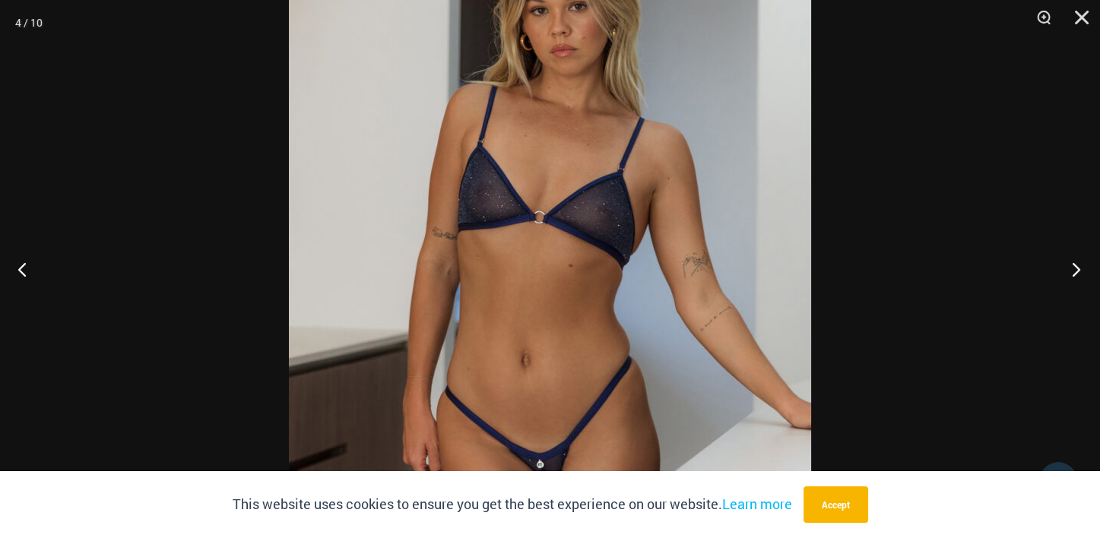
click at [1079, 274] on button "Next" at bounding box center [1071, 269] width 57 height 76
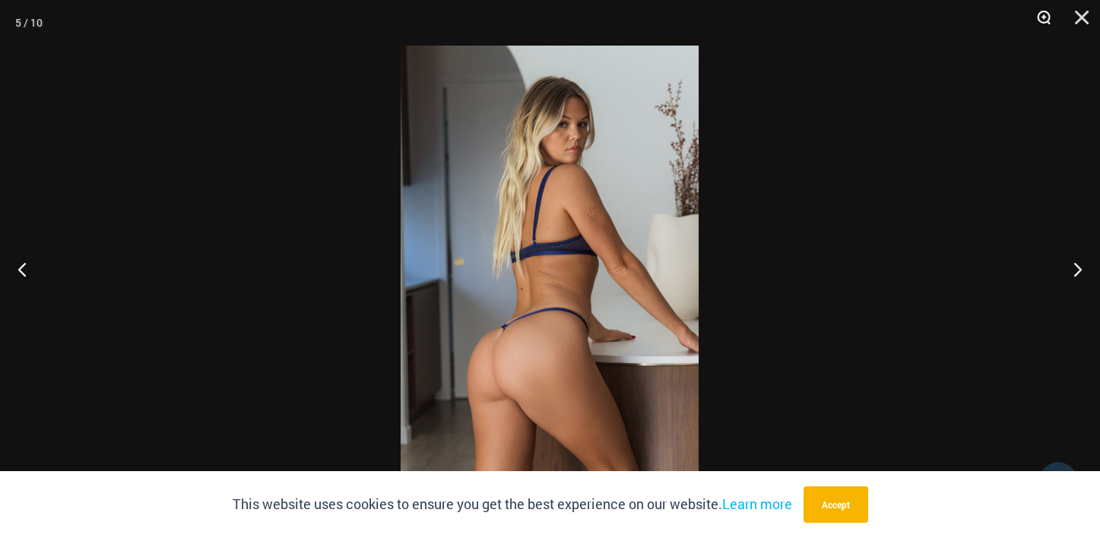
click at [1040, 20] on button "Zoom" at bounding box center [1039, 23] width 38 height 46
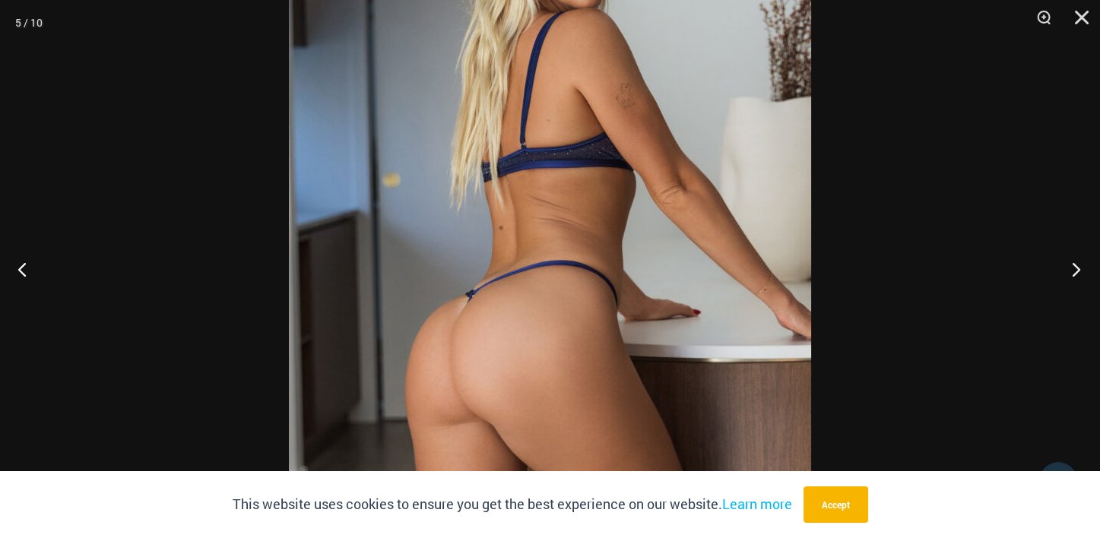
click at [1077, 276] on button "Next" at bounding box center [1071, 269] width 57 height 76
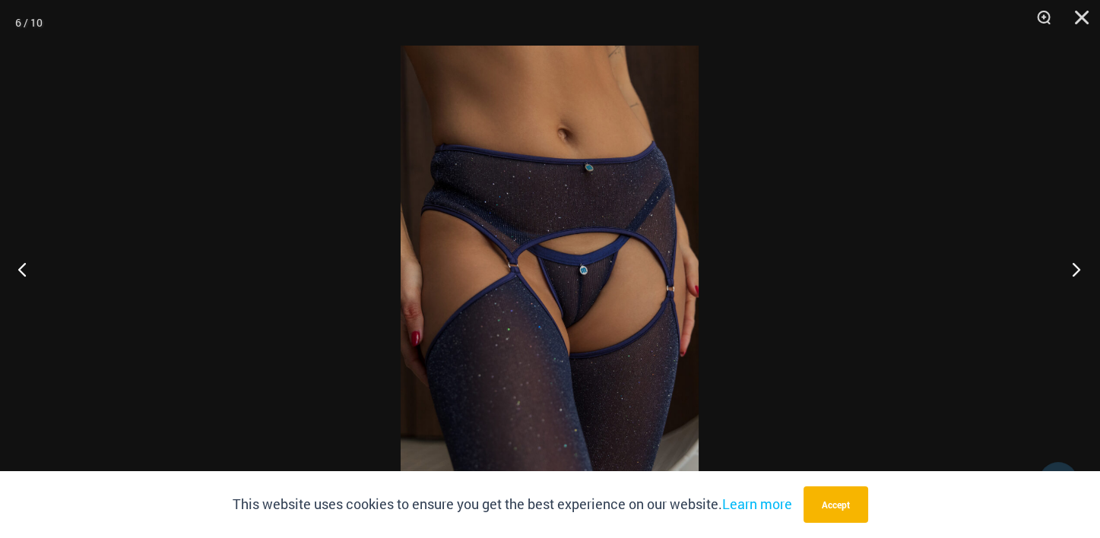
click at [1077, 276] on button "Next" at bounding box center [1071, 269] width 57 height 76
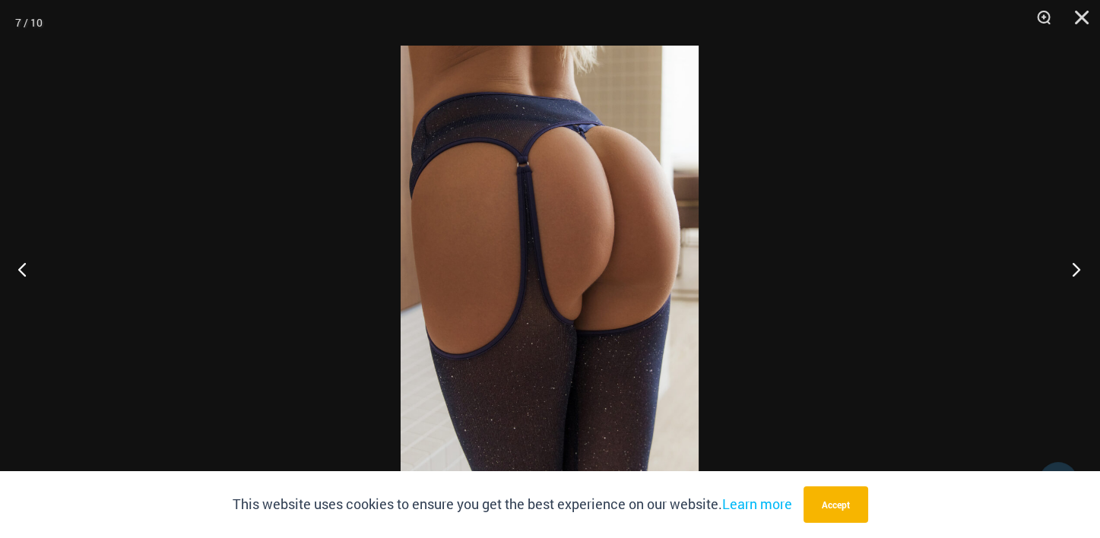
click at [1077, 276] on button "Next" at bounding box center [1071, 269] width 57 height 76
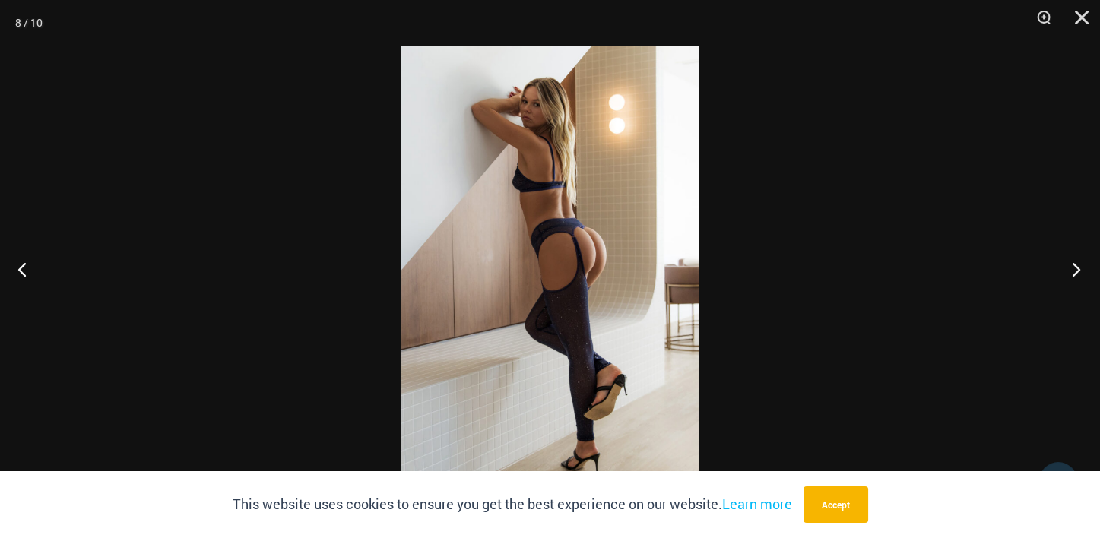
click at [1077, 276] on button "Next" at bounding box center [1071, 269] width 57 height 76
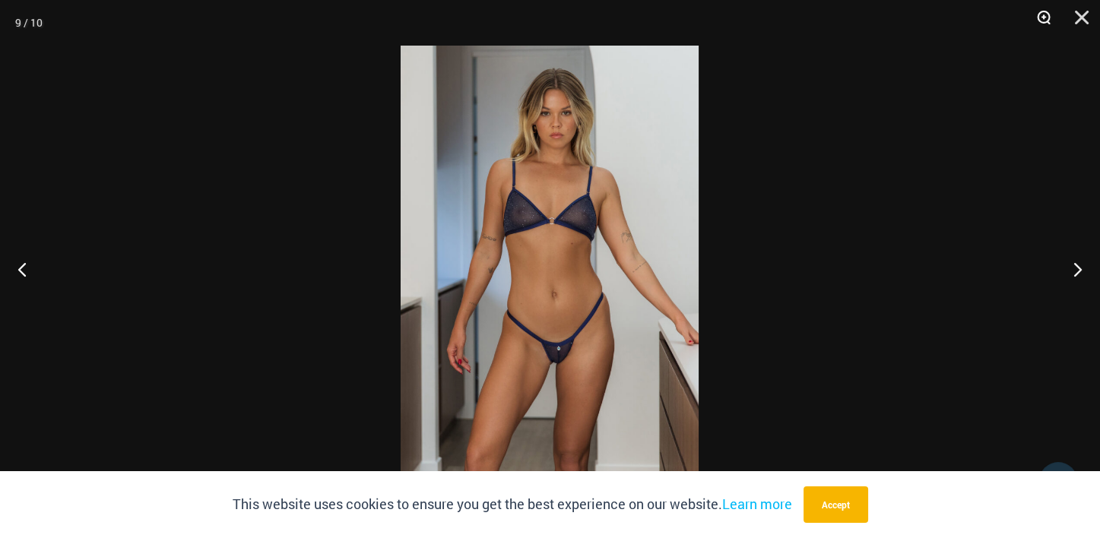
click at [1041, 19] on button "Zoom" at bounding box center [1039, 23] width 38 height 46
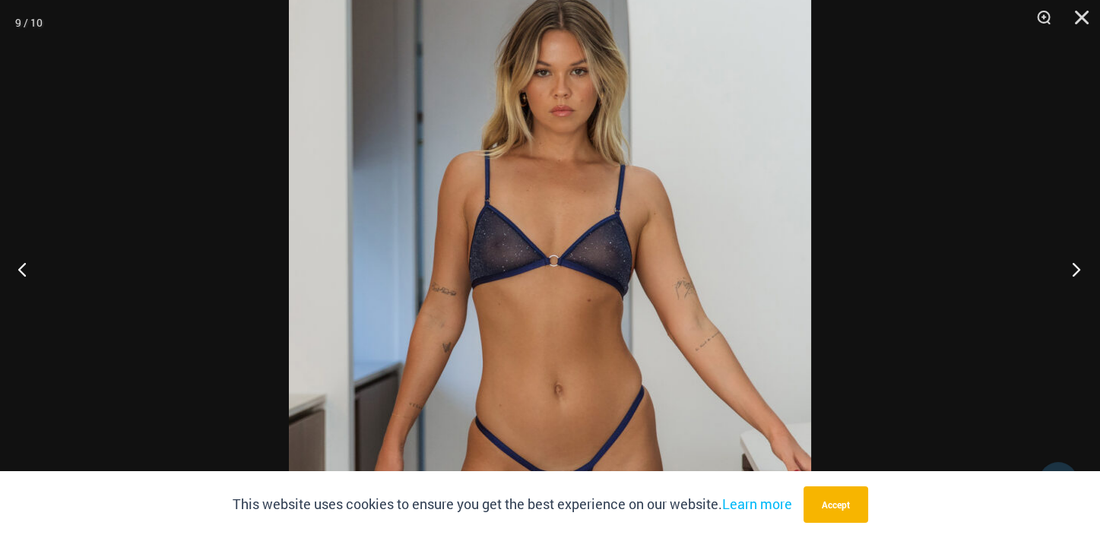
click at [1074, 274] on button "Next" at bounding box center [1071, 269] width 57 height 76
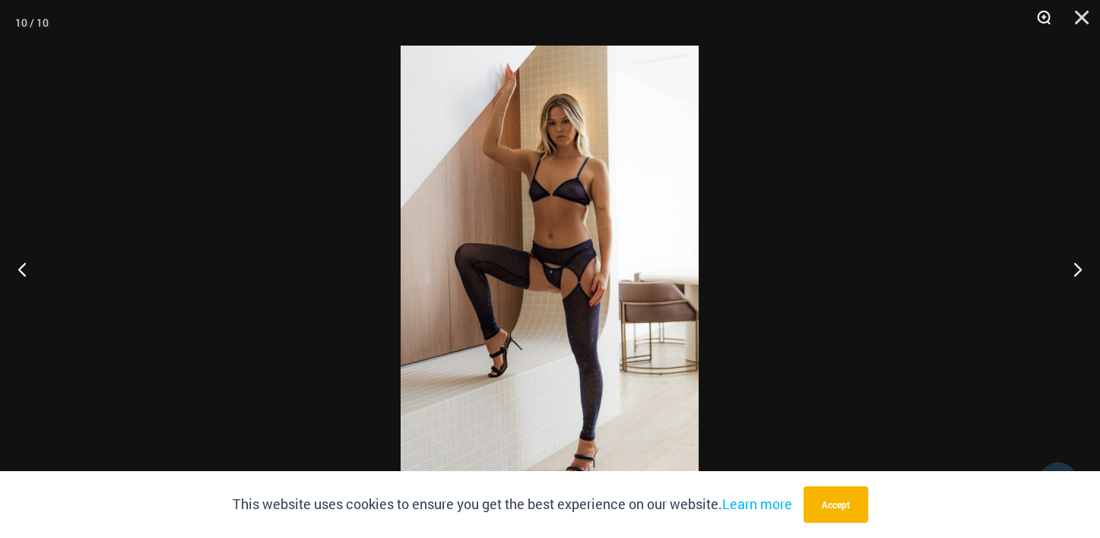
click at [1042, 14] on button "Zoom" at bounding box center [1039, 23] width 38 height 46
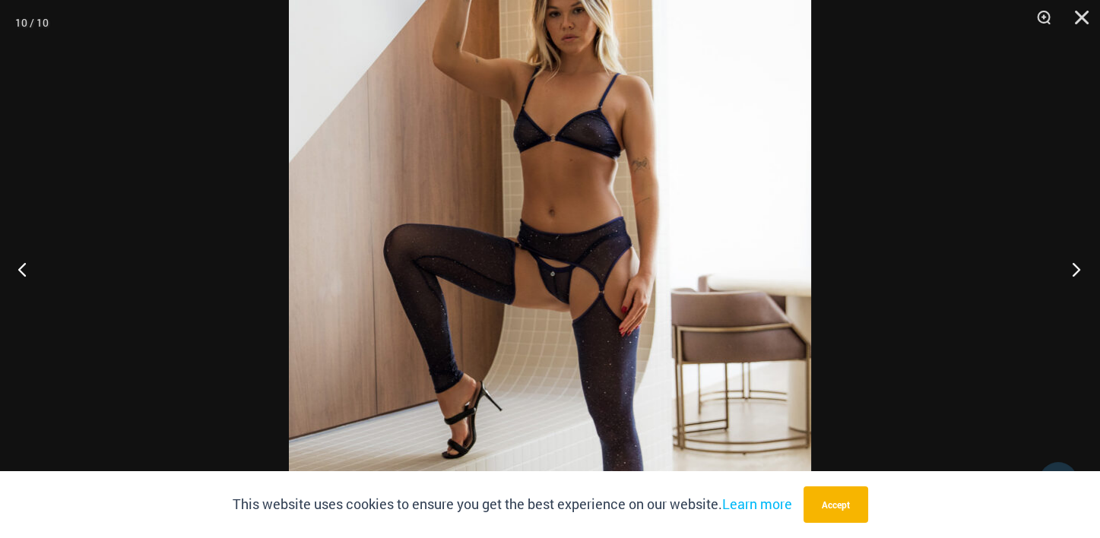
click at [1078, 271] on button "Next" at bounding box center [1071, 269] width 57 height 76
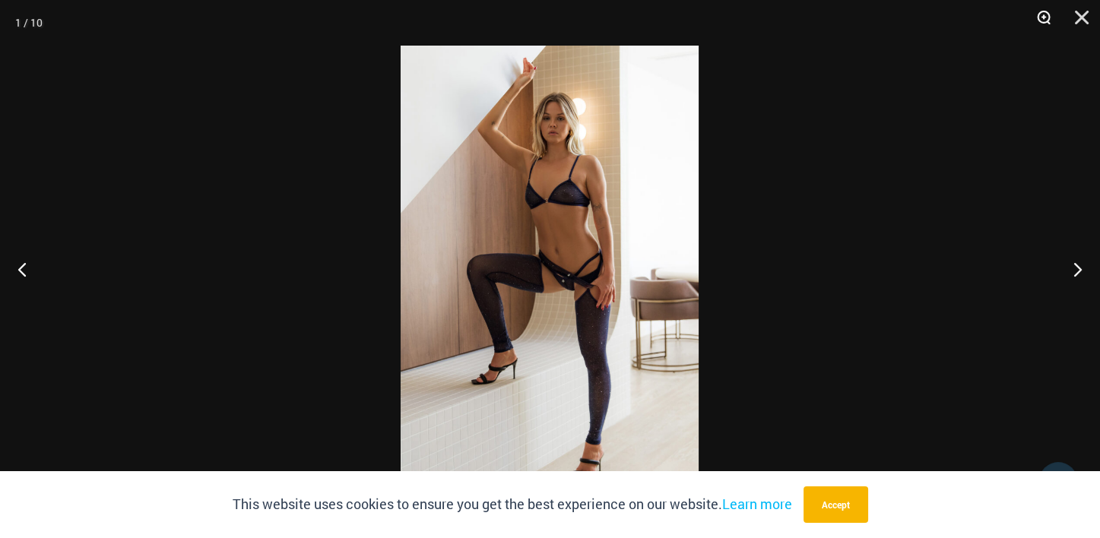
click at [1040, 15] on button "Zoom" at bounding box center [1039, 23] width 38 height 46
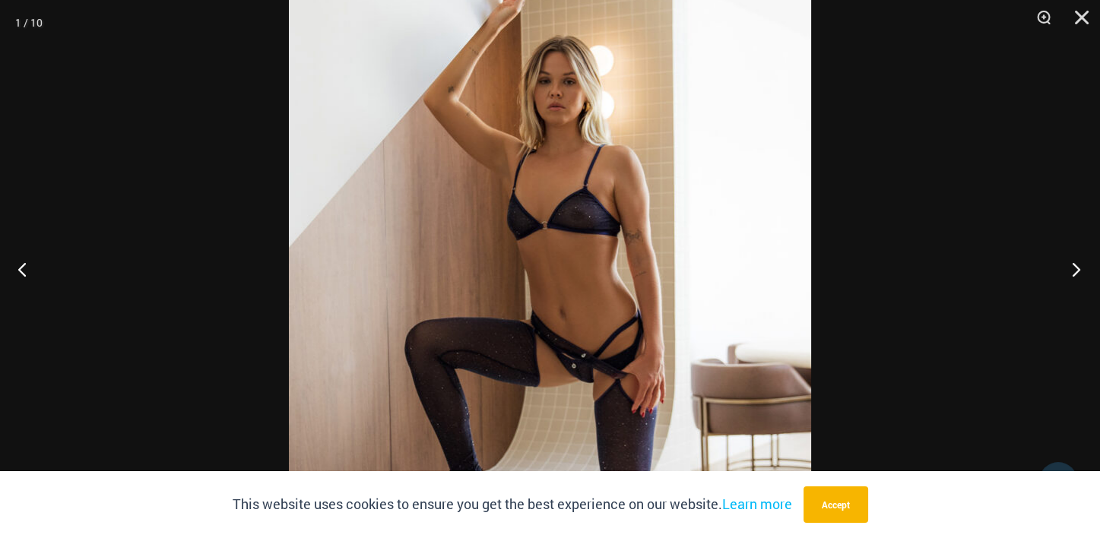
click at [1075, 270] on button "Next" at bounding box center [1071, 269] width 57 height 76
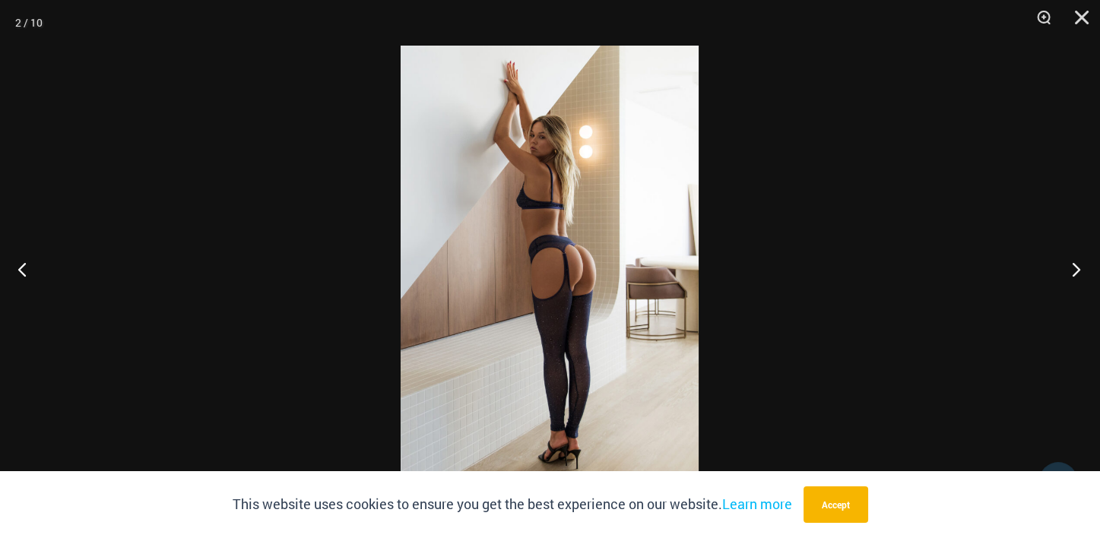
click at [1075, 270] on button "Next" at bounding box center [1071, 269] width 57 height 76
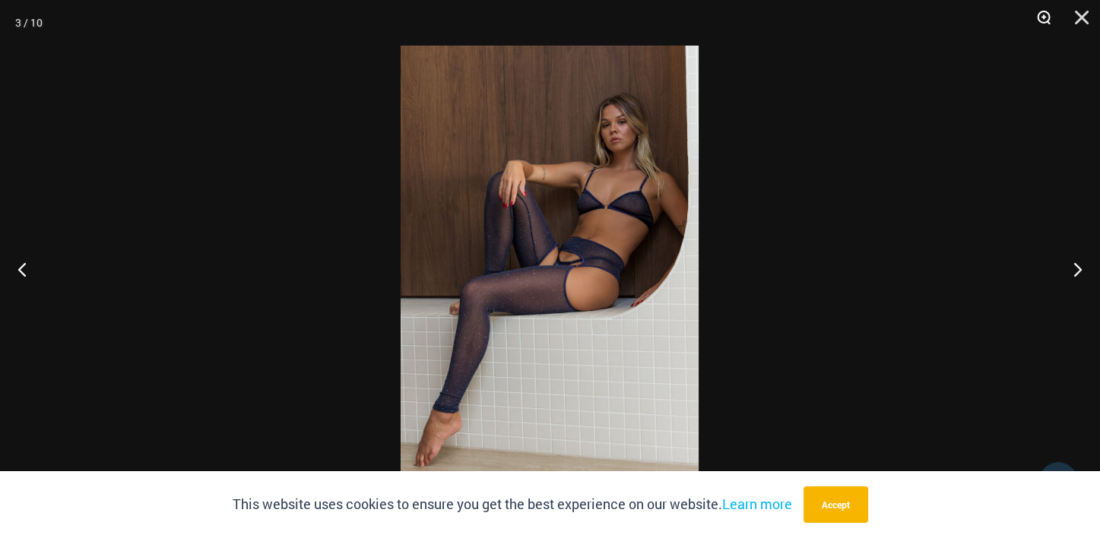
click at [1046, 17] on button "Zoom" at bounding box center [1039, 23] width 38 height 46
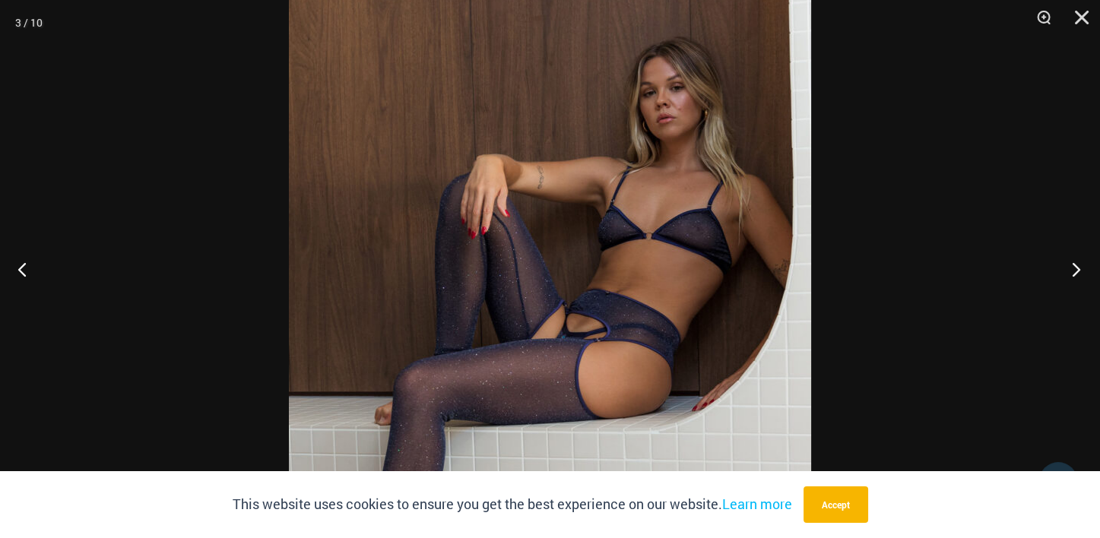
click at [1075, 268] on button "Next" at bounding box center [1071, 269] width 57 height 76
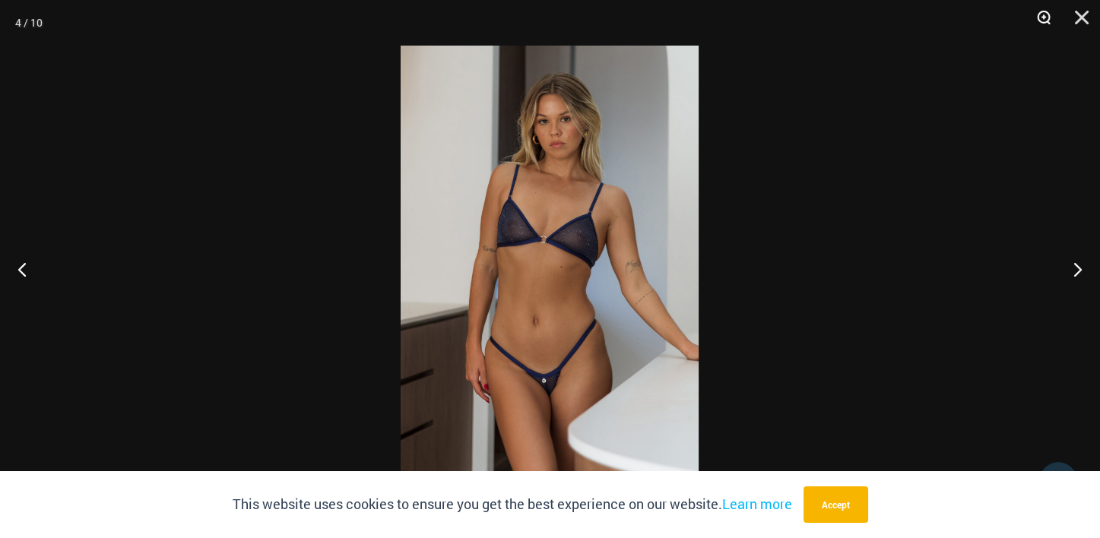
click at [1041, 16] on button "Zoom" at bounding box center [1039, 23] width 38 height 46
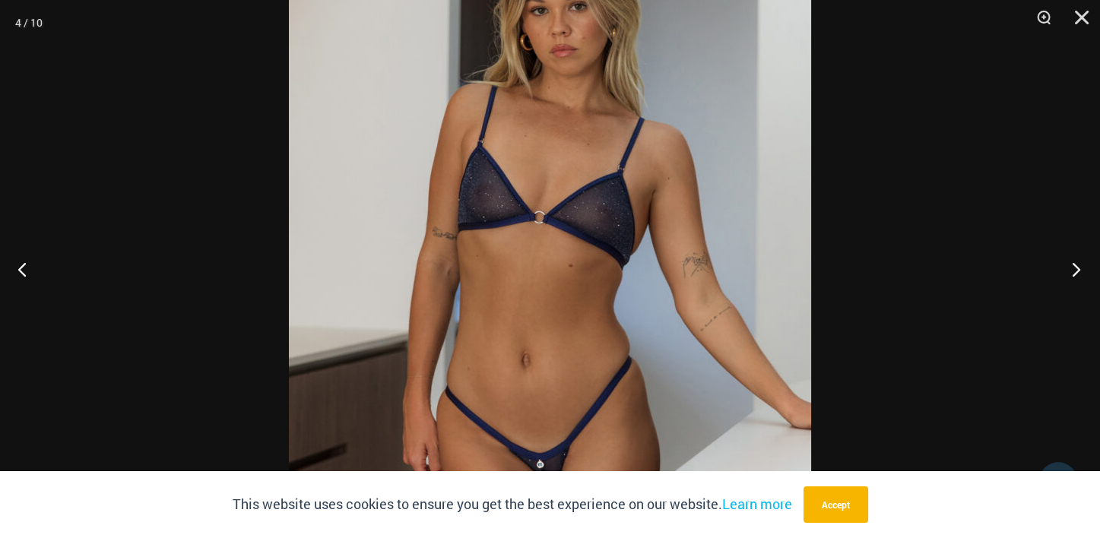
click at [1077, 270] on button "Next" at bounding box center [1071, 269] width 57 height 76
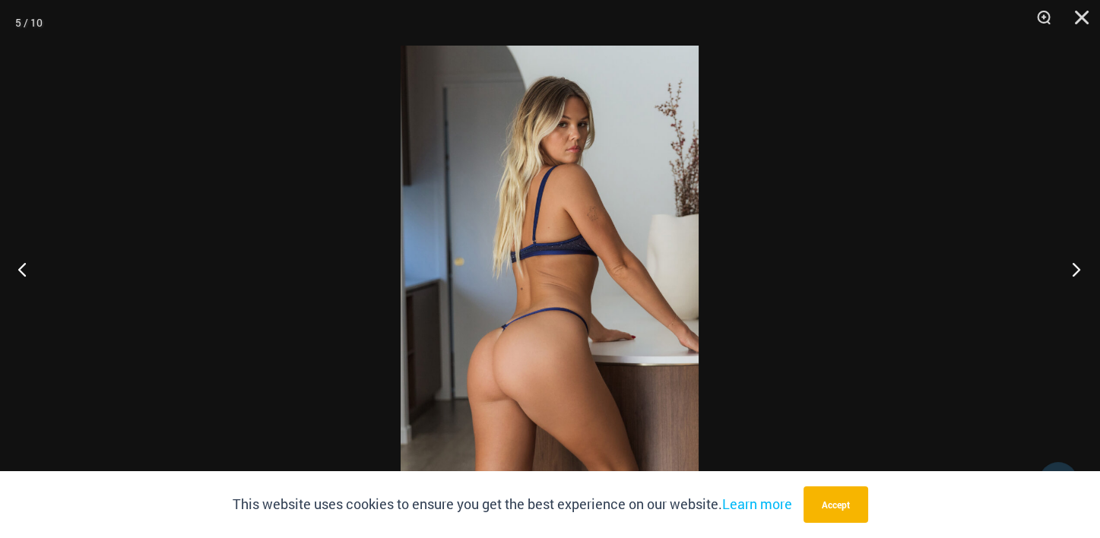
click at [1075, 270] on button "Next" at bounding box center [1071, 269] width 57 height 76
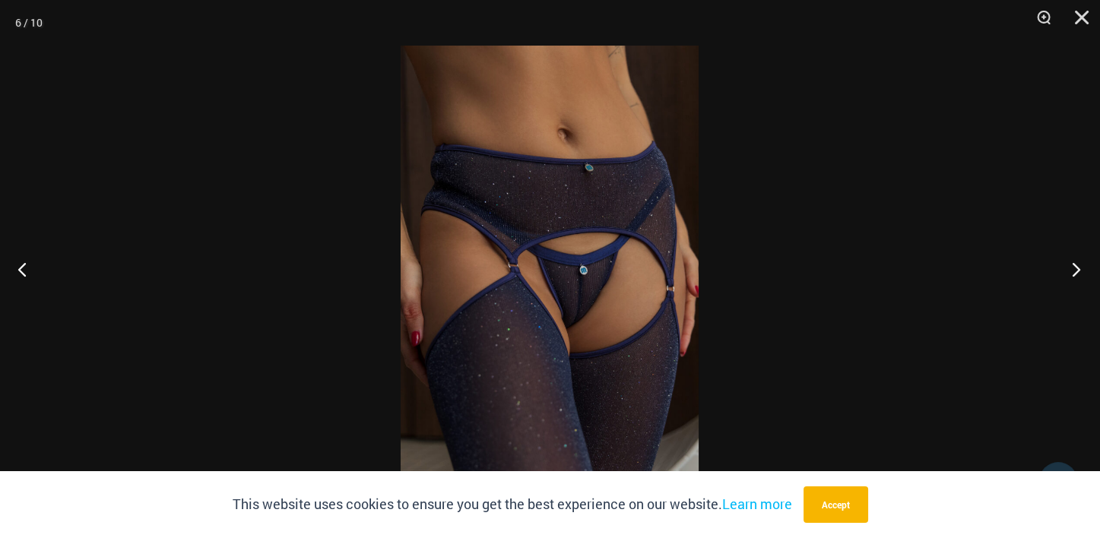
click at [1075, 268] on button "Next" at bounding box center [1071, 269] width 57 height 76
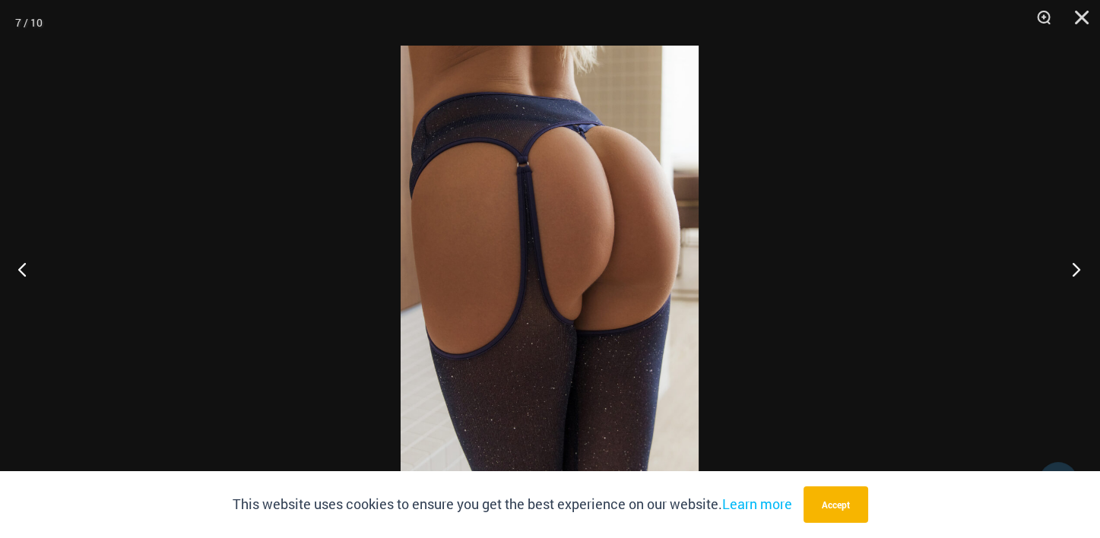
click at [1075, 268] on button "Next" at bounding box center [1071, 269] width 57 height 76
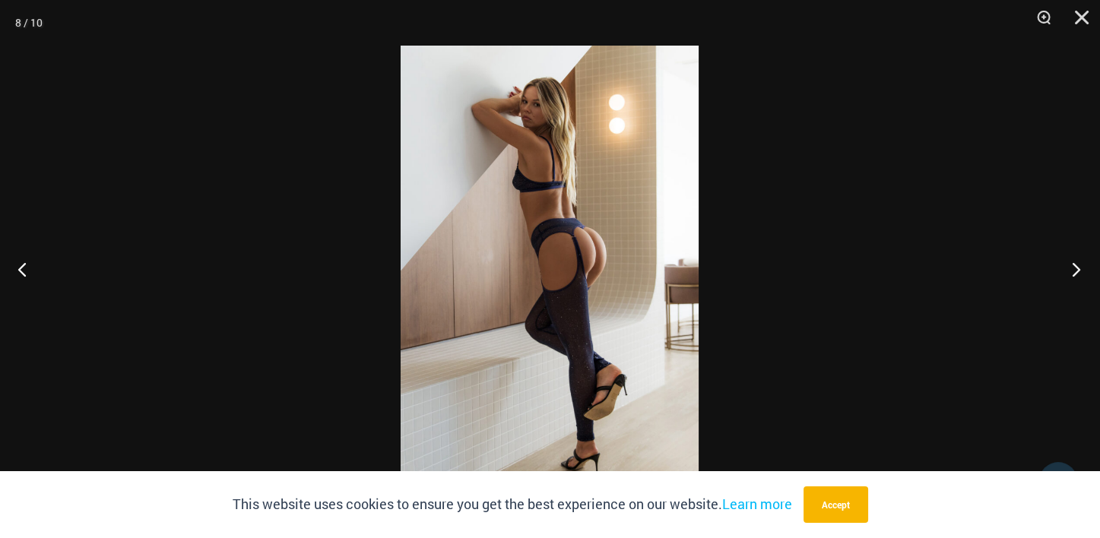
click at [1075, 268] on button "Next" at bounding box center [1071, 269] width 57 height 76
